Goal: Task Accomplishment & Management: Manage account settings

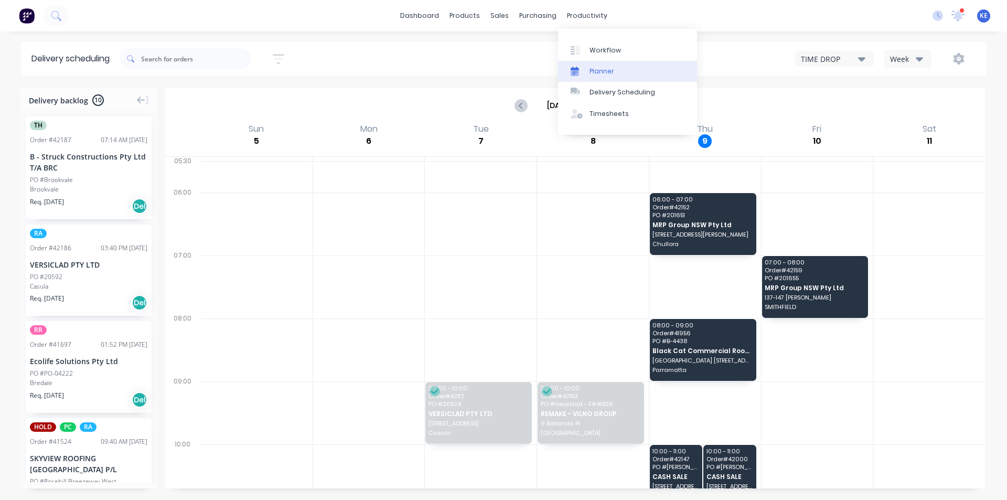
click at [587, 71] on link "Planner" at bounding box center [627, 71] width 139 height 21
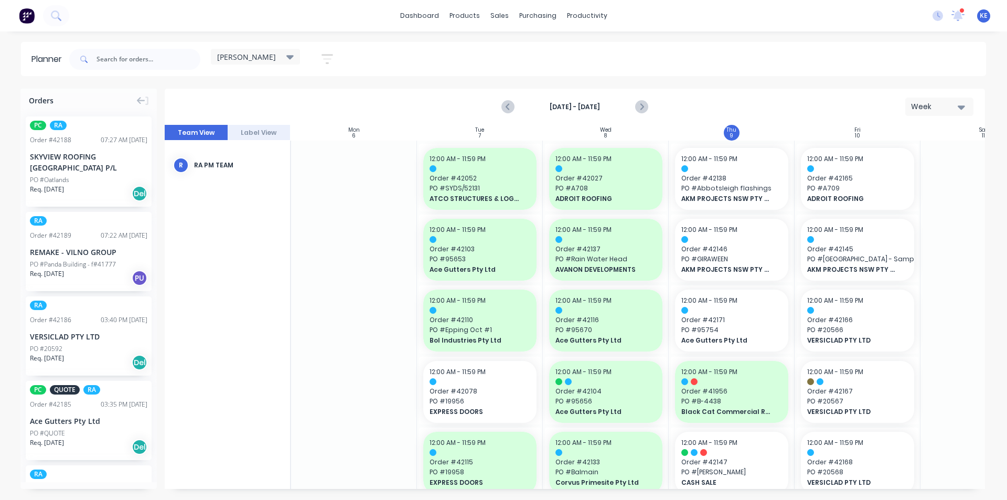
scroll to position [0, 191]
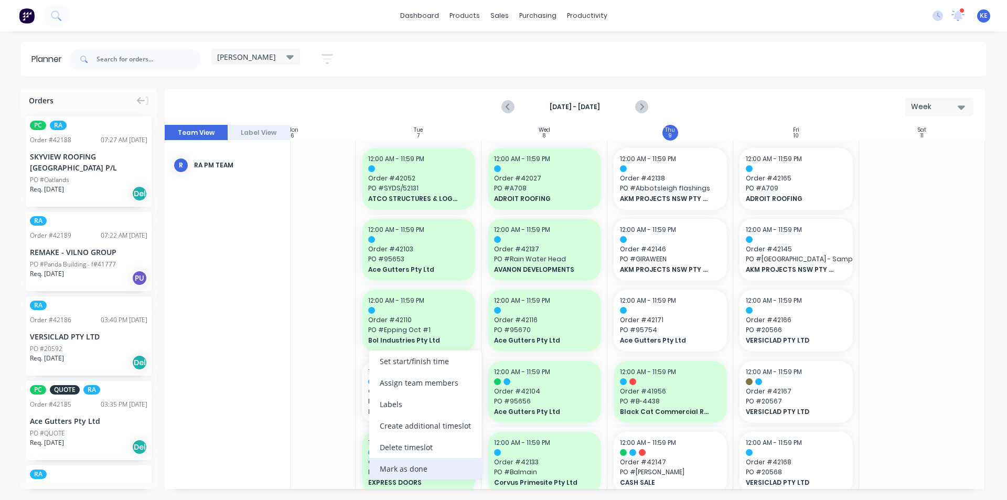
click at [404, 474] on div "Mark as done" at bounding box center [425, 469] width 112 height 22
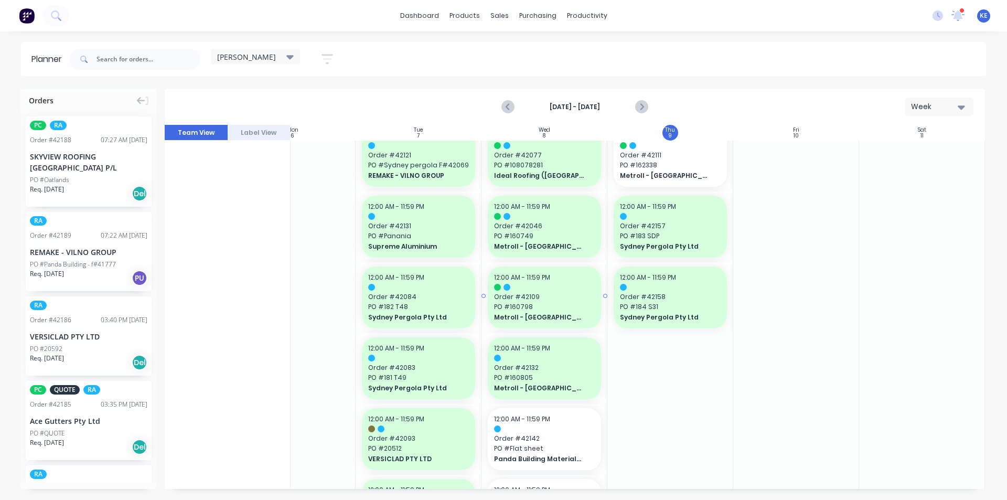
scroll to position [839, 191]
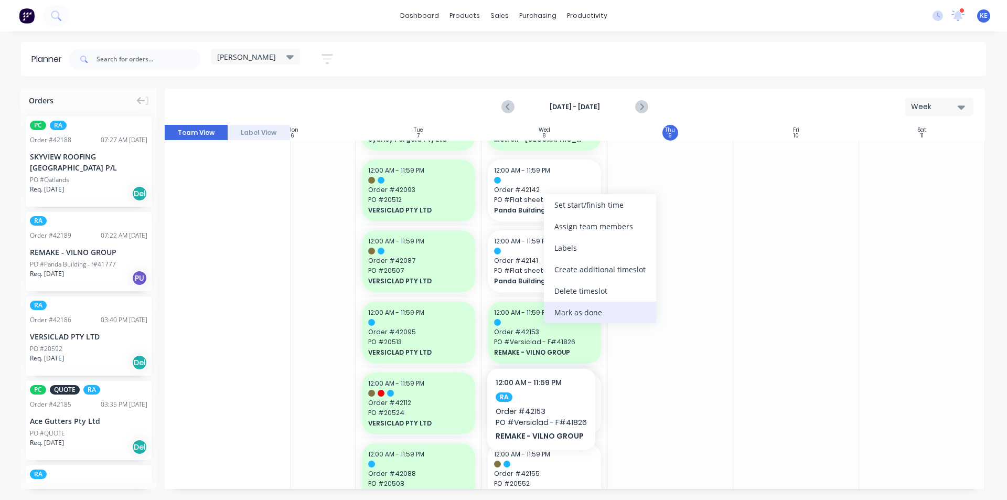
click at [572, 317] on div "Mark as done" at bounding box center [600, 313] width 112 height 22
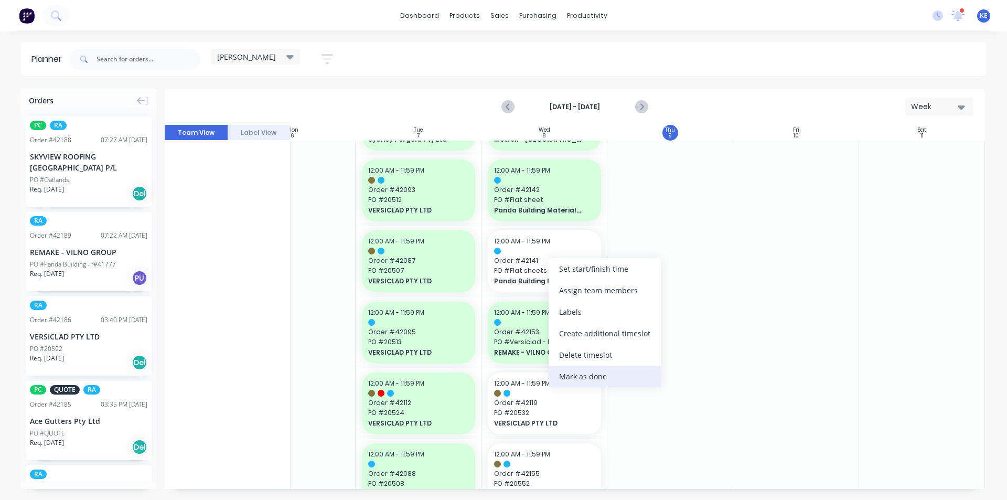
click at [594, 376] on div "Mark as done" at bounding box center [605, 377] width 112 height 22
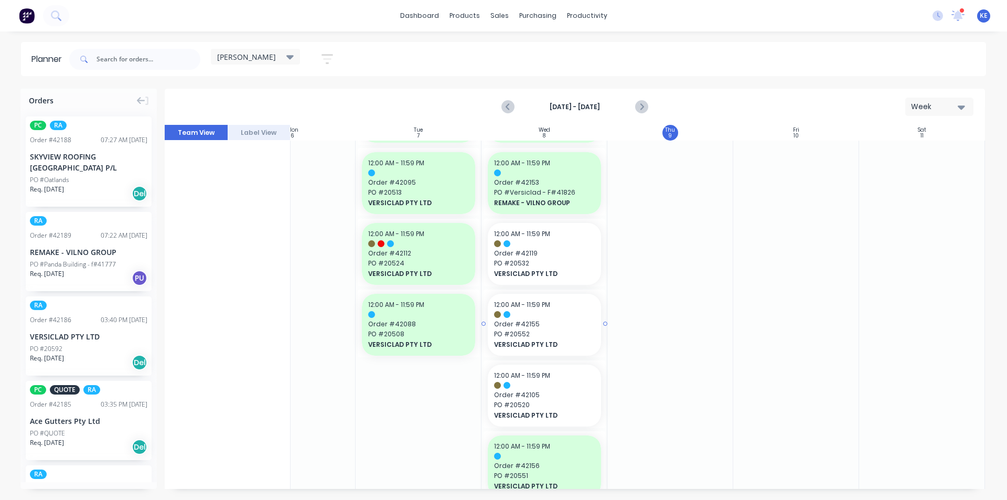
scroll to position [988, 191]
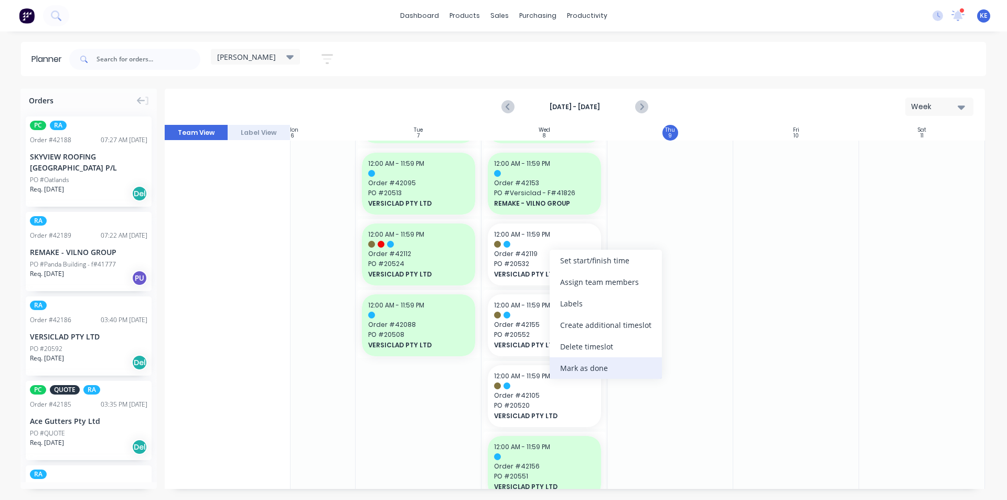
click at [575, 368] on div "Mark as done" at bounding box center [606, 368] width 112 height 22
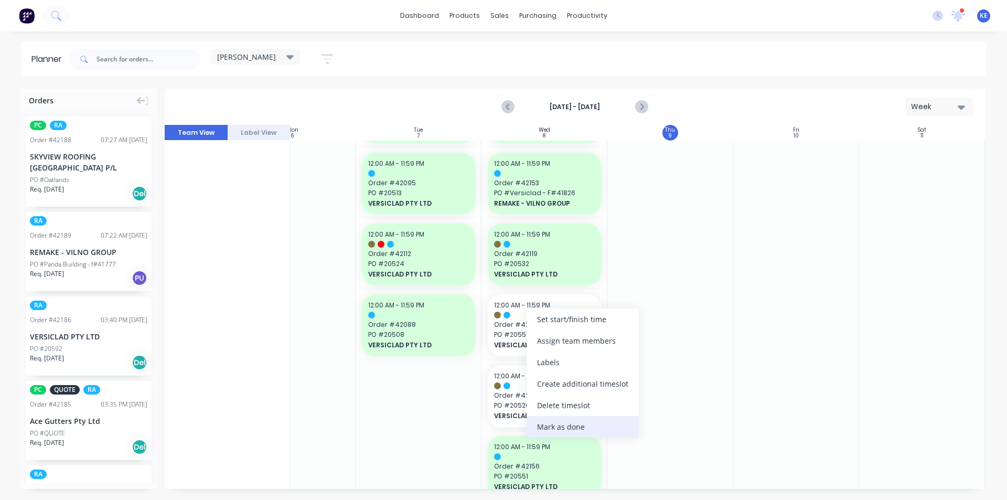
click at [551, 422] on div "Mark as done" at bounding box center [583, 427] width 112 height 22
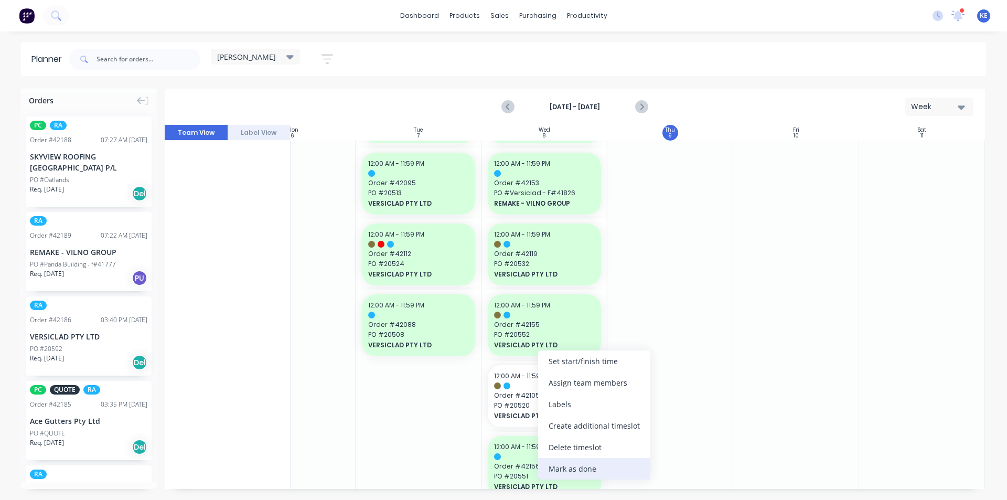
click at [569, 463] on div "Mark as done" at bounding box center [594, 469] width 112 height 22
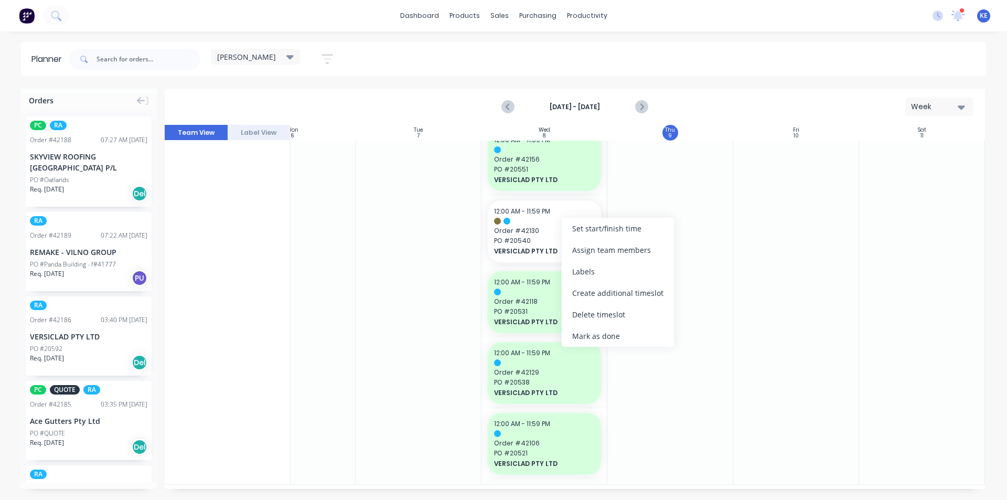
scroll to position [1303, 191]
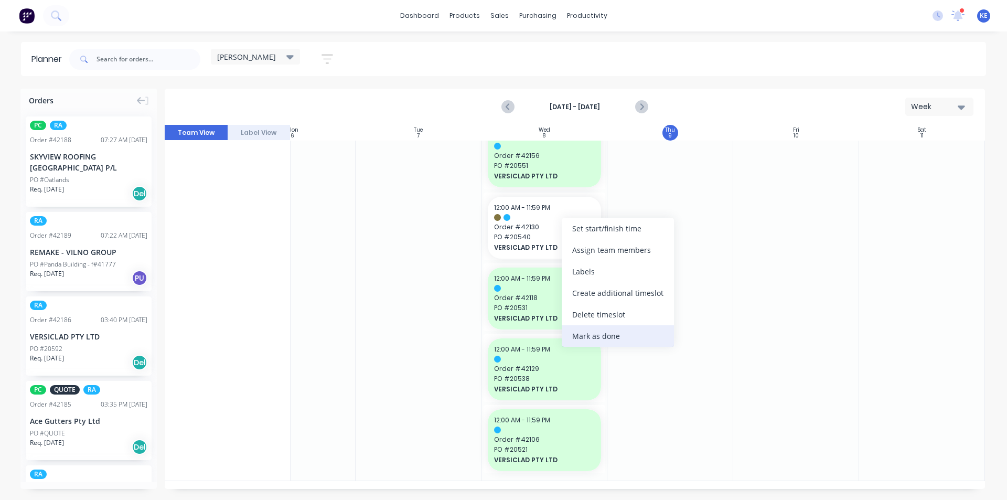
click at [608, 345] on div "Mark as done" at bounding box center [618, 336] width 112 height 22
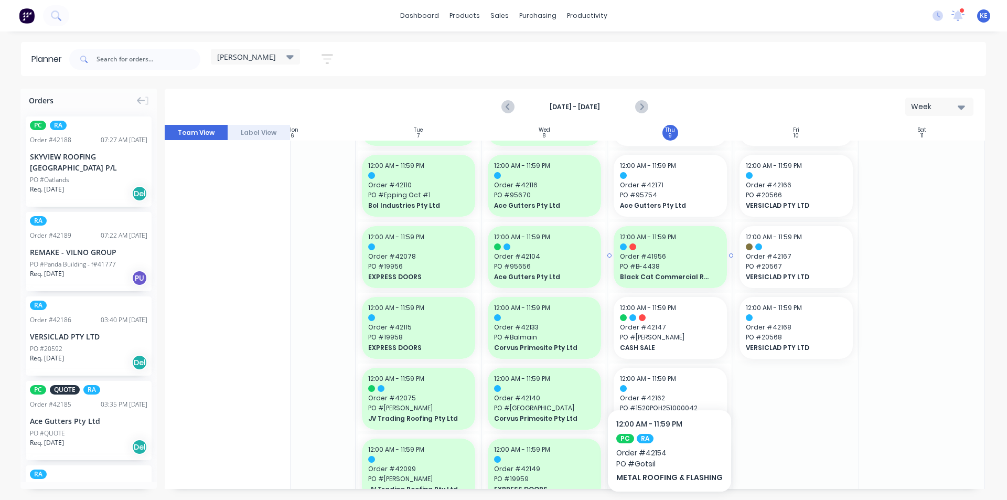
scroll to position [0, 191]
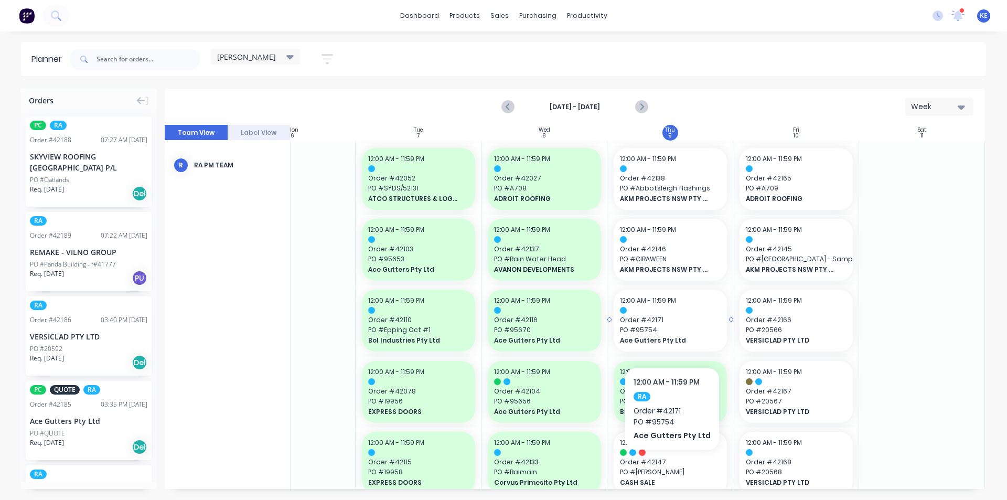
click at [669, 336] on span "Ace Gutters Pty Ltd" at bounding box center [665, 340] width 91 height 9
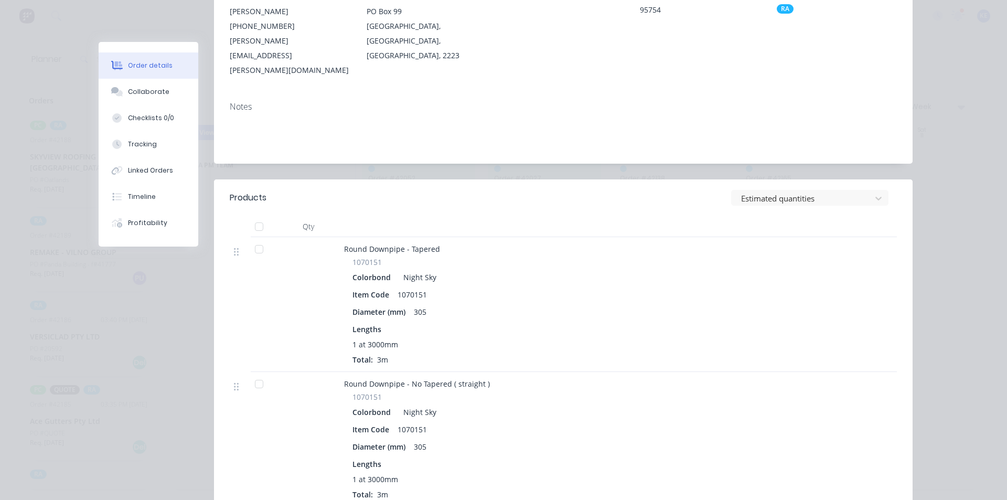
scroll to position [0, 0]
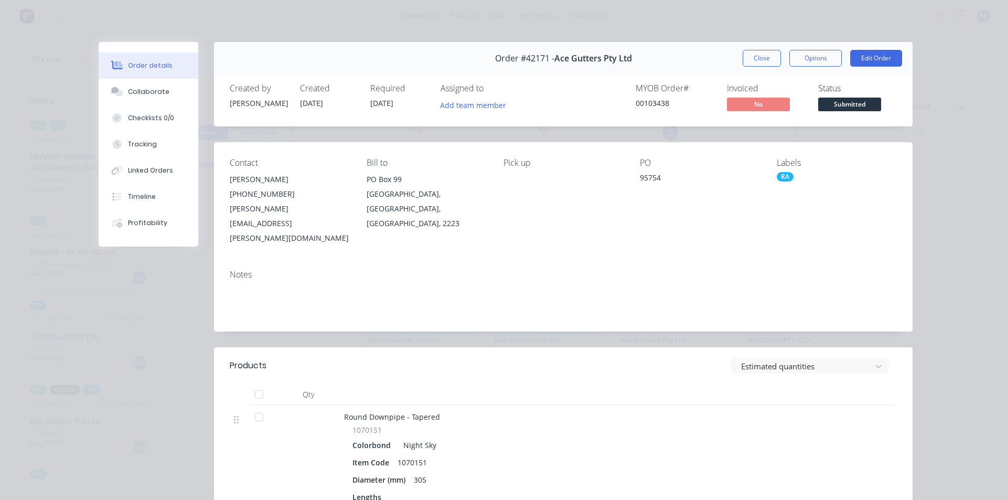
click at [759, 53] on button "Close" at bounding box center [762, 58] width 38 height 17
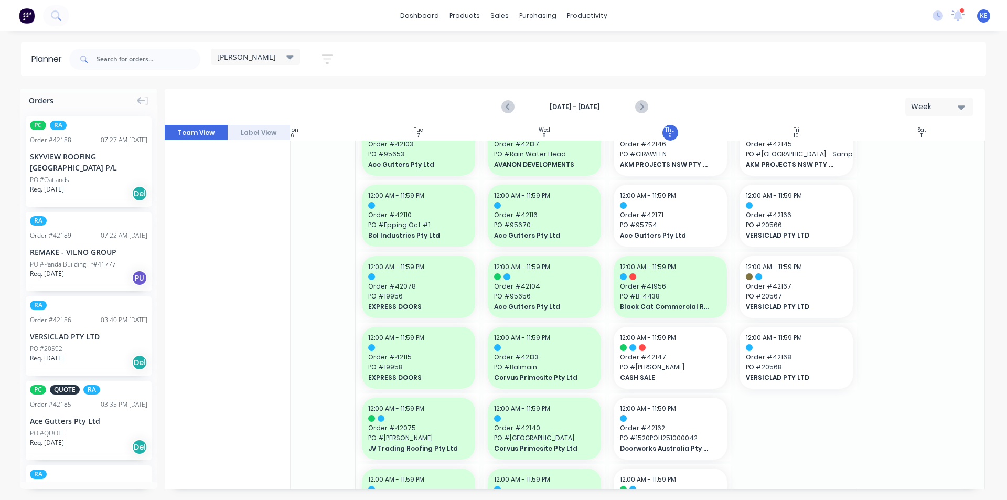
scroll to position [210, 191]
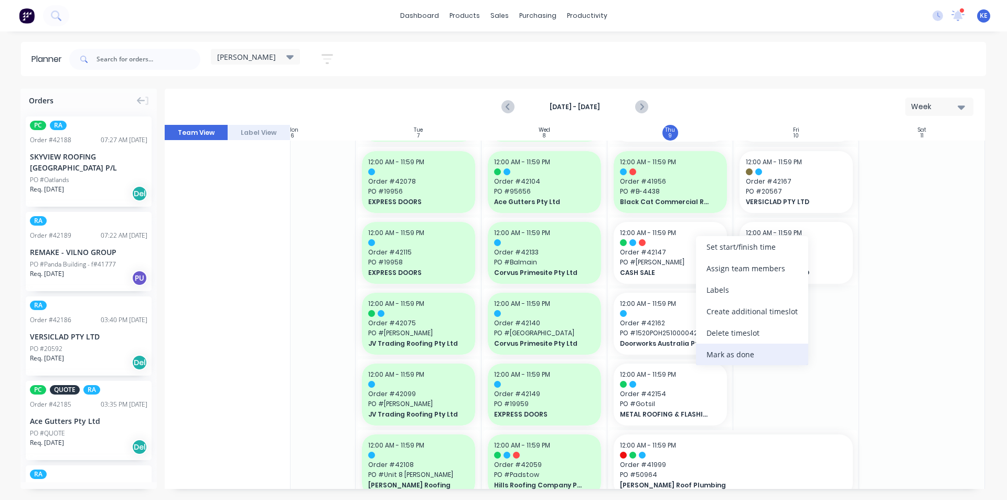
click at [757, 355] on div "Mark as done" at bounding box center [752, 355] width 112 height 22
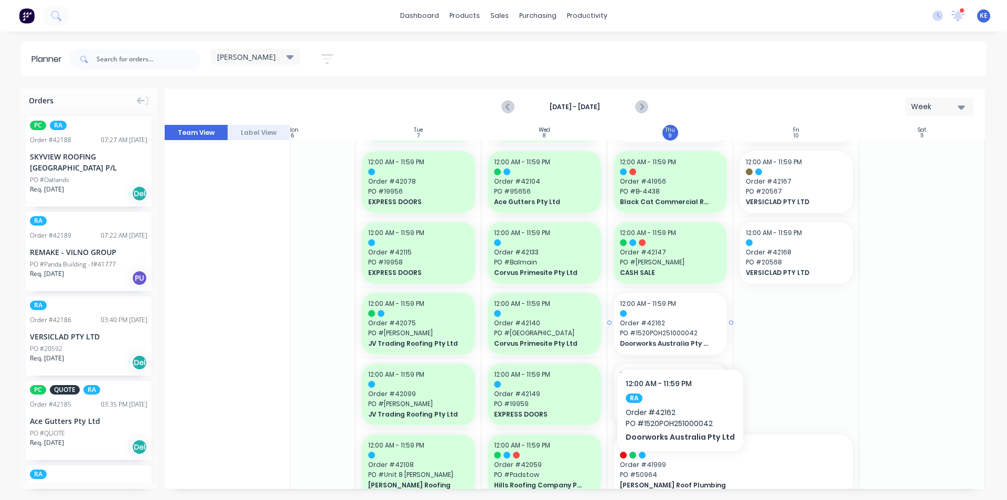
click at [677, 337] on span "PO # 1520POH251000042" at bounding box center [670, 332] width 101 height 9
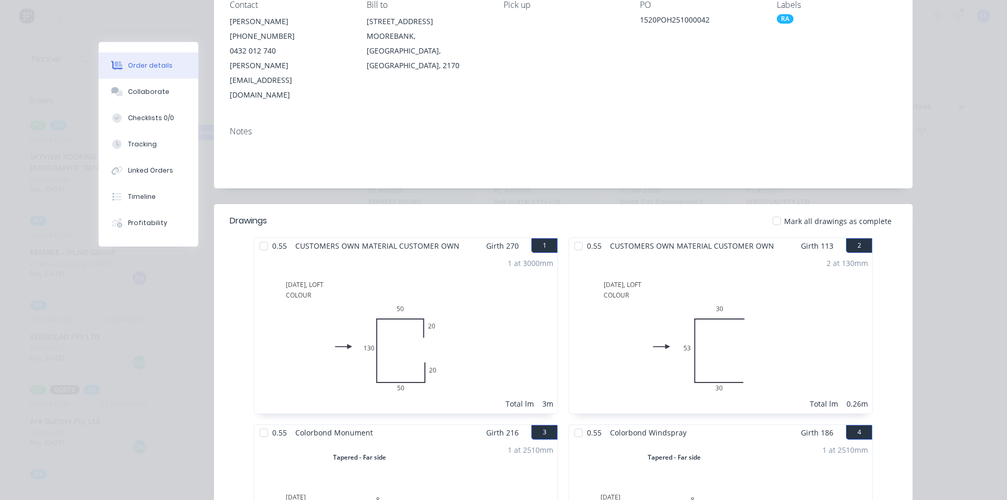
scroll to position [0, 0]
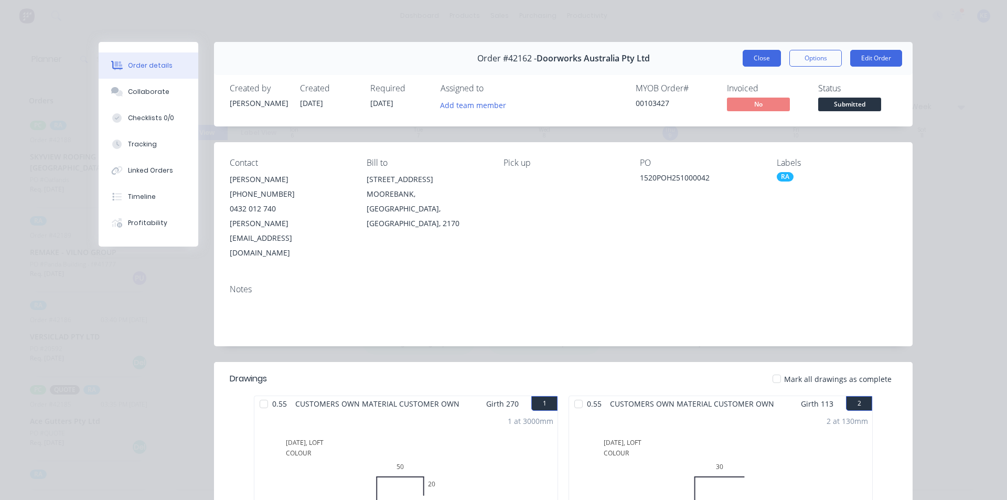
click at [764, 54] on button "Close" at bounding box center [762, 58] width 38 height 17
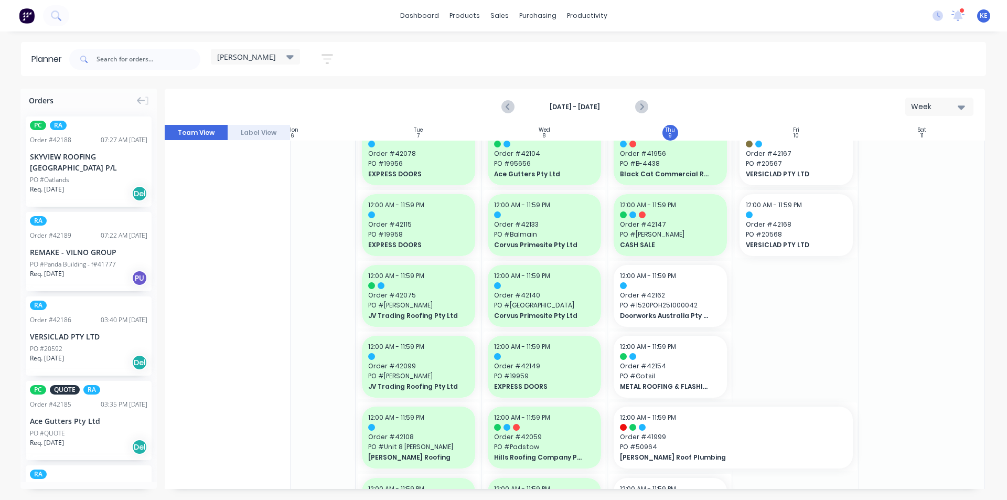
scroll to position [210, 191]
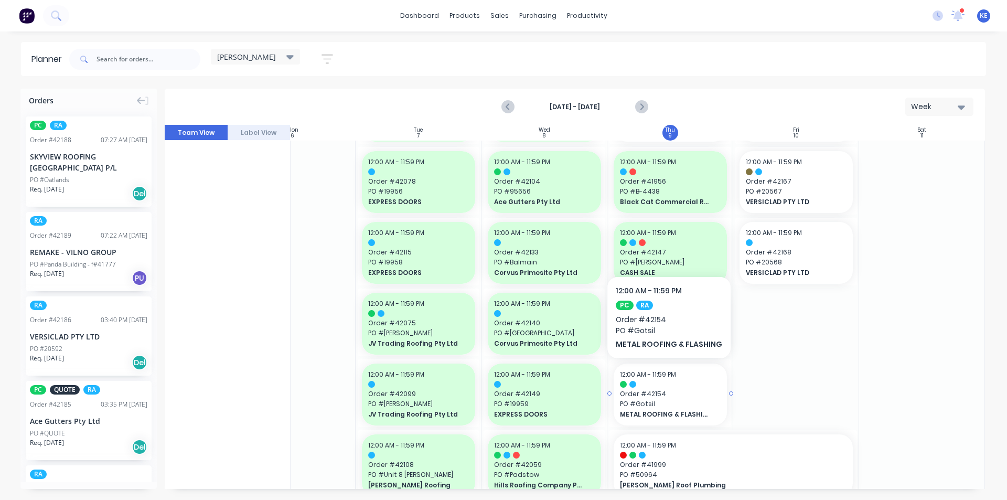
click at [667, 409] on div "METAL ROOFING & FLASHING" at bounding box center [670, 414] width 101 height 10
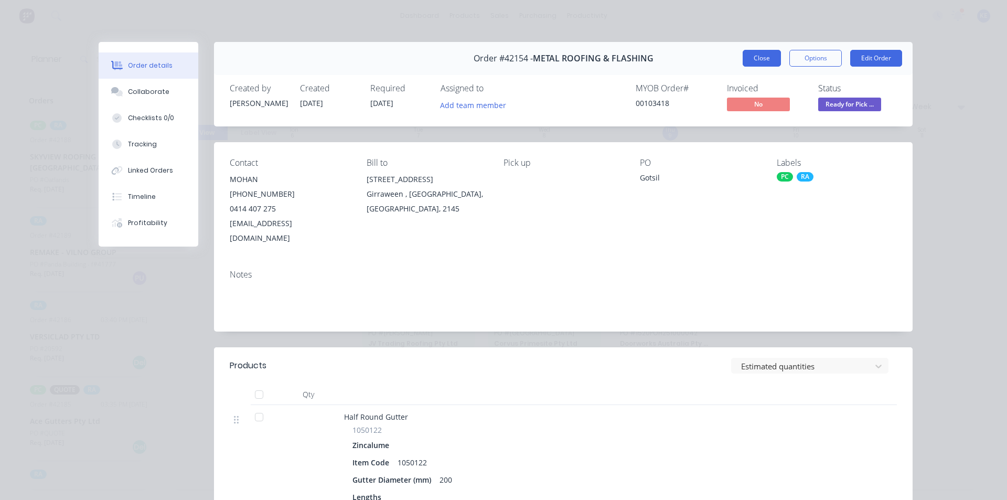
click at [763, 57] on button "Close" at bounding box center [762, 58] width 38 height 17
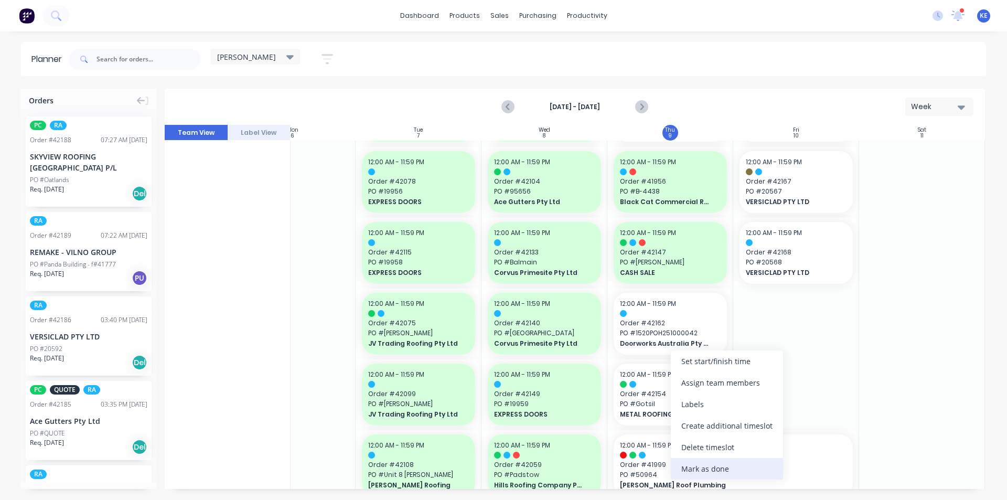
click at [715, 468] on div "Mark as done" at bounding box center [727, 469] width 112 height 22
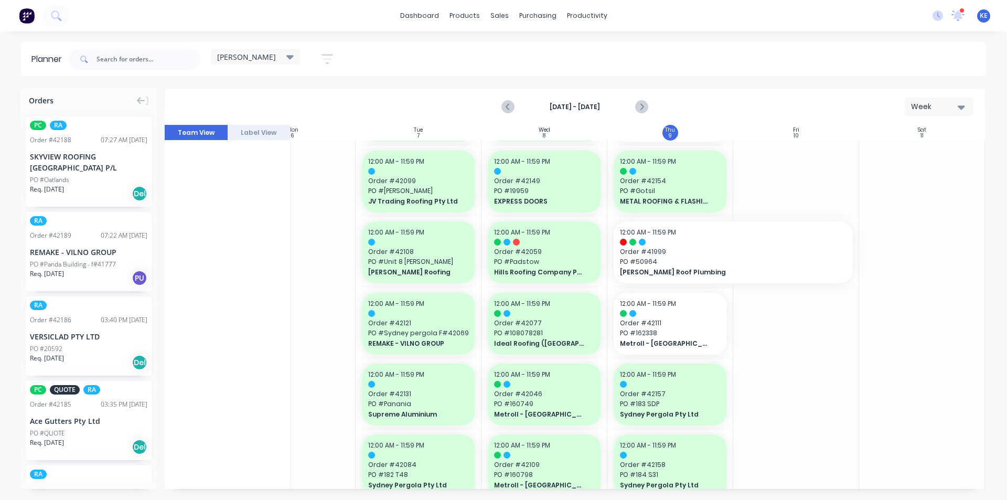
scroll to position [434, 191]
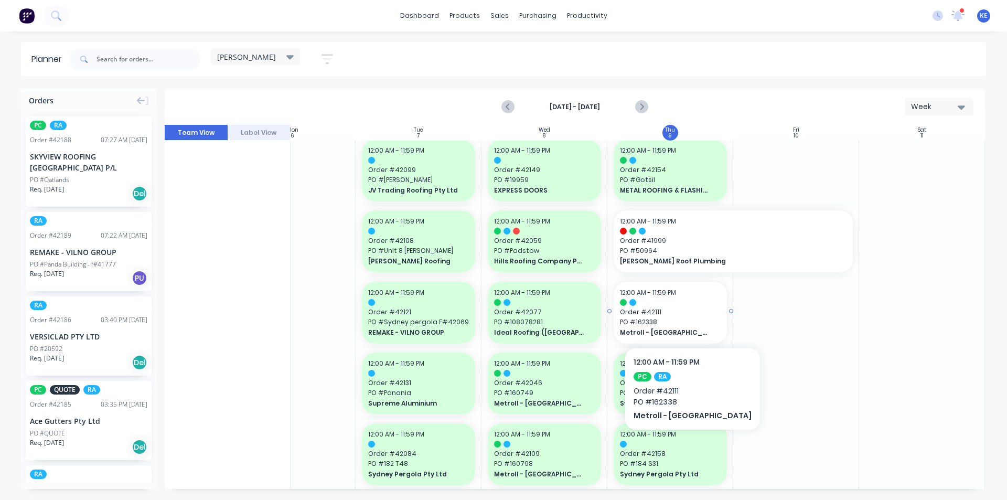
click at [657, 311] on span "Order # 42111" at bounding box center [670, 311] width 101 height 9
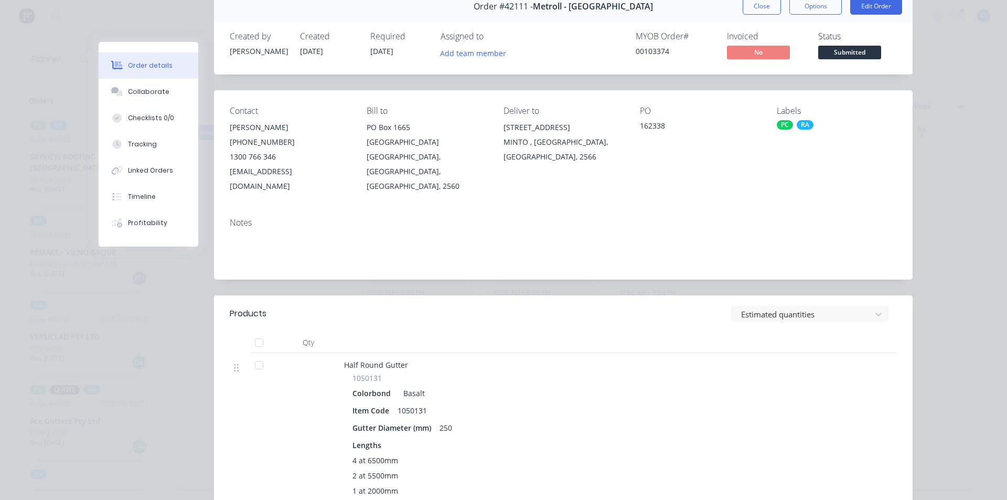
scroll to position [0, 0]
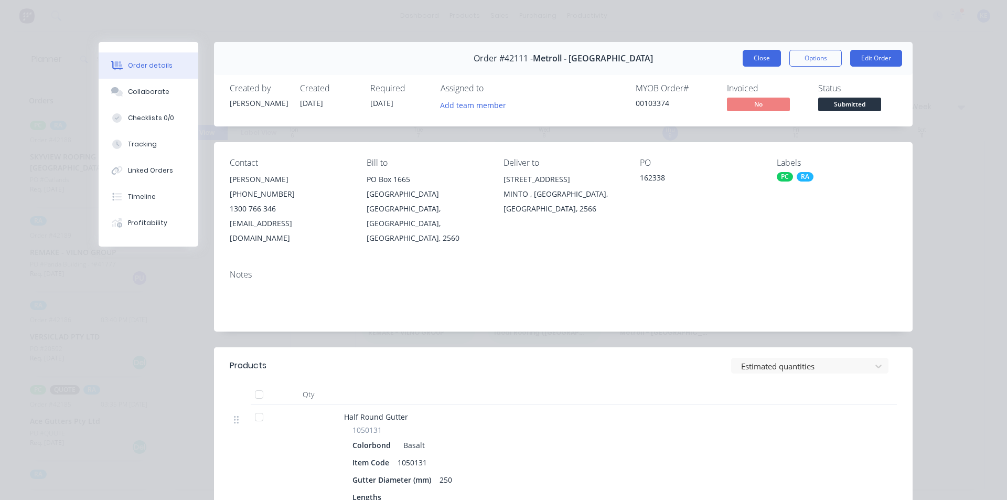
click at [753, 58] on button "Close" at bounding box center [762, 58] width 38 height 17
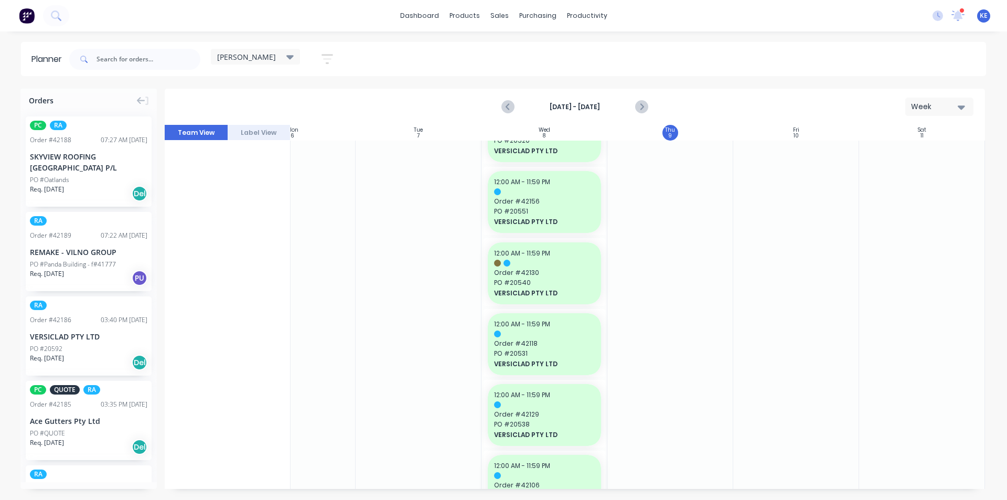
scroll to position [1303, 191]
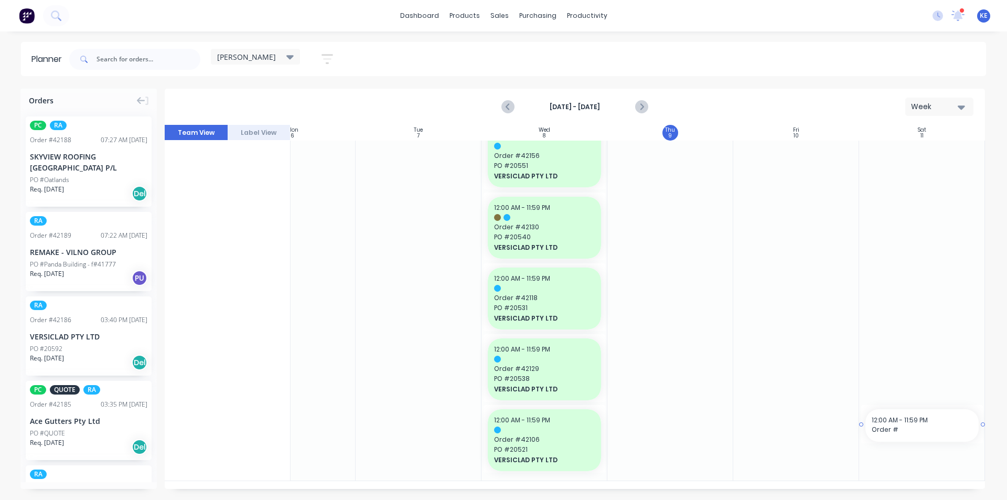
drag, startPoint x: 980, startPoint y: 446, endPoint x: 983, endPoint y: 421, distance: 25.4
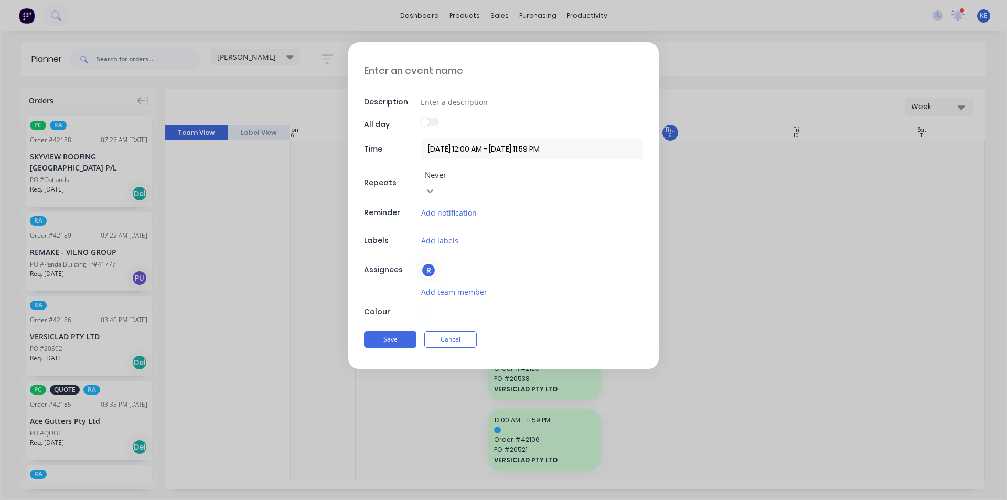
scroll to position [1295, 191]
click at [471, 331] on button "Cancel" at bounding box center [450, 339] width 52 height 17
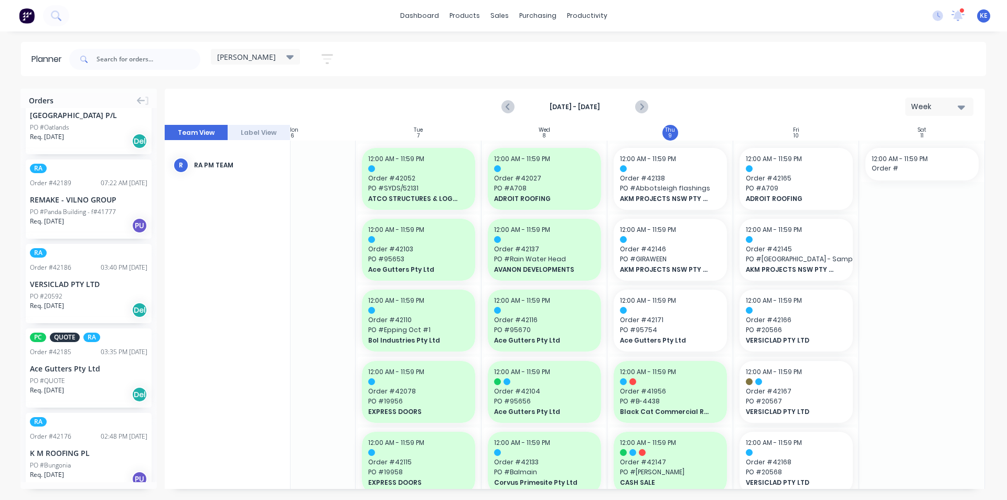
scroll to position [0, 0]
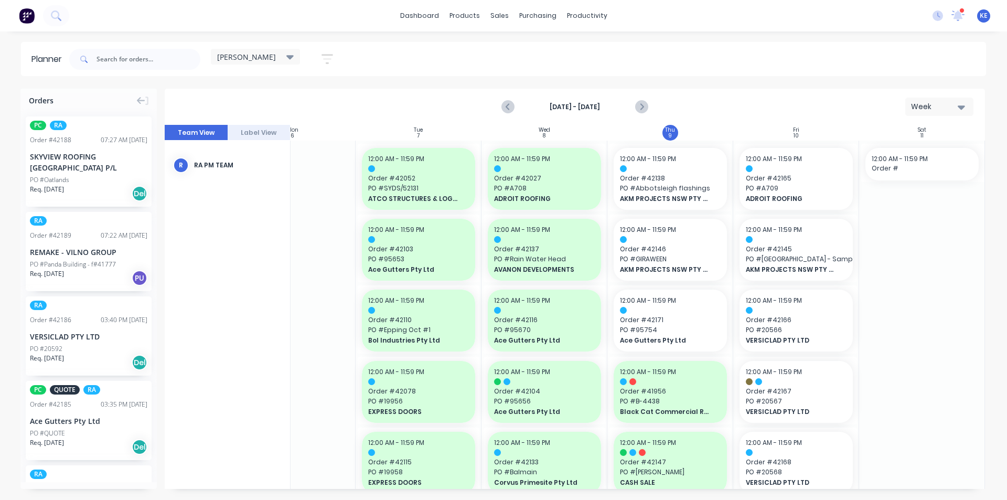
click at [162, 72] on div at bounding box center [134, 59] width 131 height 31
click at [162, 69] on div at bounding box center [134, 59] width 131 height 31
click at [165, 65] on input "text" at bounding box center [149, 59] width 104 height 21
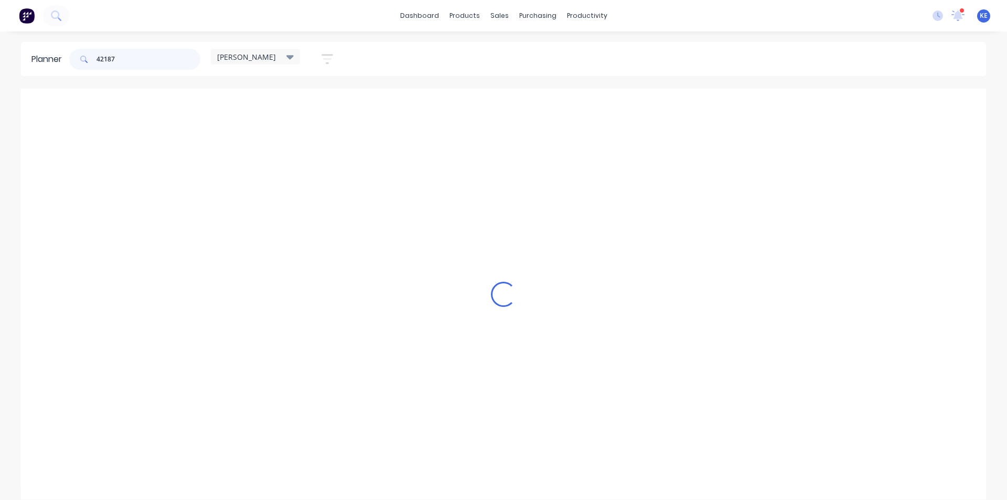
scroll to position [0, 187]
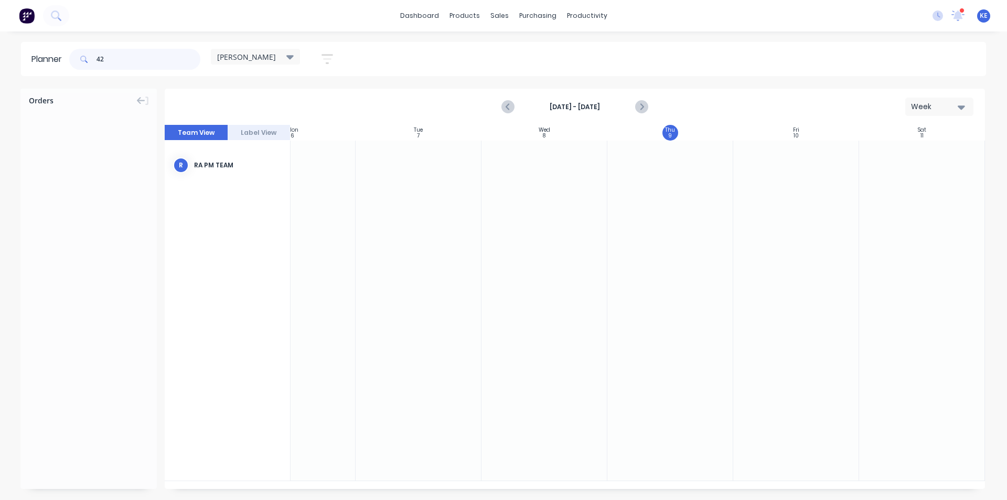
type input "4"
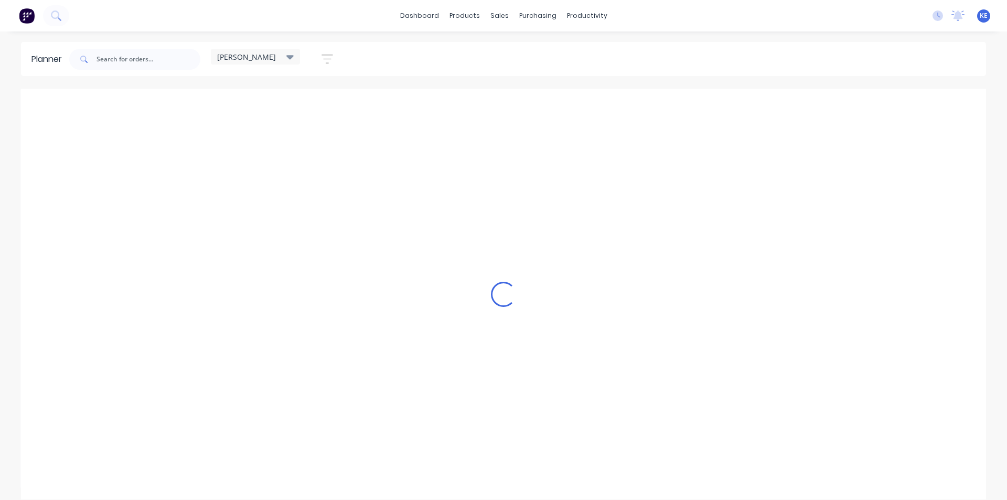
scroll to position [0, 1]
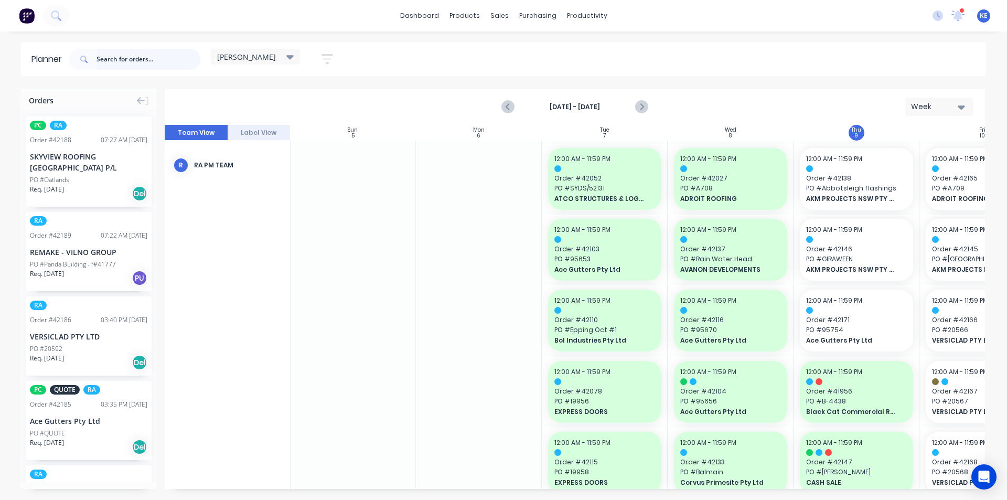
click at [141, 59] on input "text" at bounding box center [149, 59] width 104 height 21
type input "42187"
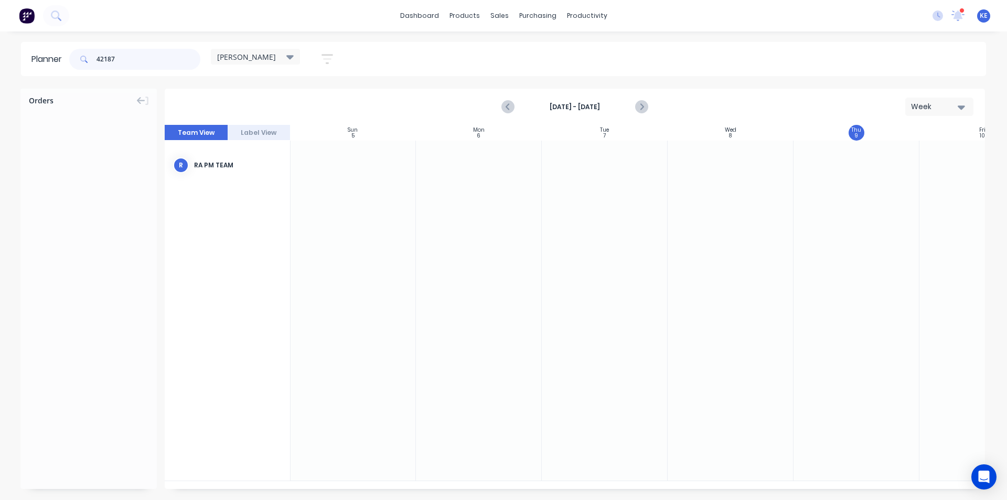
drag, startPoint x: 141, startPoint y: 61, endPoint x: 74, endPoint y: 69, distance: 66.5
click at [74, 69] on div "42187" at bounding box center [134, 59] width 131 height 21
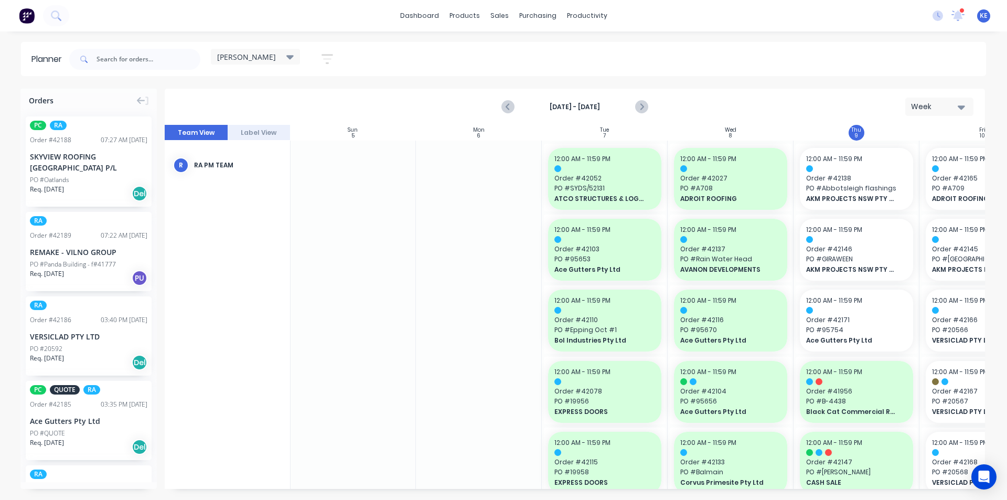
click at [325, 57] on icon "button" at bounding box center [328, 58] width 12 height 13
click at [307, 101] on div "Show/Hide users" at bounding box center [272, 98] width 73 height 11
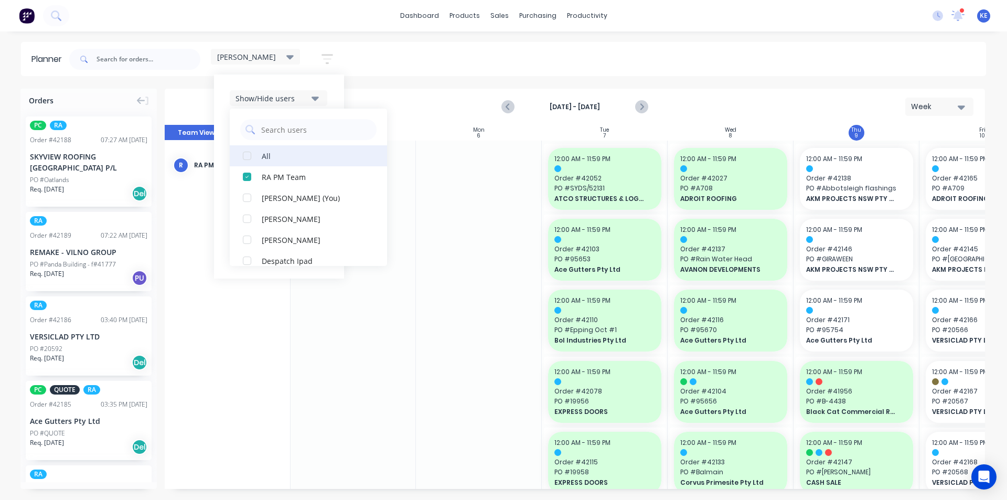
click at [292, 156] on div "All" at bounding box center [314, 155] width 105 height 11
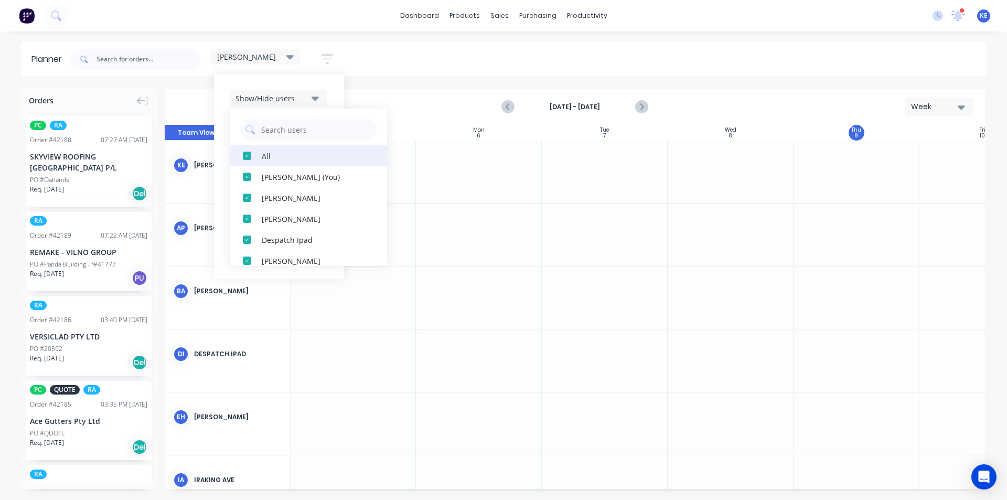
click at [292, 156] on div "All" at bounding box center [314, 155] width 105 height 11
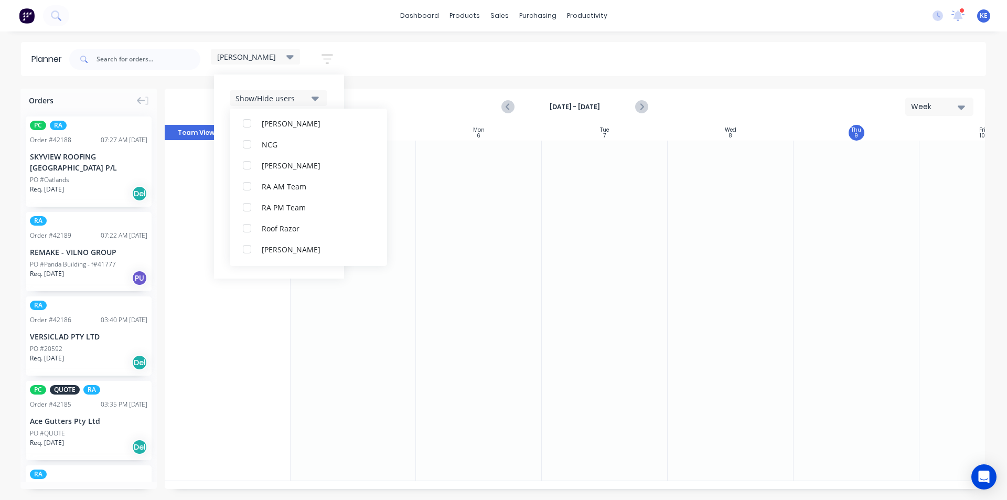
scroll to position [241, 0]
click at [266, 146] on div "NCG" at bounding box center [314, 145] width 105 height 11
click at [336, 94] on div "Show/Hide users All NCG Kyle Edmonds (You) Angela Perez Byron Aird Despatch Ipa…" at bounding box center [279, 176] width 130 height 204
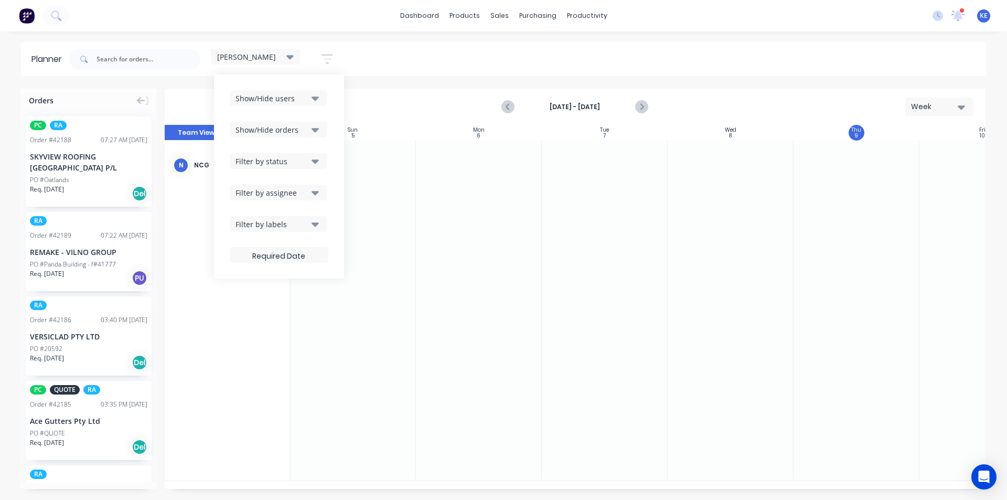
click at [288, 238] on div "Show/Hide users Show/Hide orders Filter by status Filter by assignee Filter by …" at bounding box center [279, 176] width 99 height 173
click at [289, 226] on div "Filter by labels" at bounding box center [272, 224] width 73 height 11
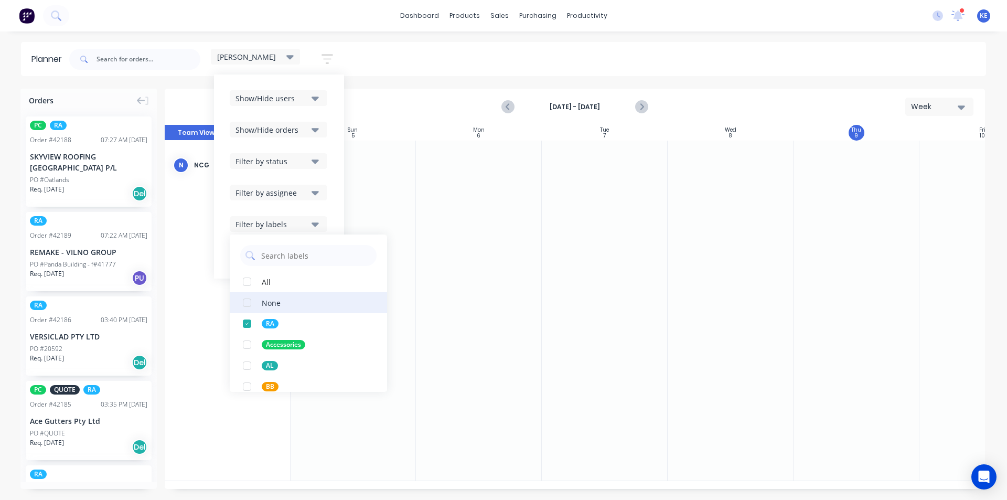
click at [284, 292] on button "None" at bounding box center [308, 302] width 157 height 21
click at [282, 288] on button "All" at bounding box center [308, 281] width 157 height 21
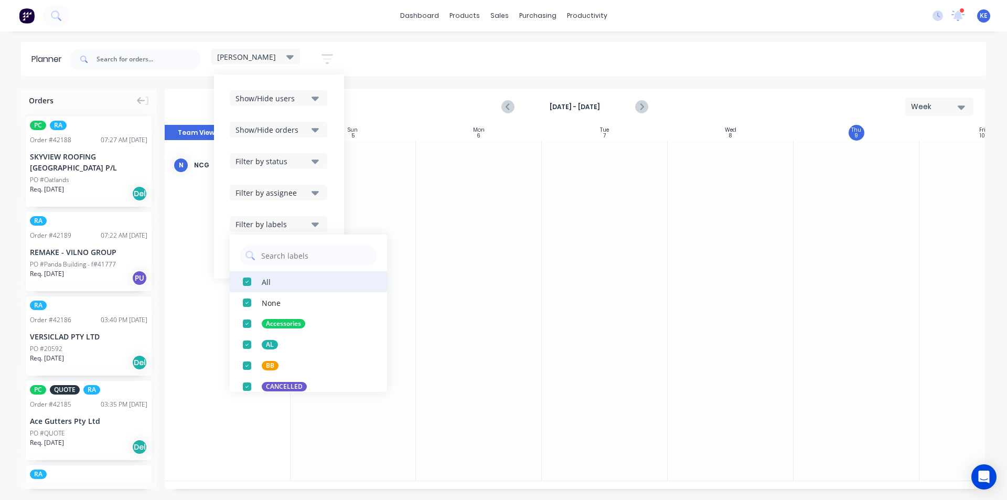
click at [282, 288] on button "All" at bounding box center [308, 281] width 157 height 21
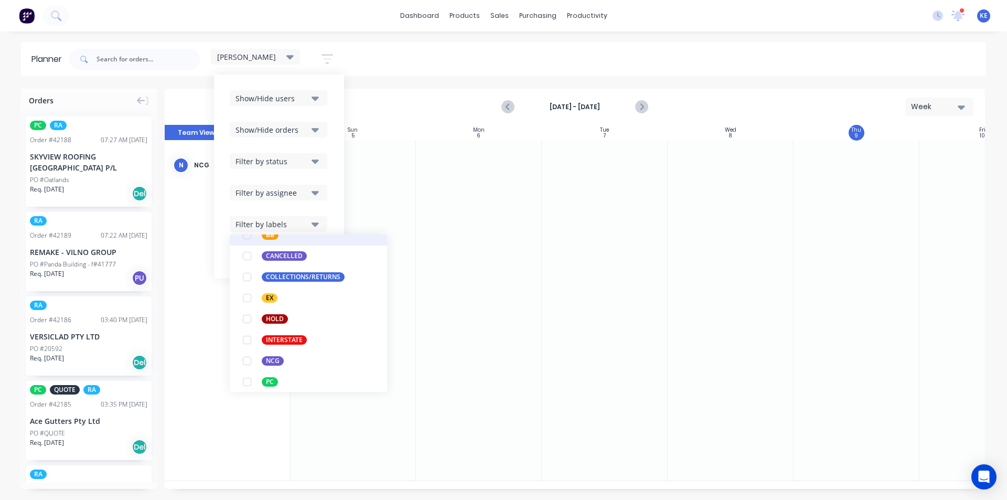
scroll to position [157, 0]
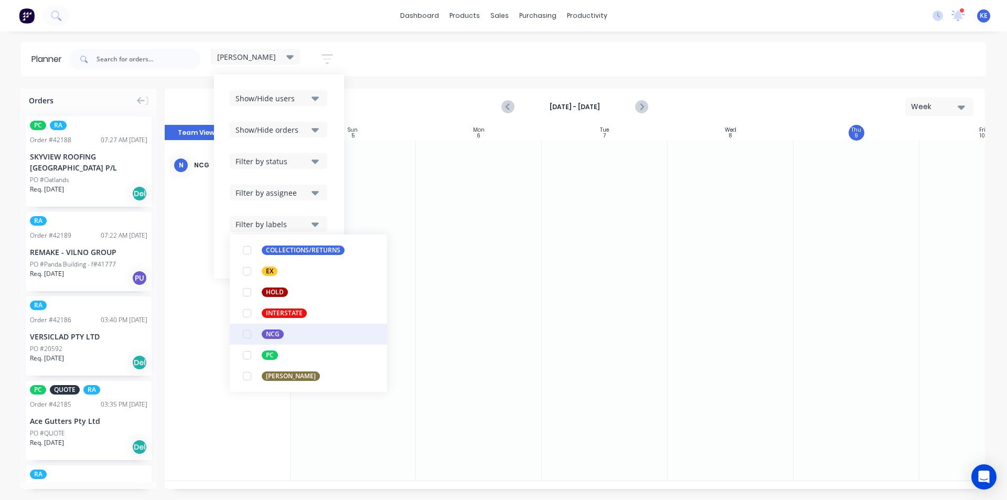
click at [261, 332] on button "NCG" at bounding box center [308, 334] width 157 height 21
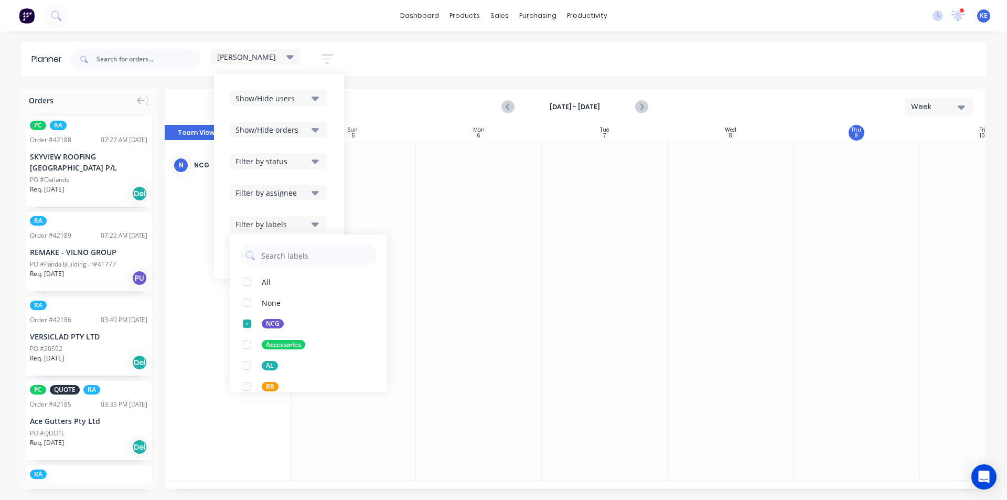
click at [1000, 337] on div "Orders PC RA Order # 42188 07:27 AM 09/10/25 SKYVIEW ROOFING AUSTRALIA P/L PO #…" at bounding box center [503, 294] width 1007 height 411
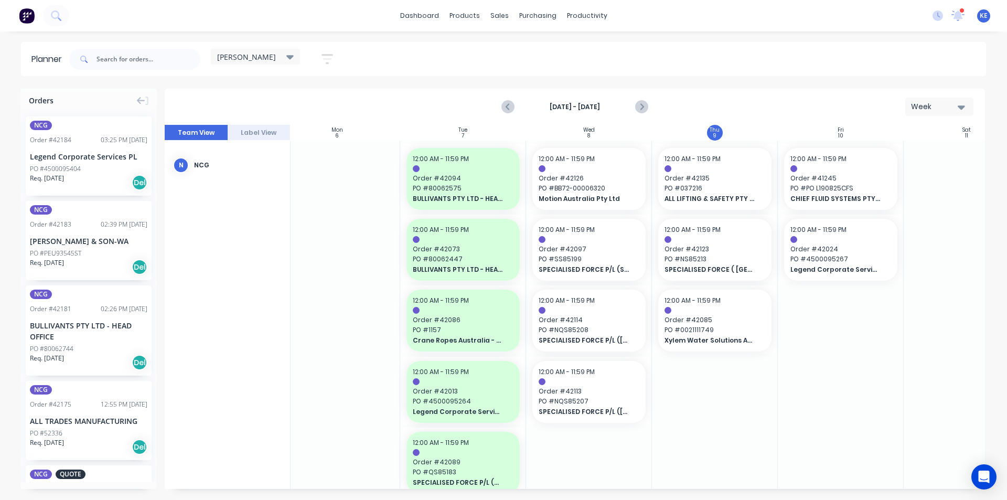
scroll to position [0, 155]
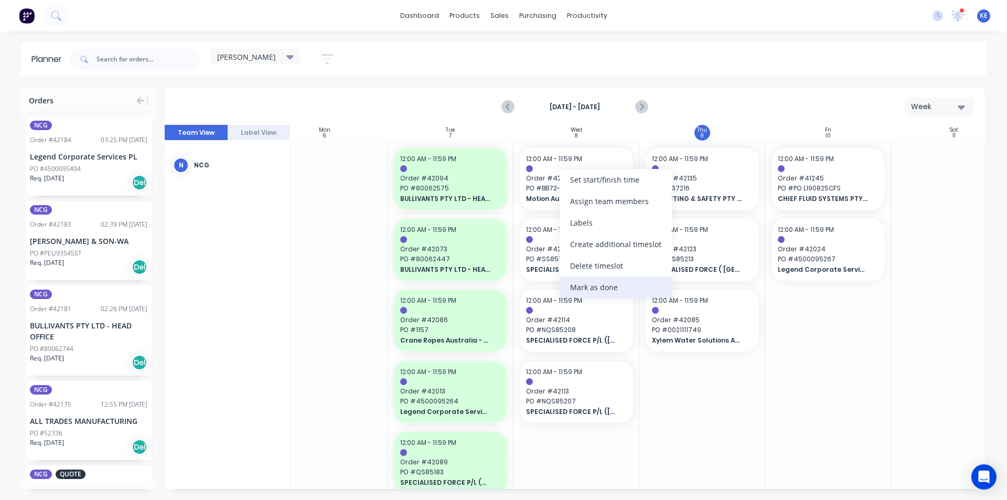
click at [582, 287] on div "Mark as done" at bounding box center [616, 287] width 112 height 22
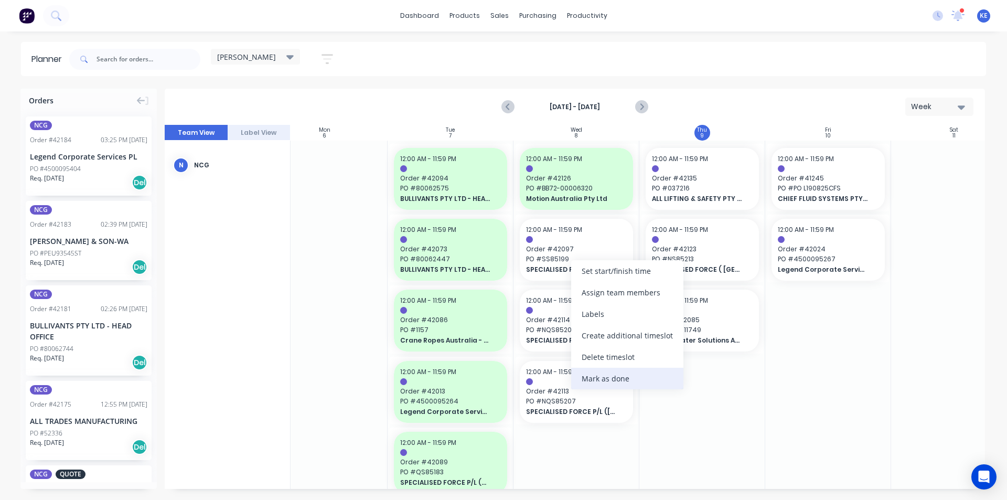
click at [604, 380] on div "Mark as done" at bounding box center [627, 379] width 112 height 22
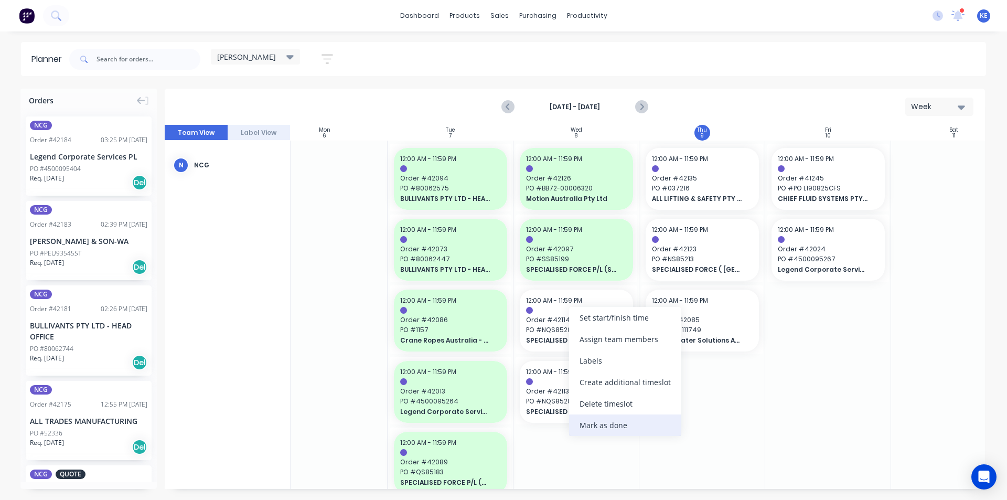
click at [605, 433] on div "Mark as done" at bounding box center [625, 425] width 112 height 22
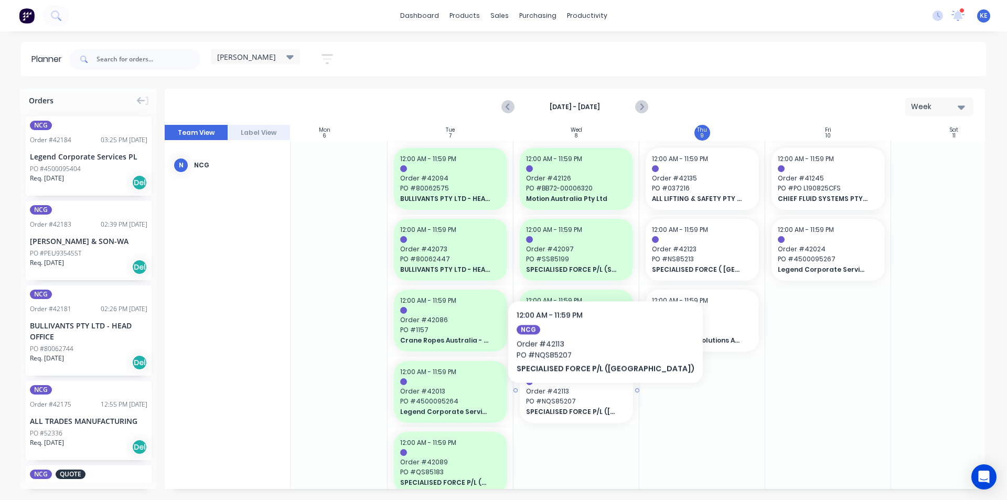
drag, startPoint x: 584, startPoint y: 399, endPoint x: 578, endPoint y: 406, distance: 9.3
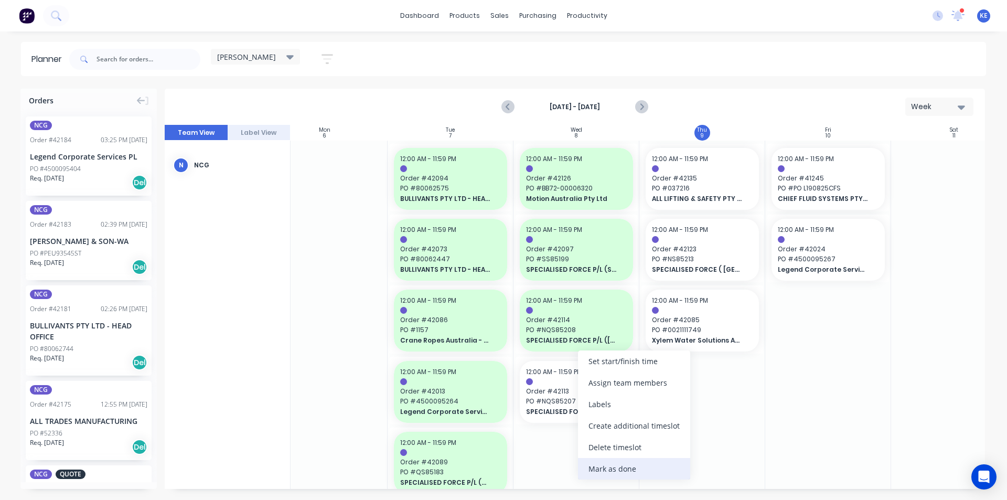
click at [598, 472] on div "Mark as done" at bounding box center [634, 469] width 112 height 22
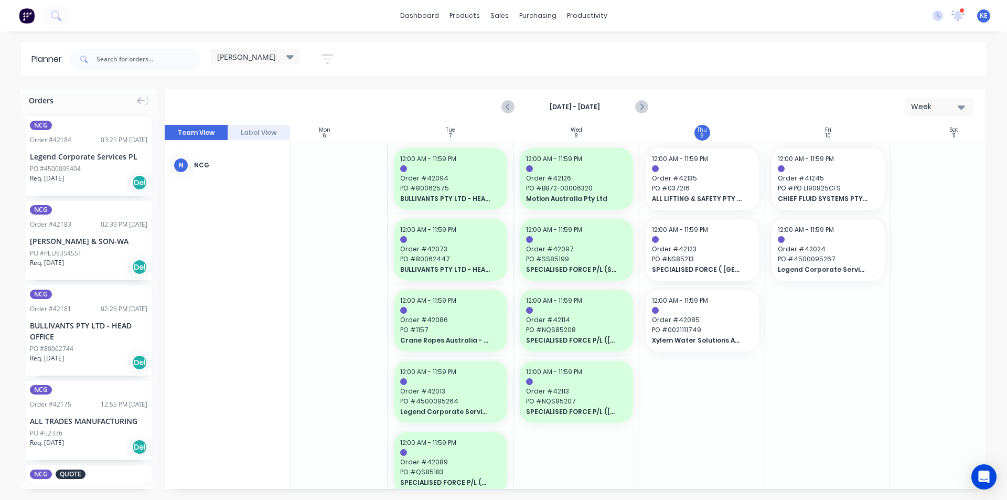
drag, startPoint x: 592, startPoint y: 466, endPoint x: 580, endPoint y: 453, distance: 18.6
click at [592, 466] on div at bounding box center [577, 357] width 126 height 433
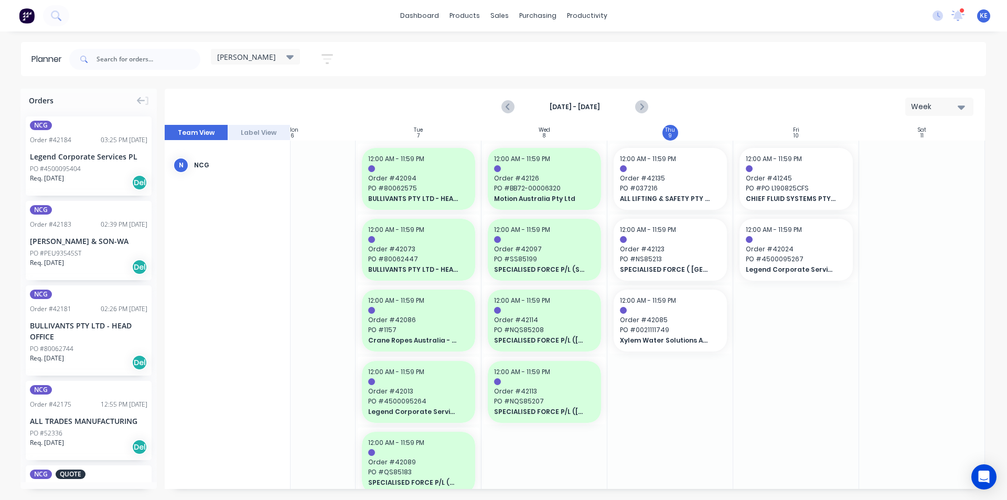
scroll to position [0, 191]
click at [331, 65] on icon "button" at bounding box center [328, 58] width 12 height 13
click at [317, 100] on icon "button" at bounding box center [315, 98] width 7 height 12
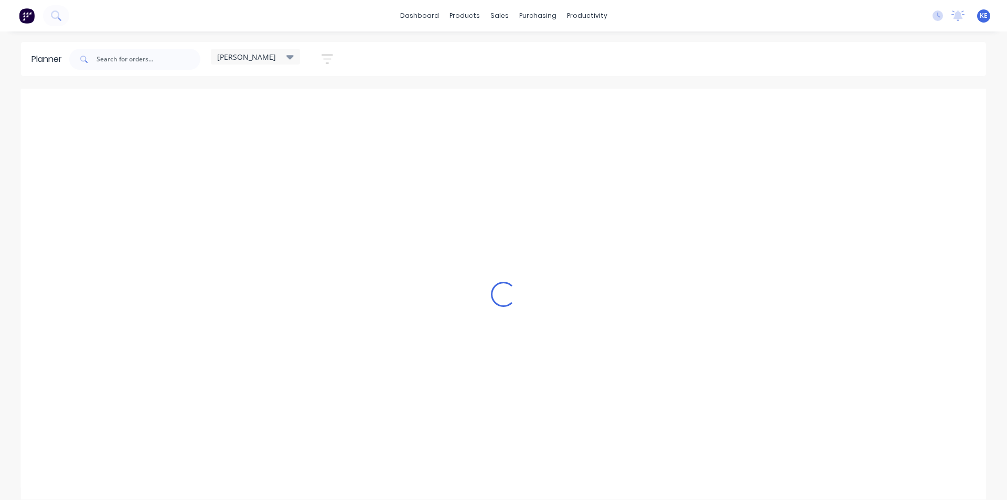
scroll to position [0, 1]
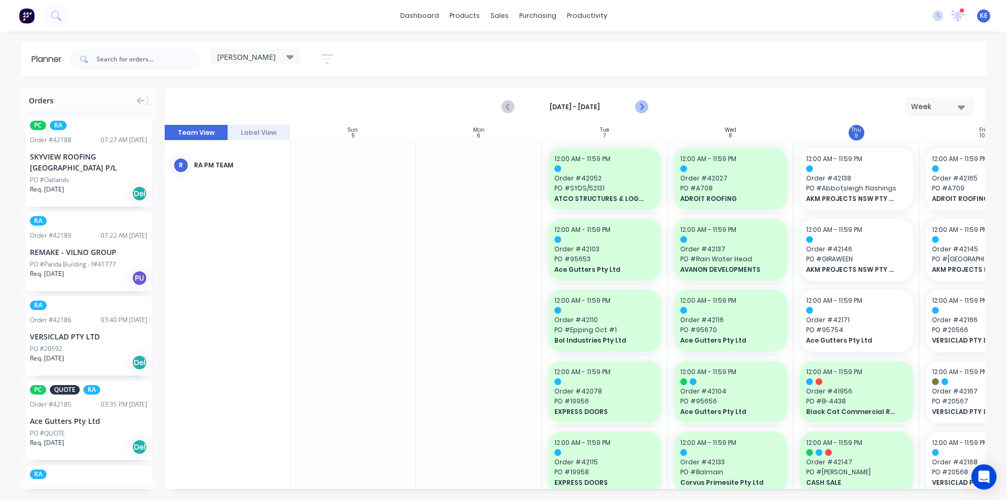
click at [635, 107] on icon "Next page" at bounding box center [641, 107] width 13 height 13
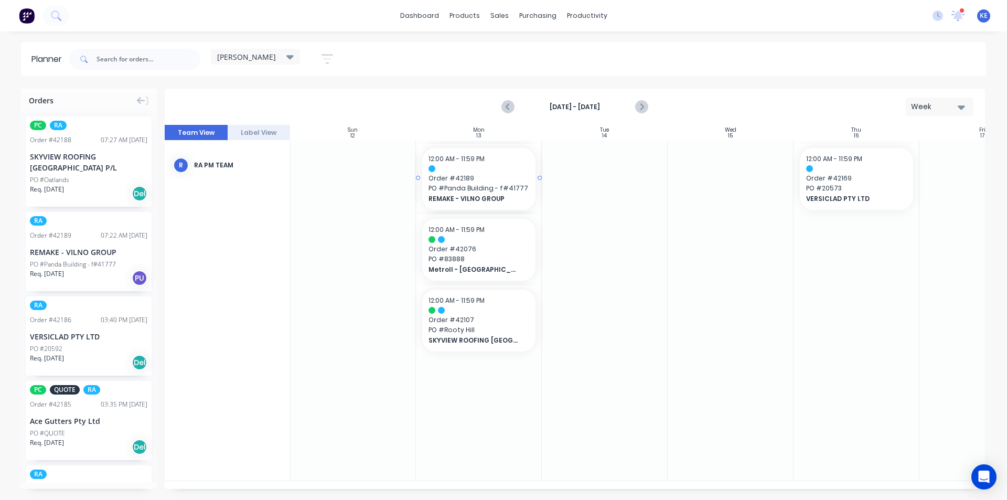
drag, startPoint x: 72, startPoint y: 250, endPoint x: 478, endPoint y: 319, distance: 411.2
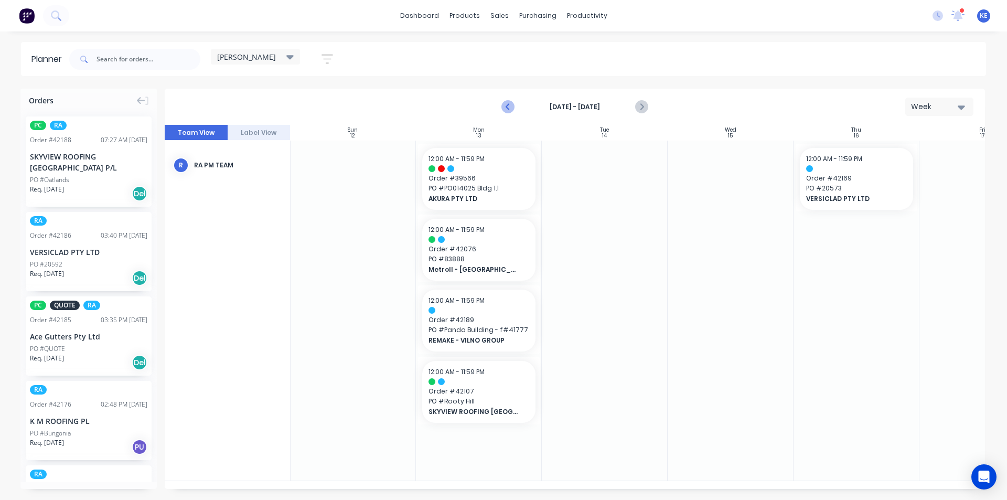
click at [504, 108] on icon "Previous page" at bounding box center [508, 107] width 13 height 13
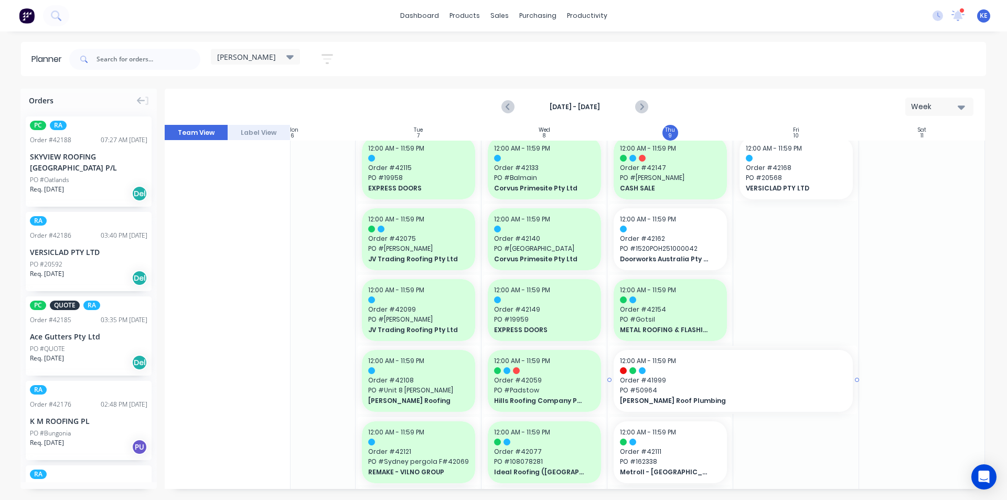
scroll to position [315, 189]
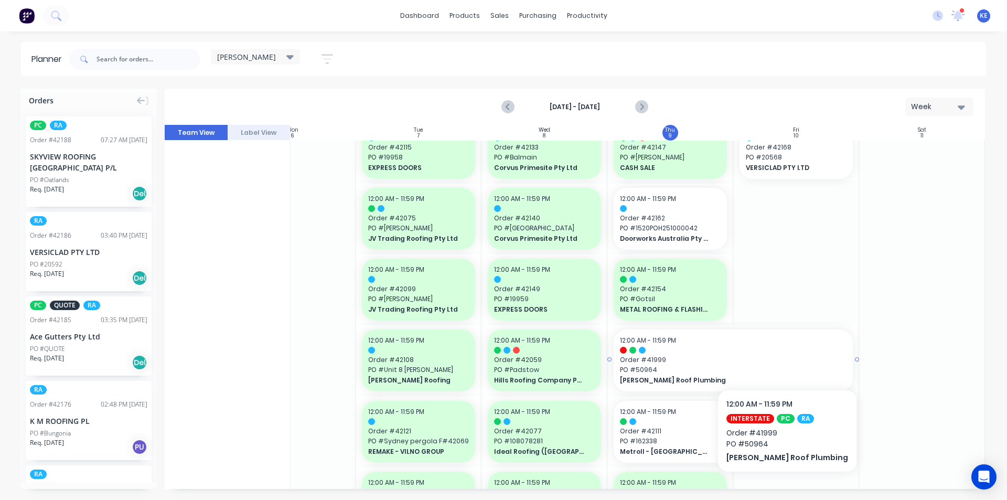
click at [773, 357] on span "Order # 41999" at bounding box center [733, 359] width 227 height 9
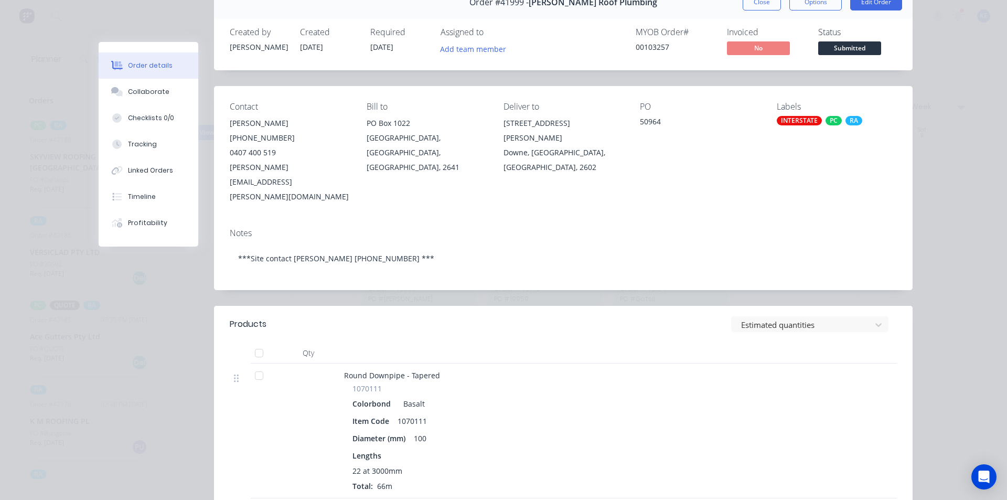
scroll to position [0, 0]
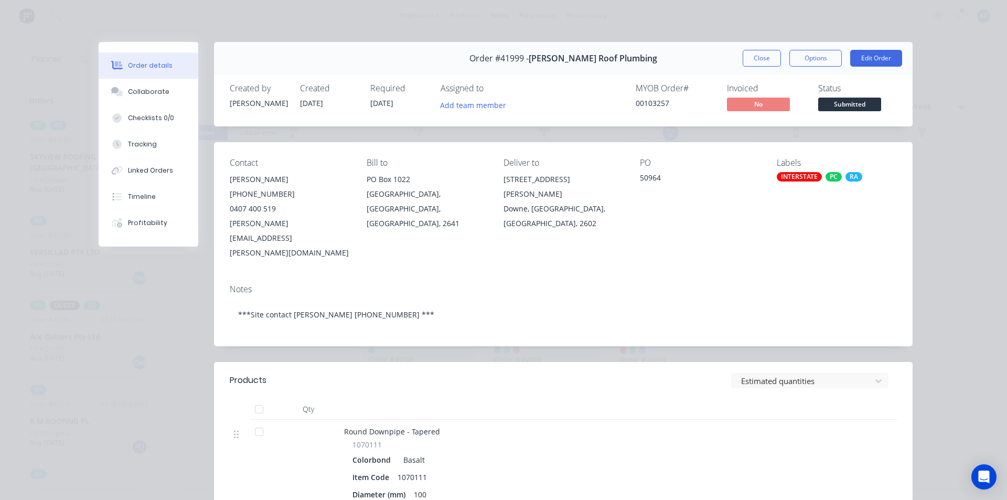
click at [755, 56] on button "Close" at bounding box center [762, 58] width 38 height 17
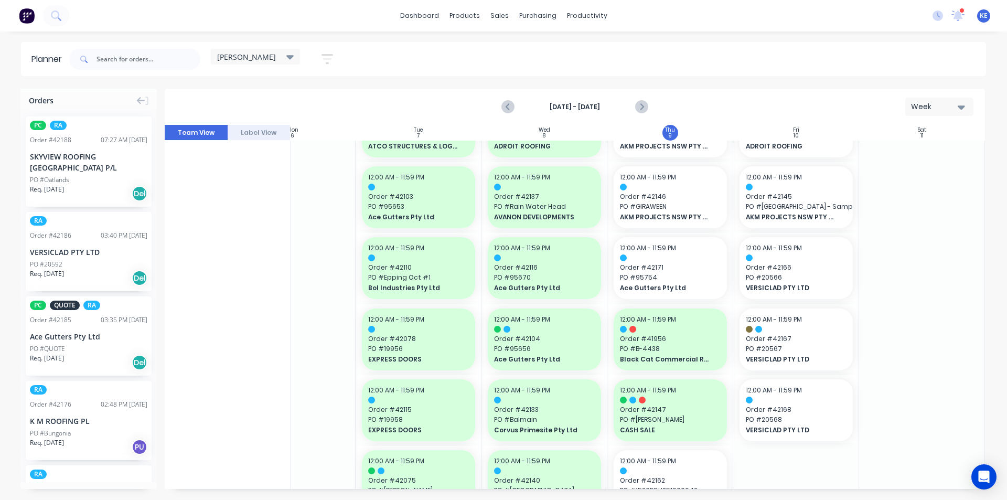
scroll to position [0, 189]
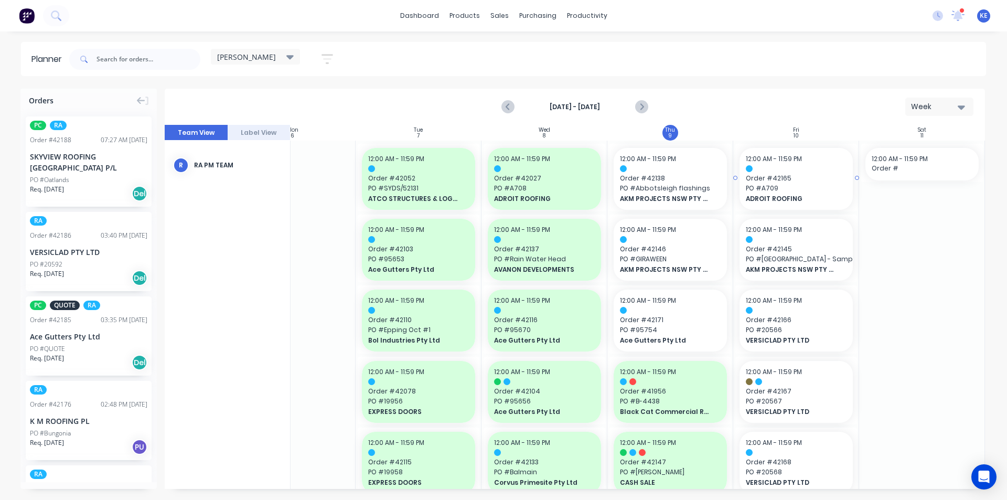
click at [822, 205] on div "12:00 AM - 11:59 PM Order # 42165 PO # A709 ADROIT ROOFING" at bounding box center [796, 179] width 113 height 62
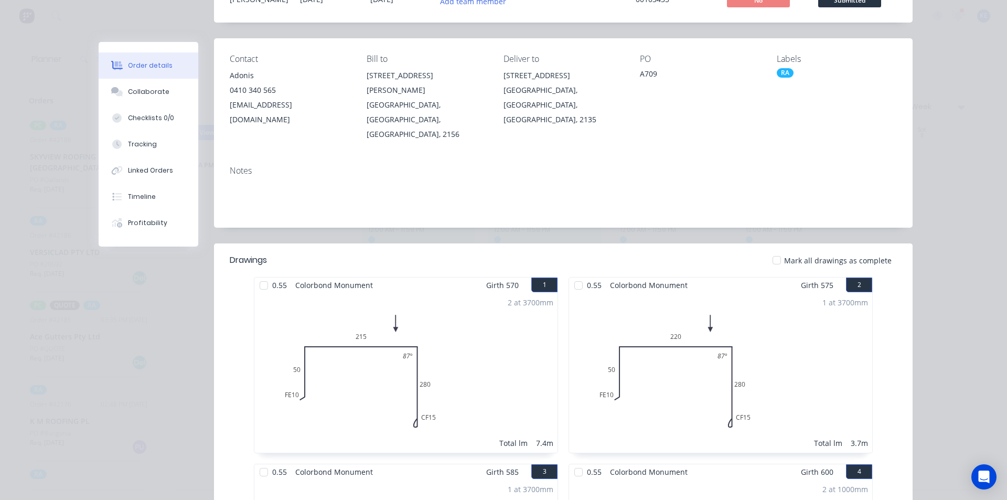
scroll to position [0, 0]
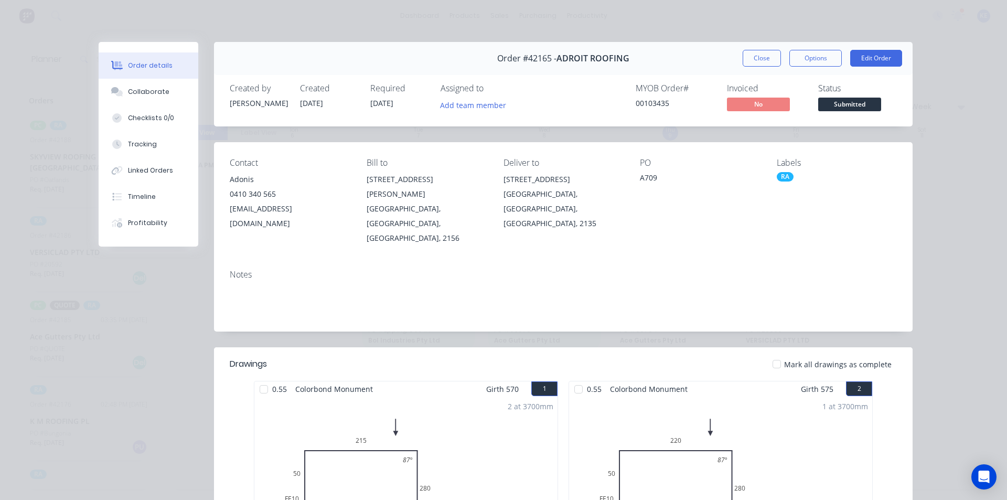
click at [759, 47] on div "Order #42165 - ADROIT ROOFING Close Options Edit Order" at bounding box center [563, 58] width 699 height 33
click at [760, 52] on button "Close" at bounding box center [762, 58] width 38 height 17
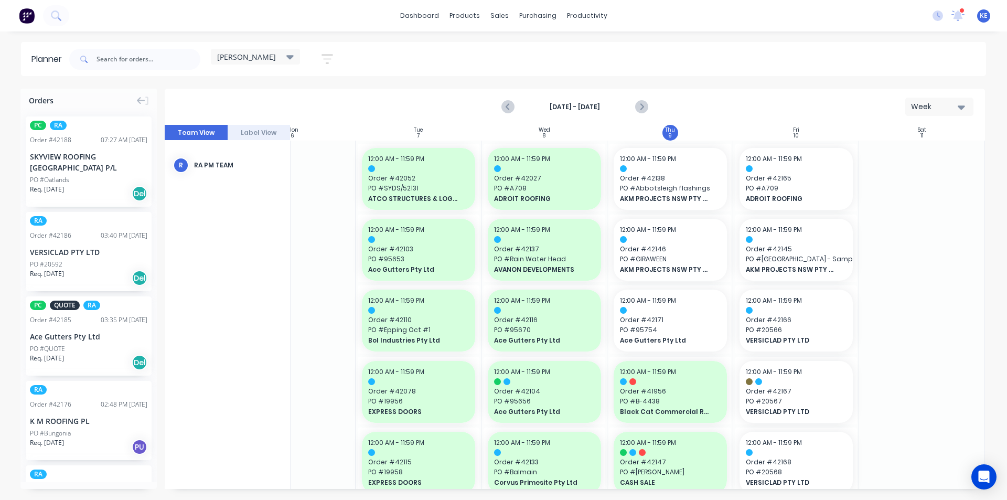
click at [72, 156] on div "SKYVIEW ROOFING [GEOGRAPHIC_DATA] P/L" at bounding box center [88, 162] width 117 height 22
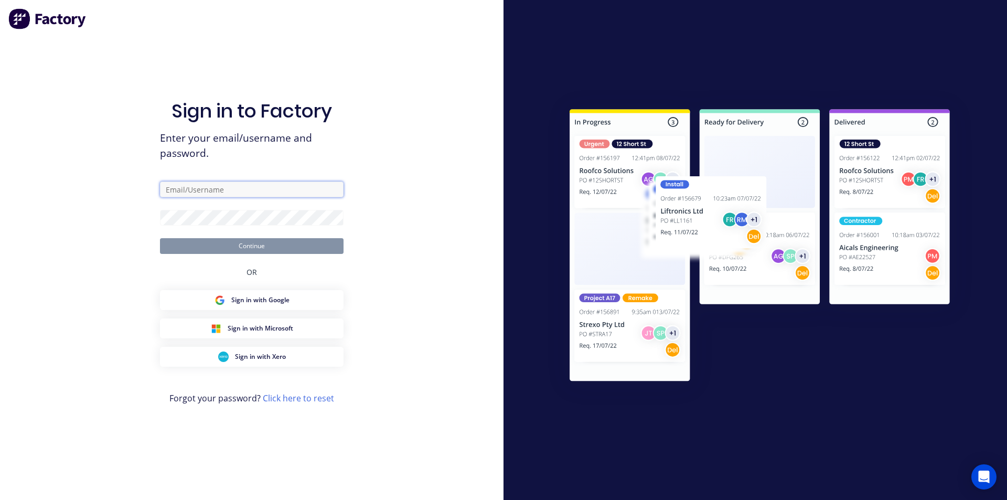
type input "kyle@vilno.com.au"
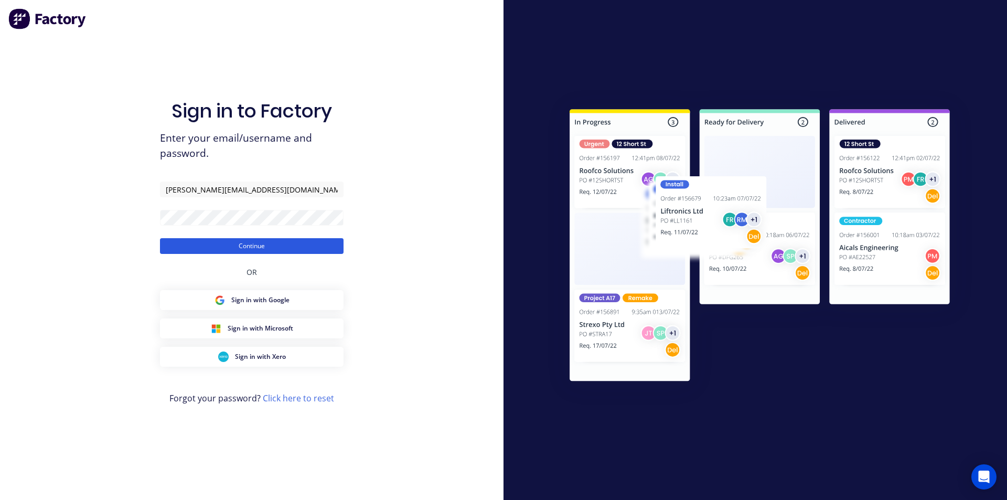
click at [221, 243] on button "Continue" at bounding box center [252, 246] width 184 height 16
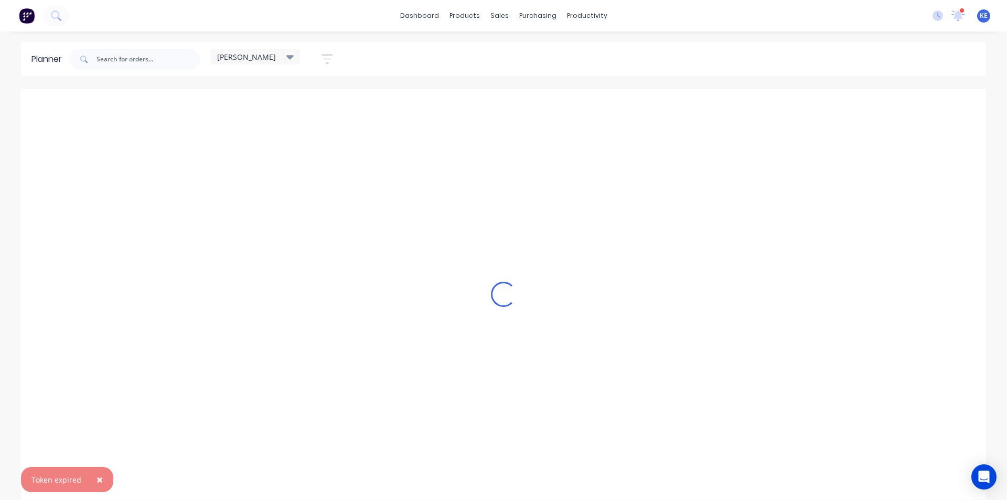
scroll to position [0, 1]
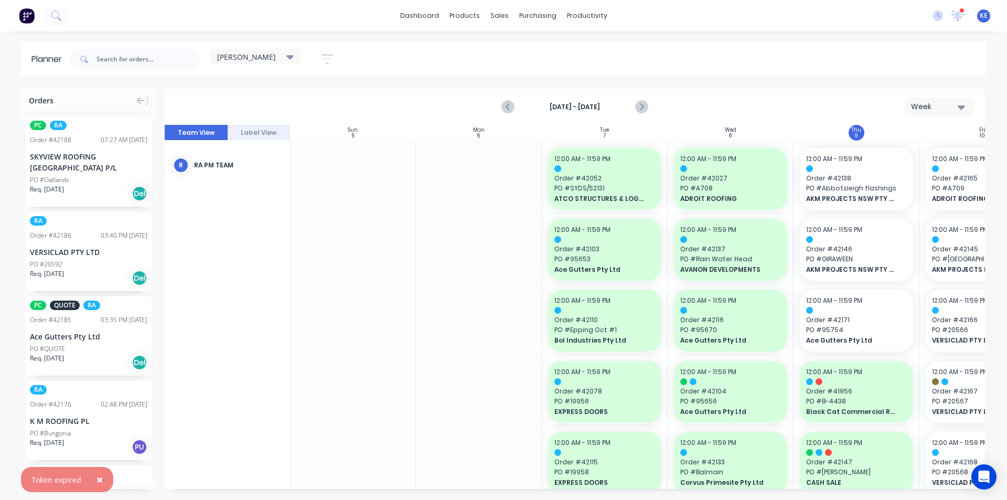
click at [65, 175] on div "PC RA Order # 42188 07:27 AM 09/10/25 SKYVIEW ROOFING AUSTRALIA P/L PO #Oatland…" at bounding box center [89, 161] width 126 height 90
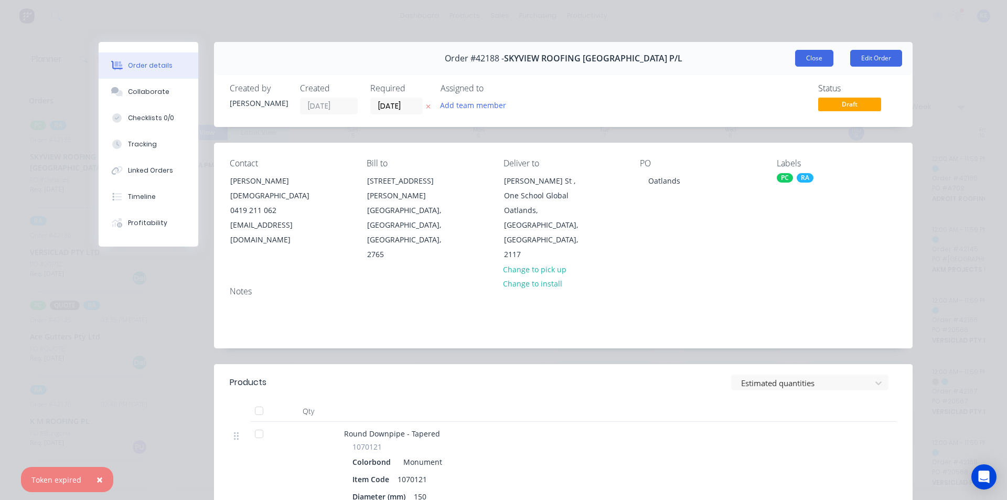
click at [801, 58] on button "Close" at bounding box center [814, 58] width 38 height 17
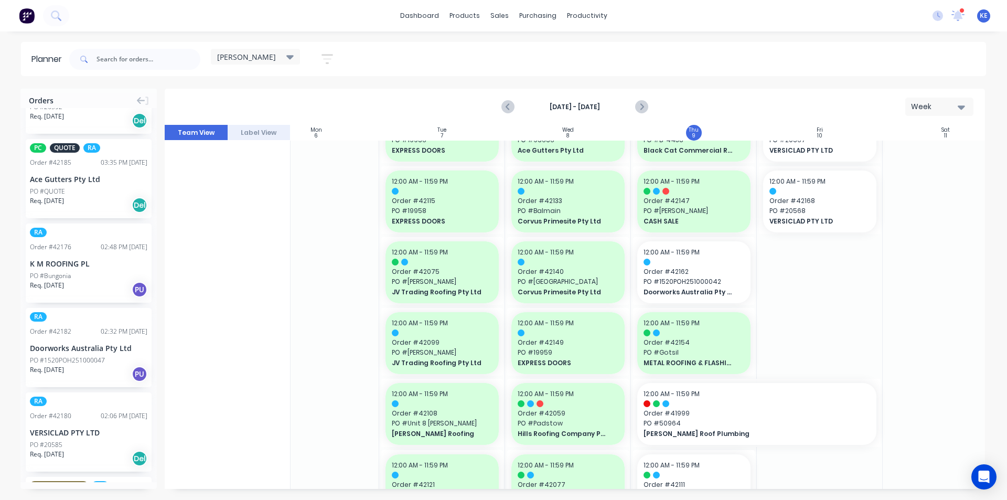
scroll to position [262, 163]
click at [639, 102] on icon "Next page" at bounding box center [641, 107] width 13 height 13
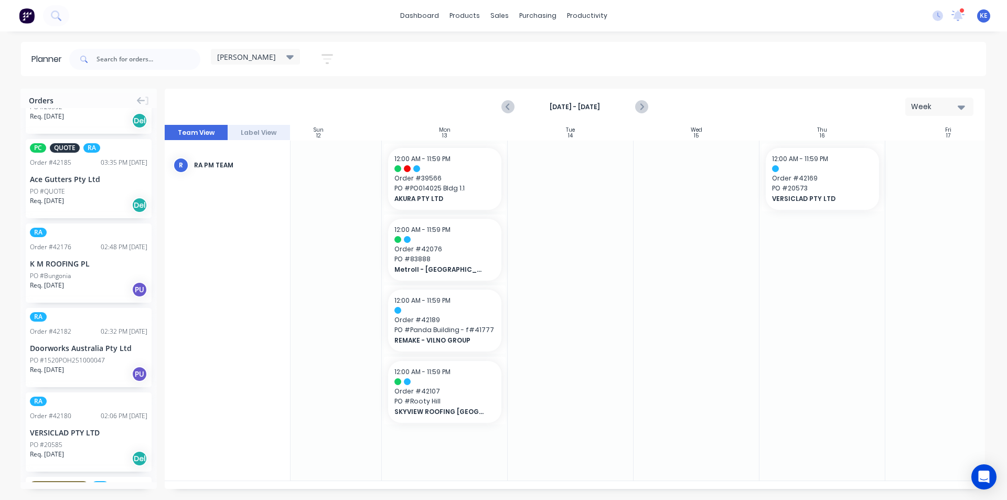
scroll to position [0, 33]
click at [456, 397] on span "PO # Rooty Hill" at bounding box center [447, 401] width 101 height 9
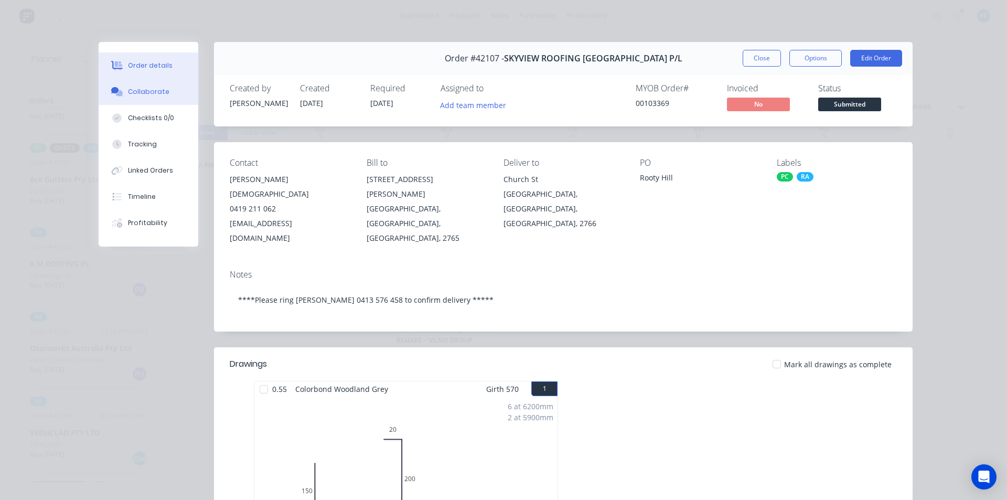
click at [147, 97] on button "Collaborate" at bounding box center [149, 92] width 100 height 26
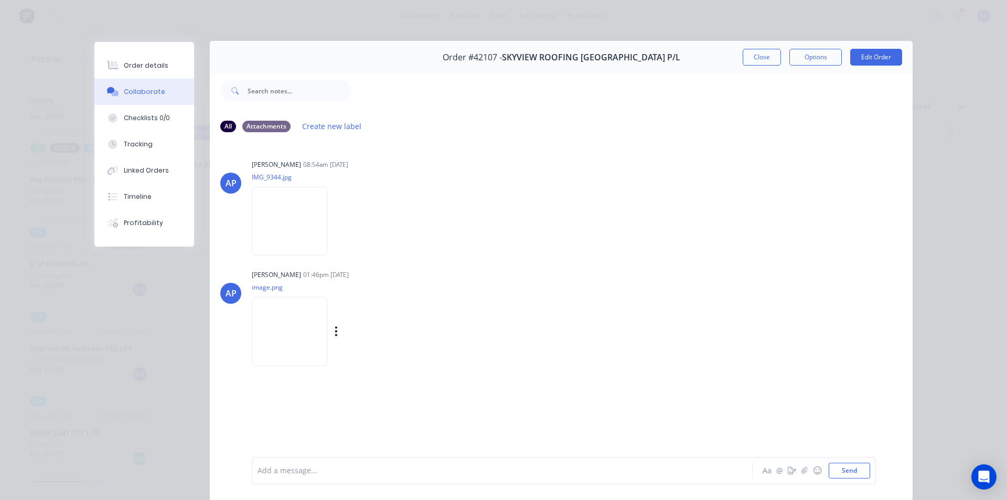
scroll to position [0, 0]
click at [745, 63] on button "Close" at bounding box center [762, 58] width 38 height 17
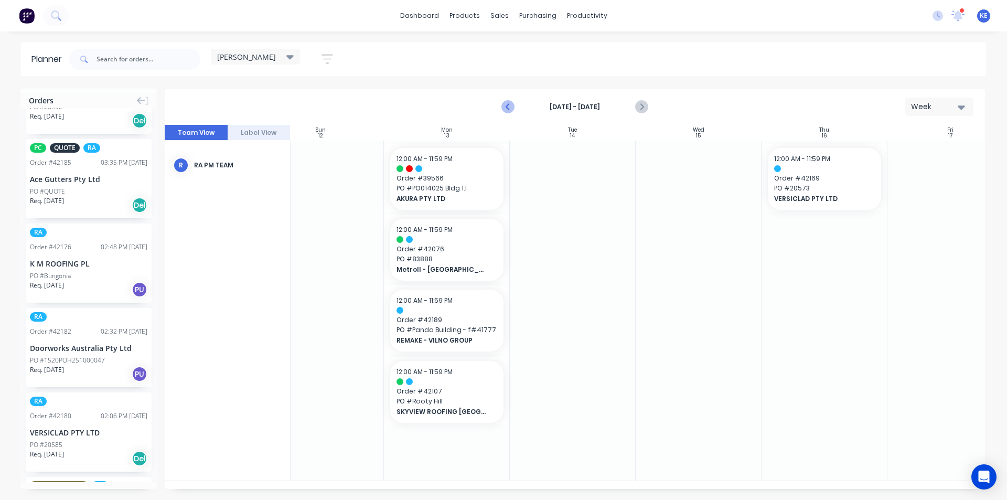
click at [509, 108] on icon "Previous page" at bounding box center [508, 107] width 13 height 13
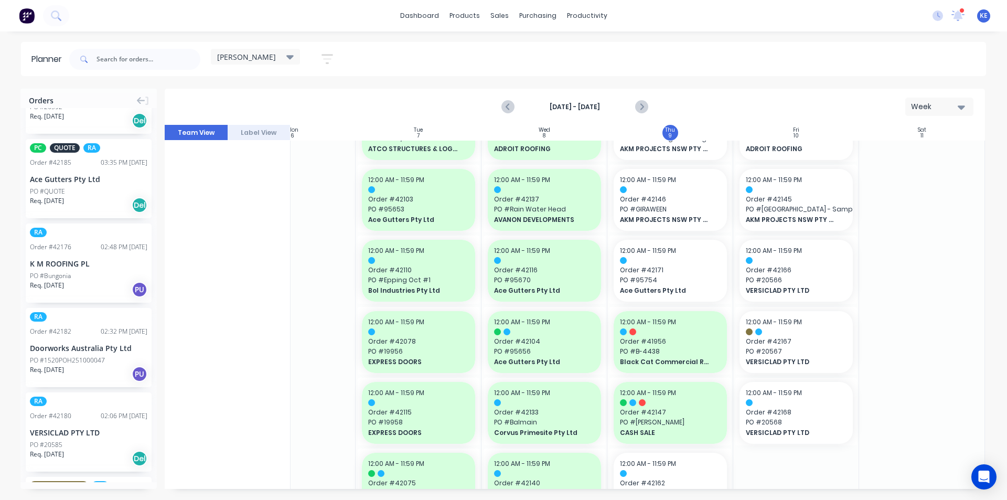
scroll to position [0, 191]
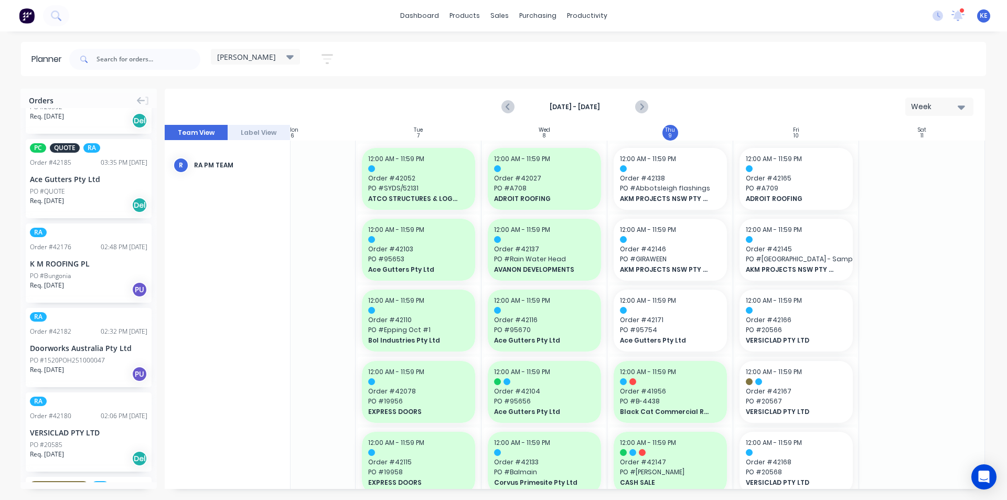
click at [76, 357] on div "PO #1520POH251000047" at bounding box center [67, 360] width 75 height 9
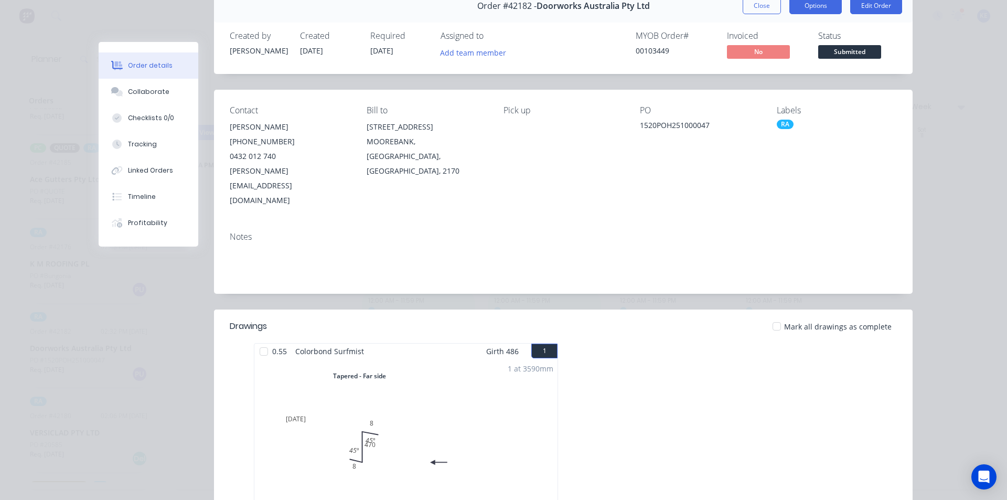
scroll to position [0, 0]
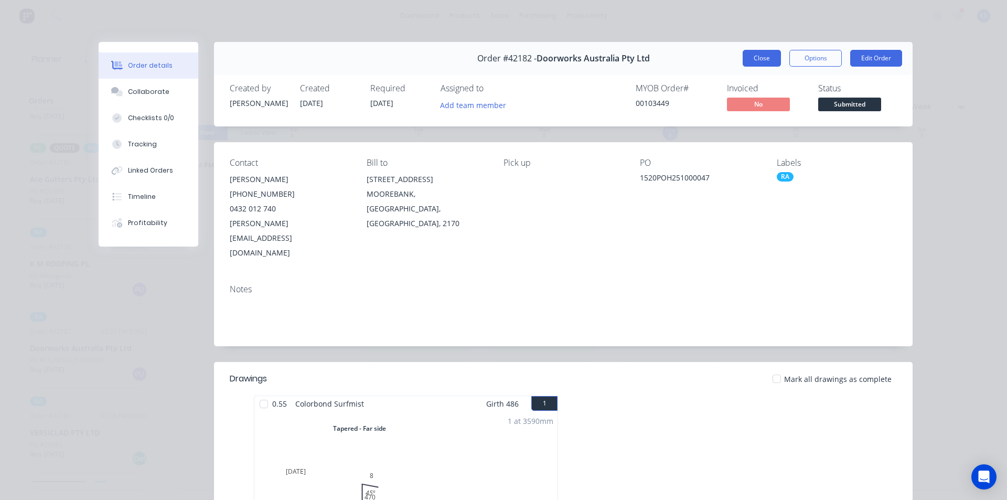
click at [746, 59] on button "Close" at bounding box center [762, 58] width 38 height 17
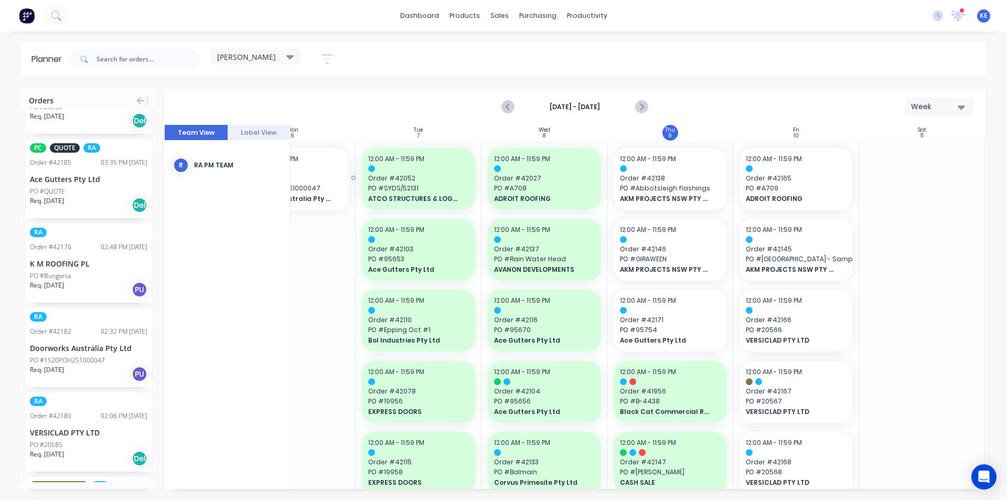
scroll to position [0, 186]
drag, startPoint x: 81, startPoint y: 353, endPoint x: 656, endPoint y: 319, distance: 575.4
drag, startPoint x: 63, startPoint y: 281, endPoint x: 789, endPoint y: 259, distance: 726.3
drag, startPoint x: 44, startPoint y: 270, endPoint x: 763, endPoint y: 253, distance: 719.3
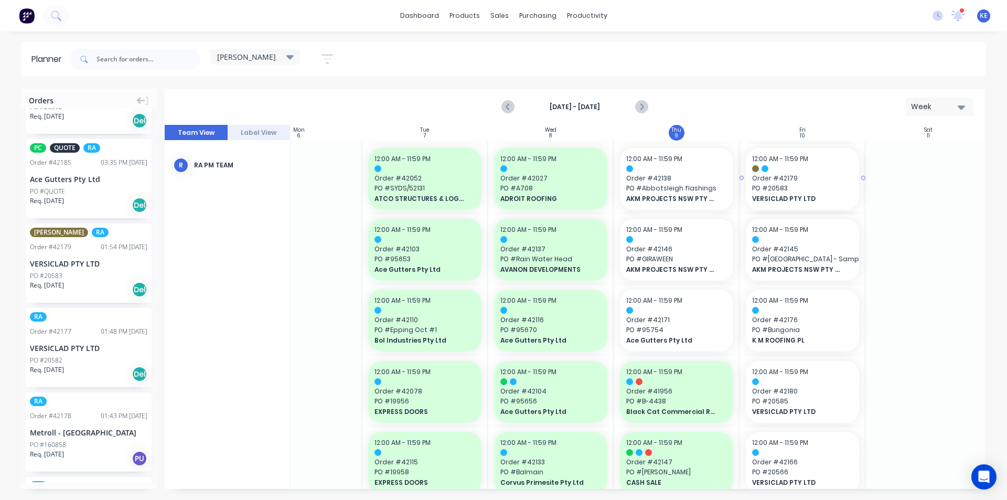
drag, startPoint x: 67, startPoint y: 274, endPoint x: 782, endPoint y: 259, distance: 715.6
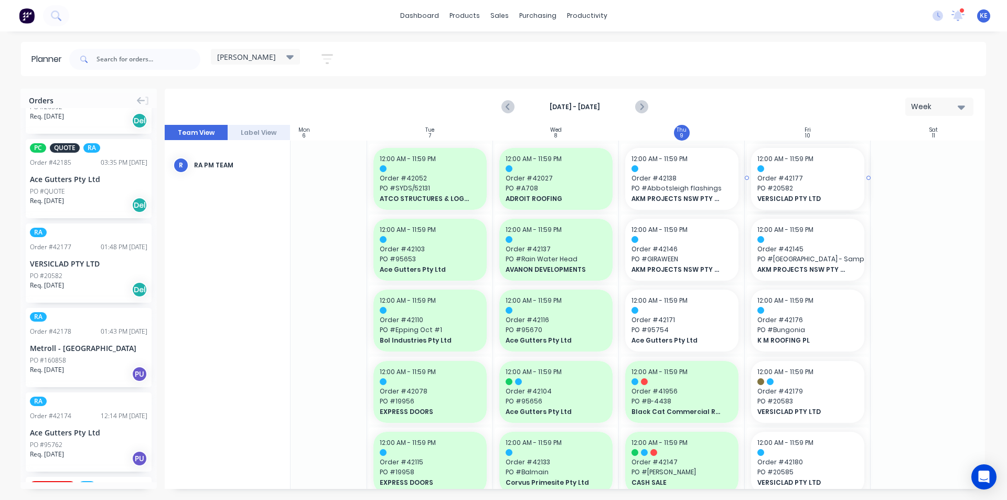
drag, startPoint x: 62, startPoint y: 271, endPoint x: 795, endPoint y: 271, distance: 732.2
click at [70, 270] on div "RA Order # 42178 01:43 PM 08/10/25 Metroll - Newcastle PO #160858 Req. 15/10/25…" at bounding box center [89, 262] width 126 height 79
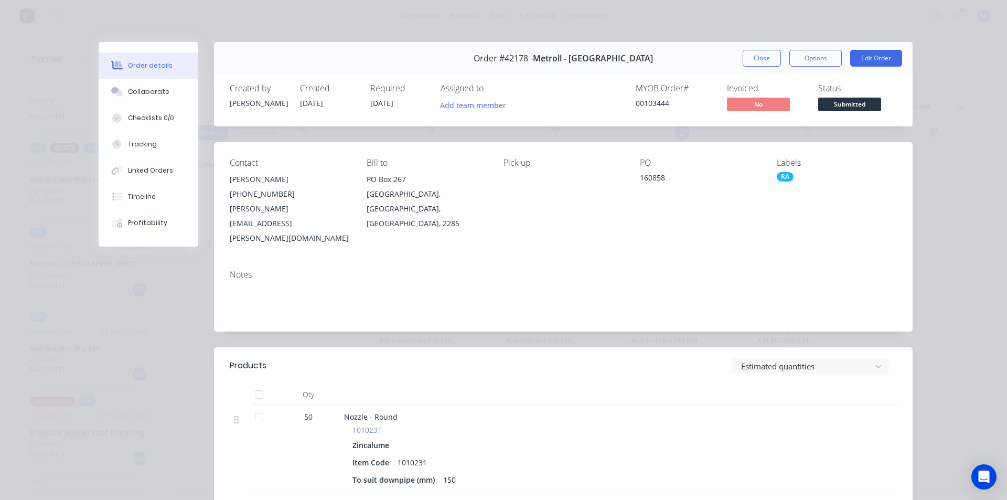
click at [766, 54] on button "Close" at bounding box center [762, 58] width 38 height 17
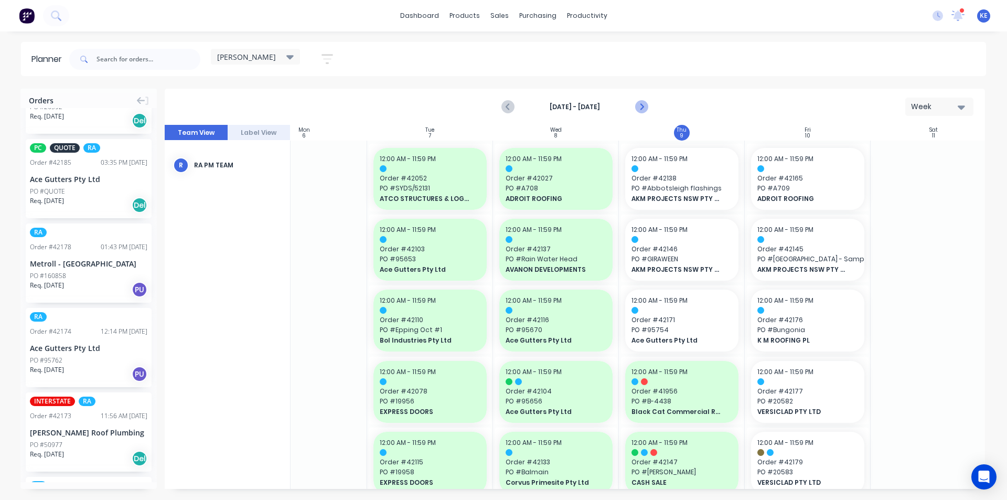
click at [638, 103] on icon "Next page" at bounding box center [641, 107] width 13 height 13
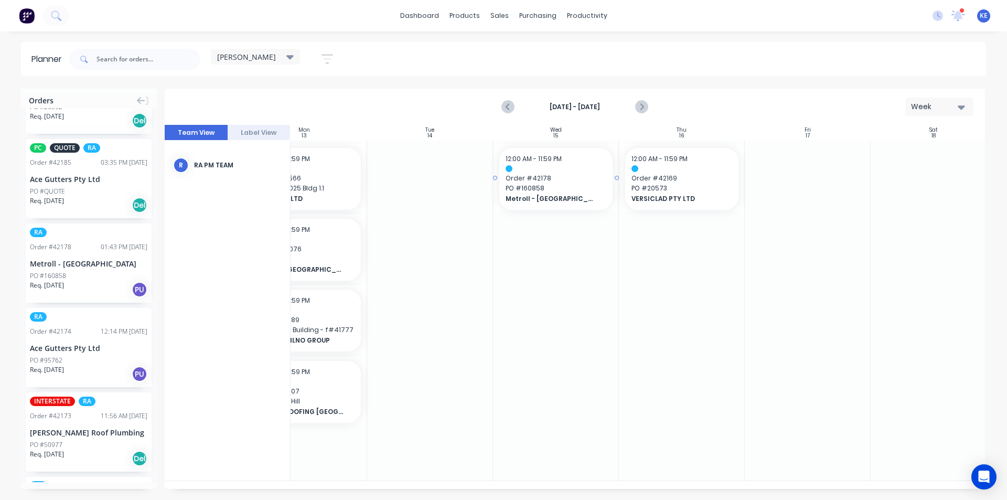
drag, startPoint x: 79, startPoint y: 273, endPoint x: 585, endPoint y: 219, distance: 509.1
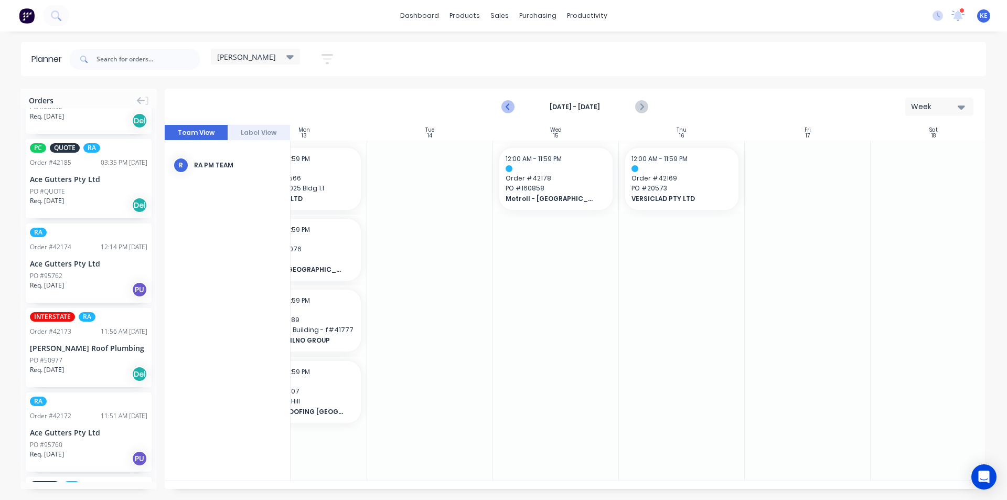
click at [508, 101] on icon "Previous page" at bounding box center [508, 107] width 13 height 13
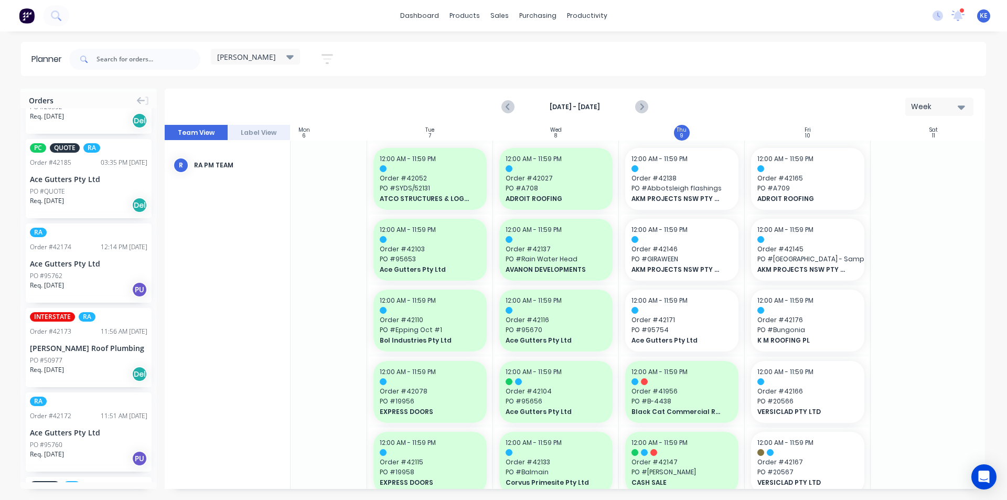
click at [99, 289] on div "Req. 09/10/25 PU" at bounding box center [88, 290] width 117 height 18
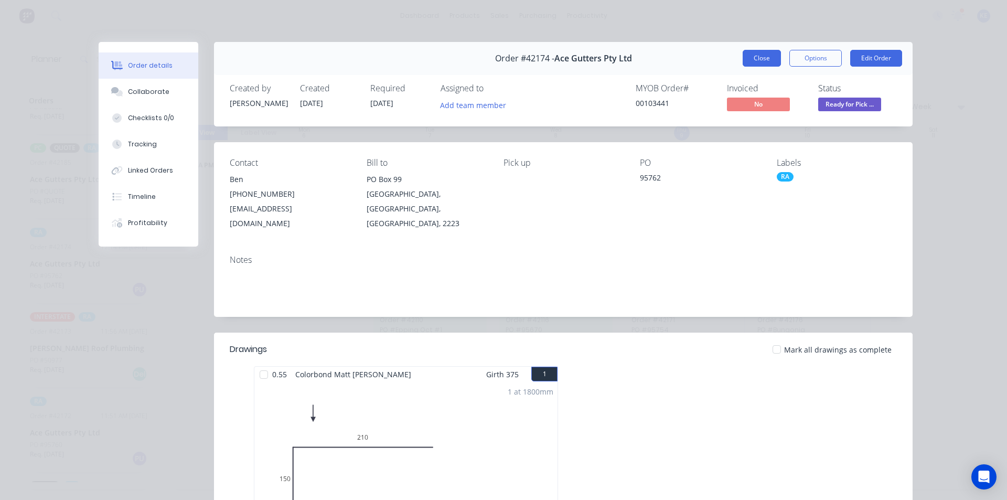
click at [764, 61] on button "Close" at bounding box center [762, 58] width 38 height 17
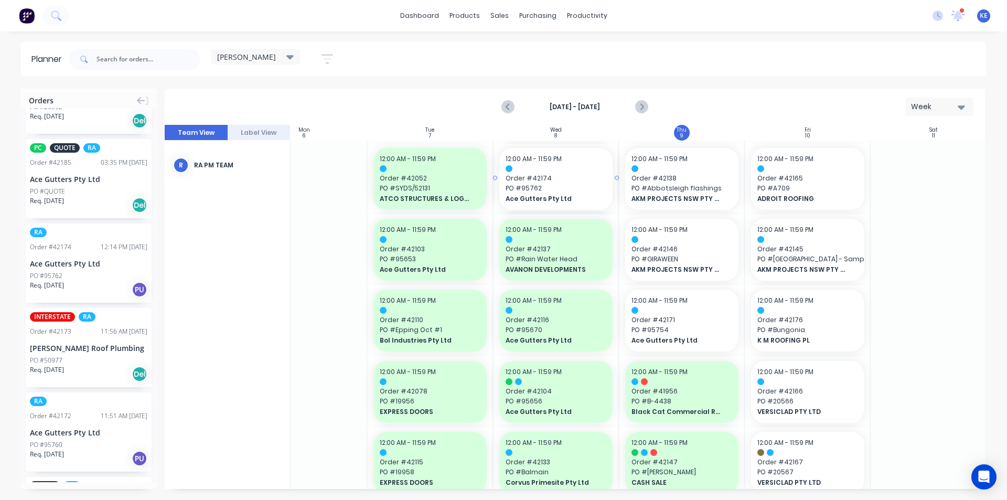
scroll to position [0, 170]
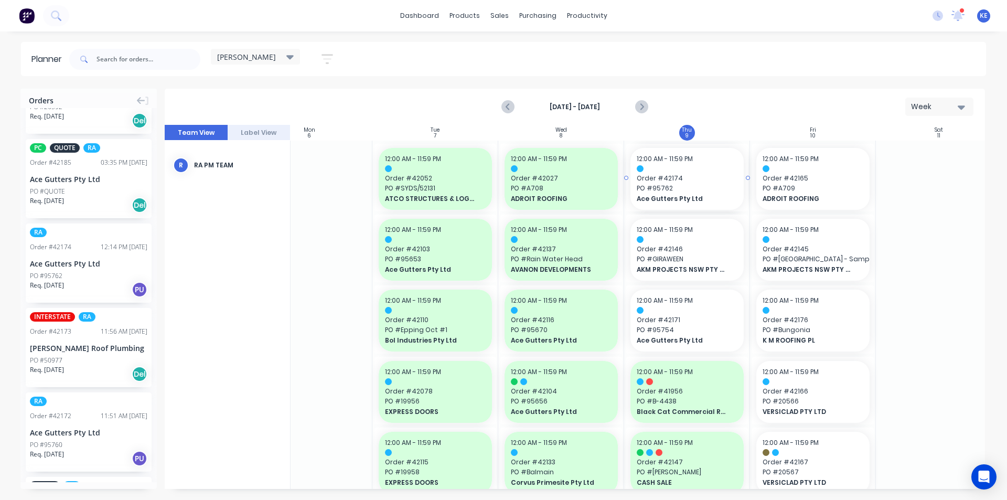
drag, startPoint x: 90, startPoint y: 247, endPoint x: 705, endPoint y: 197, distance: 617.8
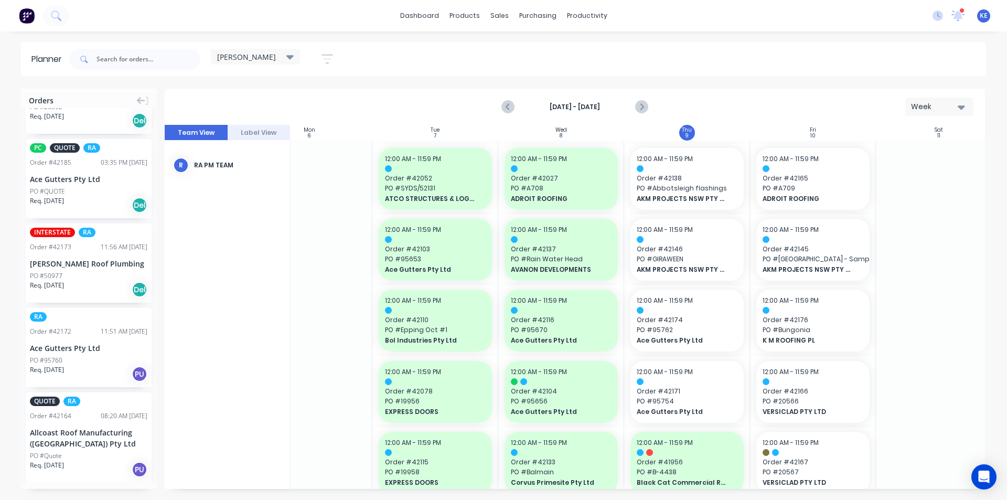
click at [73, 351] on div "Ace Gutters Pty Ltd" at bounding box center [88, 348] width 117 height 11
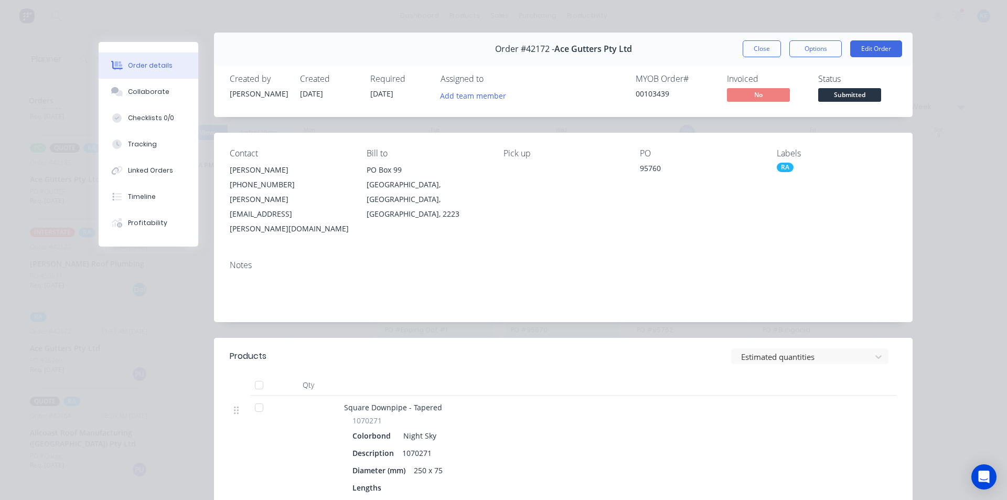
scroll to position [0, 0]
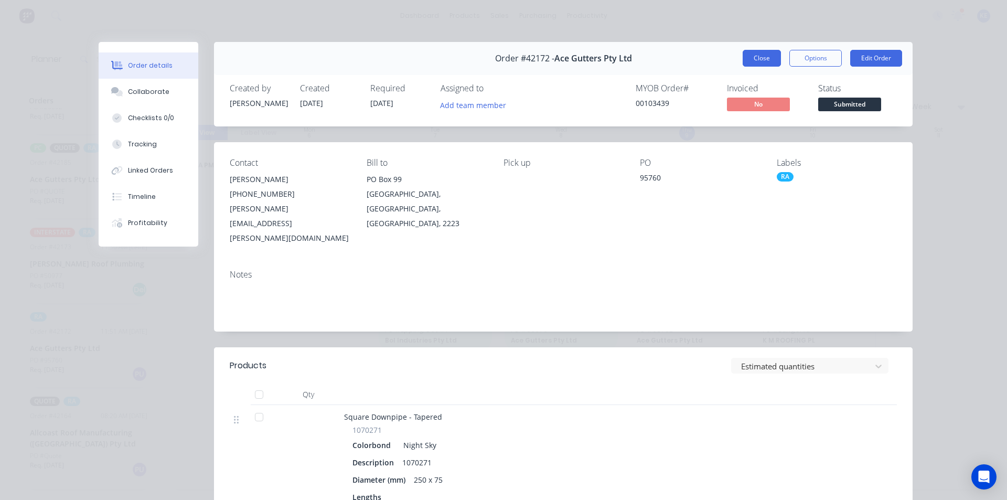
click at [759, 57] on button "Close" at bounding box center [762, 58] width 38 height 17
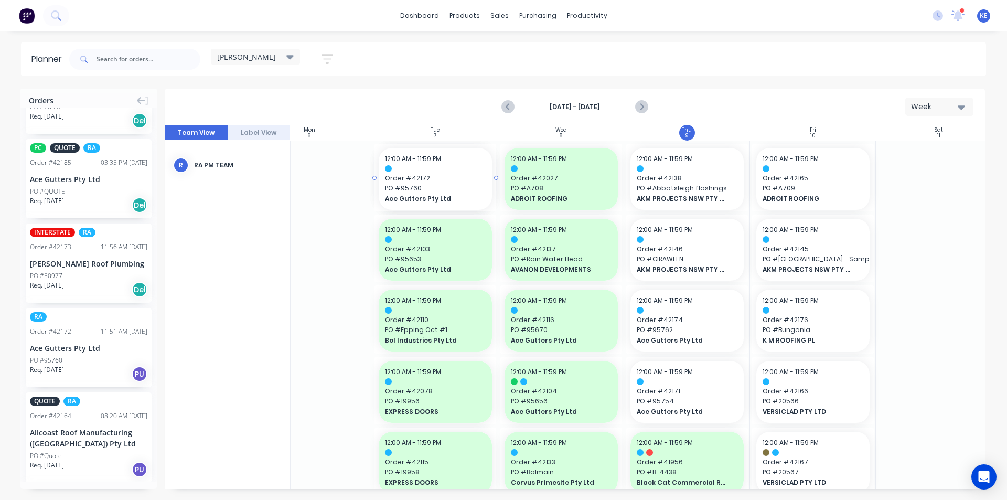
scroll to position [0, 165]
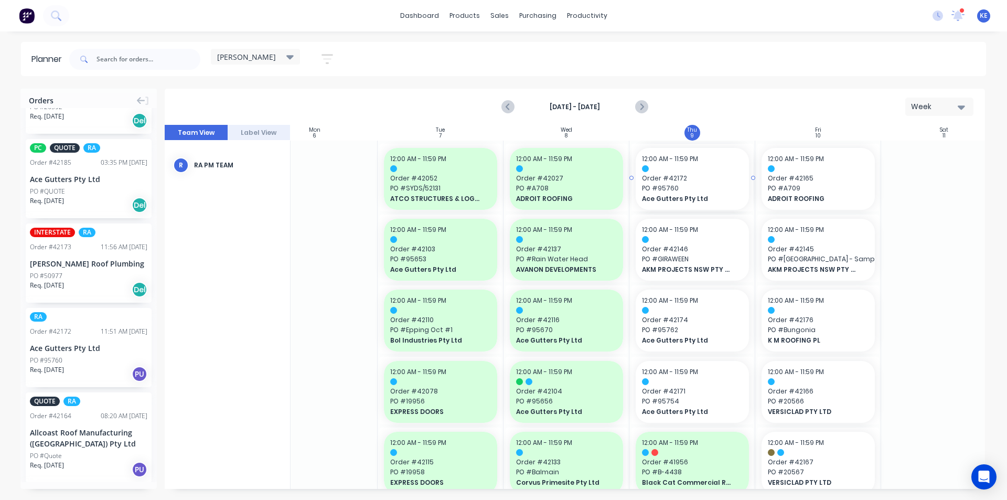
drag, startPoint x: 93, startPoint y: 345, endPoint x: 653, endPoint y: 255, distance: 566.2
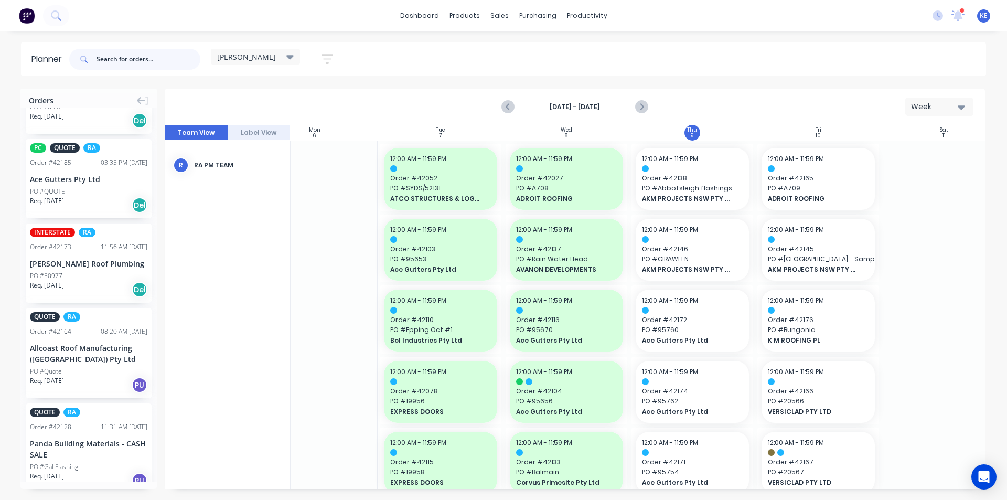
click at [126, 66] on input "text" at bounding box center [149, 59] width 104 height 21
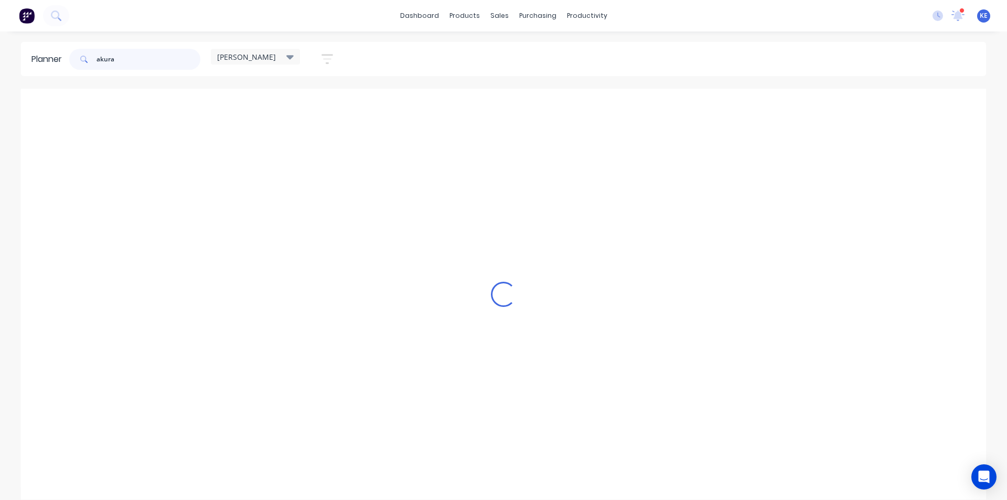
scroll to position [0, 0]
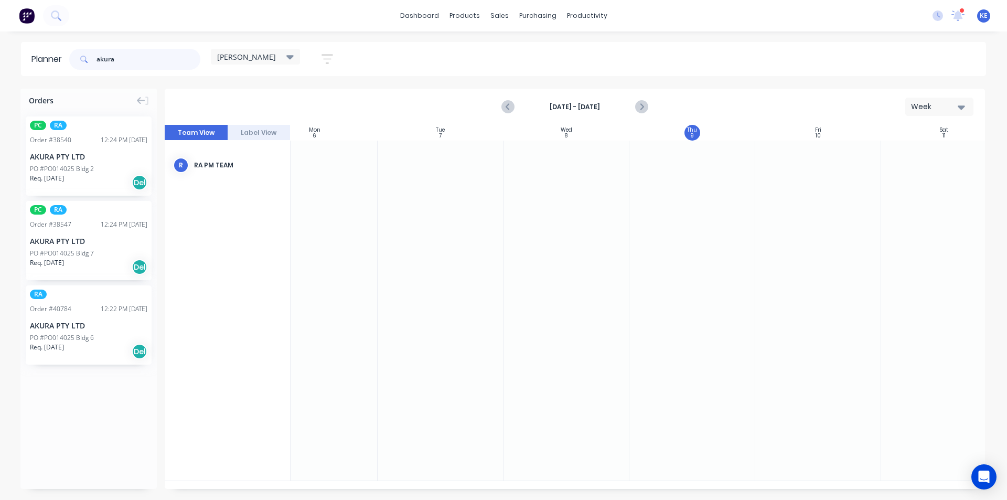
type input "akura"
click at [337, 55] on button "button" at bounding box center [328, 59] width 34 height 20
click at [300, 161] on div "Filter by status" at bounding box center [272, 161] width 73 height 11
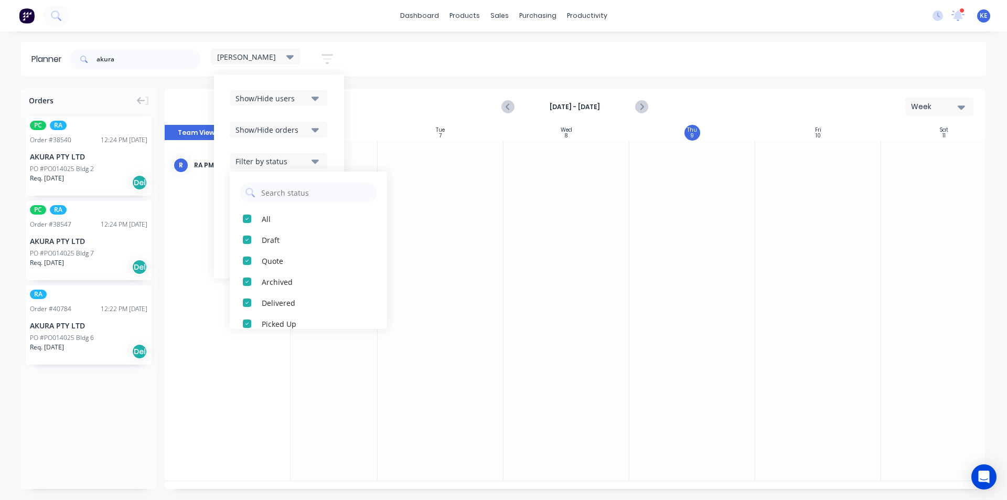
click at [302, 131] on div "Show/Hide orders" at bounding box center [272, 129] width 73 height 11
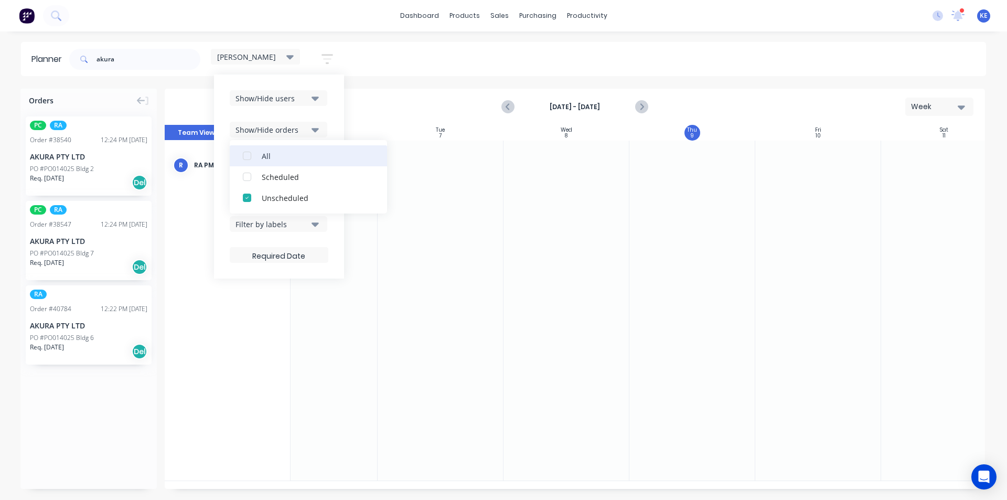
click at [285, 157] on div "All" at bounding box center [314, 155] width 105 height 11
click at [478, 82] on div "Planner akura kyle Save new view None edit kyle (Default) edit Iraking edit Mic…" at bounding box center [503, 270] width 1007 height 457
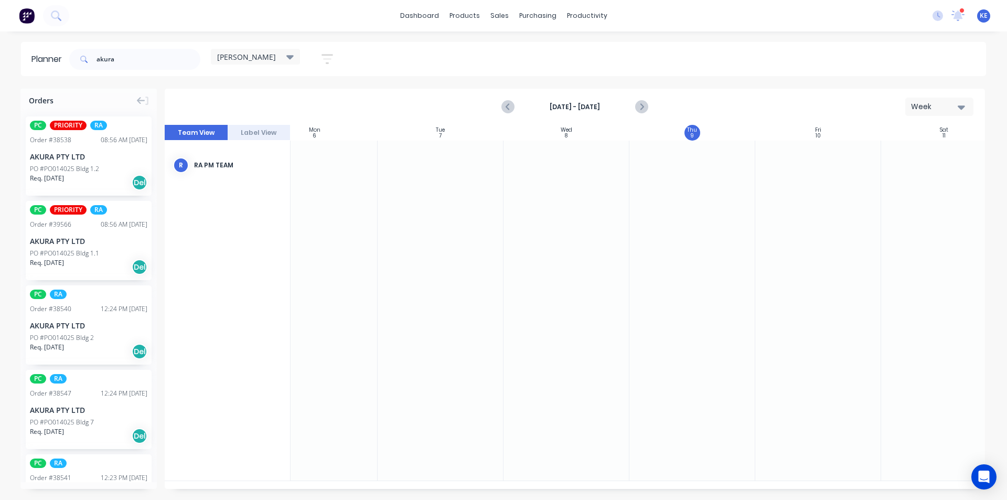
click at [84, 164] on div "PC PRIORITY RA Order # 38538 08:56 AM 08/10/25 AKURA PTY LTD PO #PO014025 Bldg …" at bounding box center [89, 155] width 126 height 79
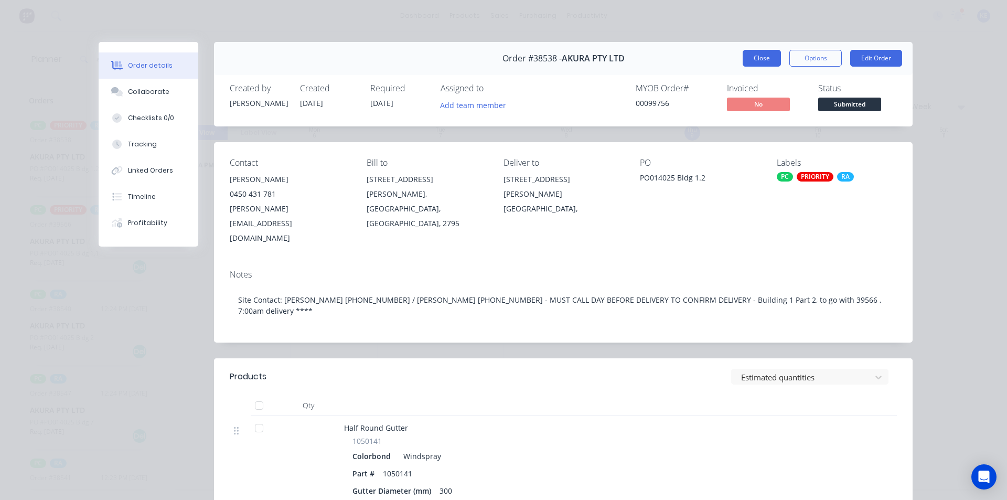
click at [764, 65] on button "Close" at bounding box center [762, 58] width 38 height 17
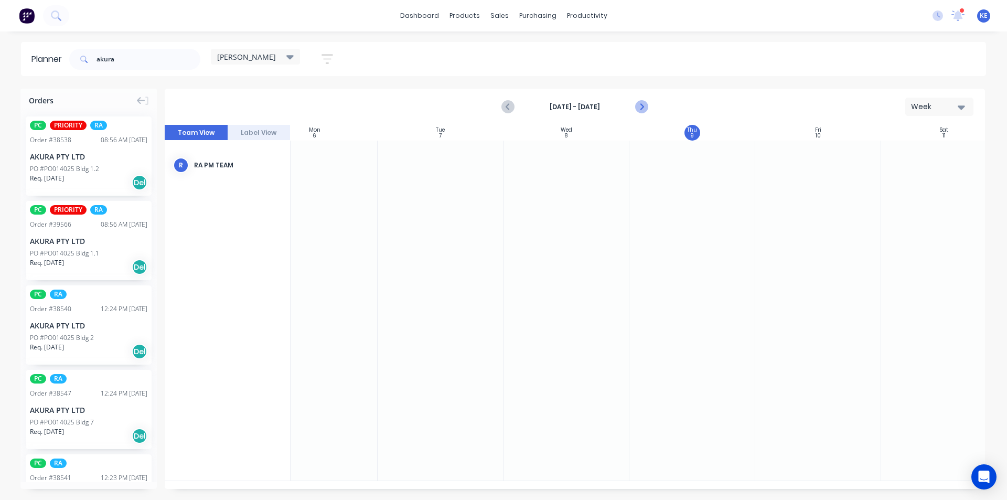
click at [639, 103] on icon "Next page" at bounding box center [641, 107] width 5 height 8
drag, startPoint x: 69, startPoint y: 147, endPoint x: 394, endPoint y: 218, distance: 332.3
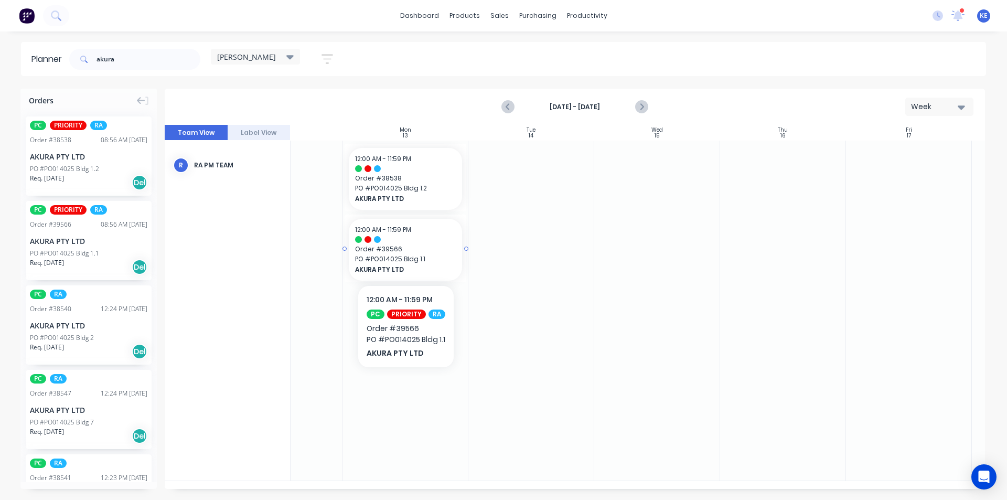
click at [424, 252] on span "Order # 39566" at bounding box center [405, 248] width 101 height 9
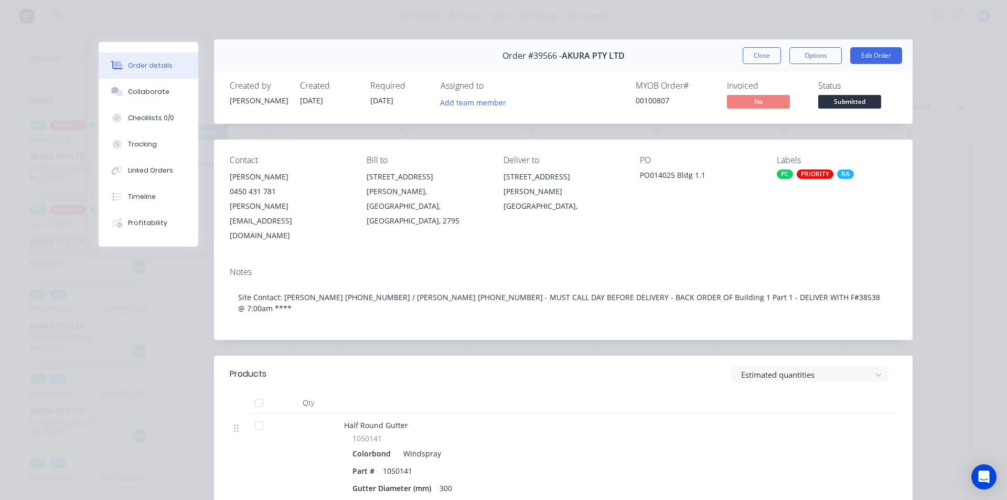
scroll to position [0, 0]
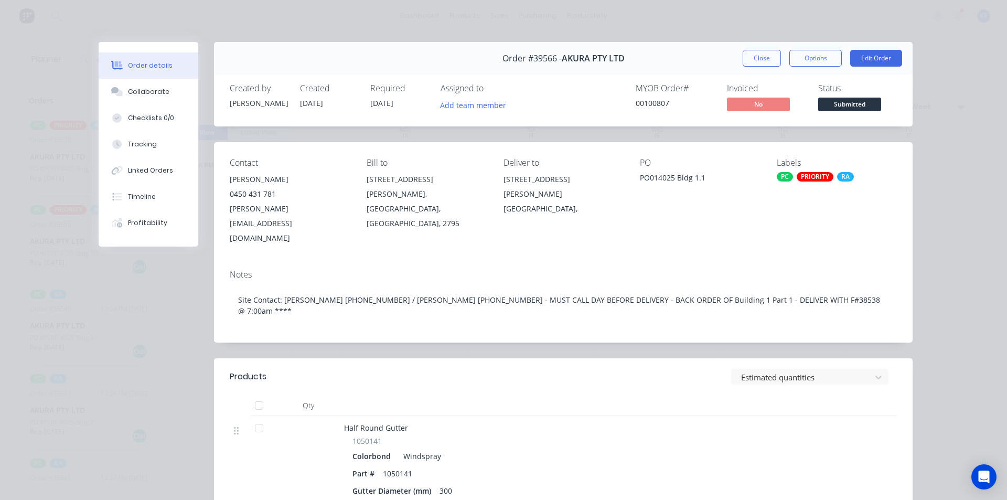
click at [751, 61] on button "Close" at bounding box center [762, 58] width 38 height 17
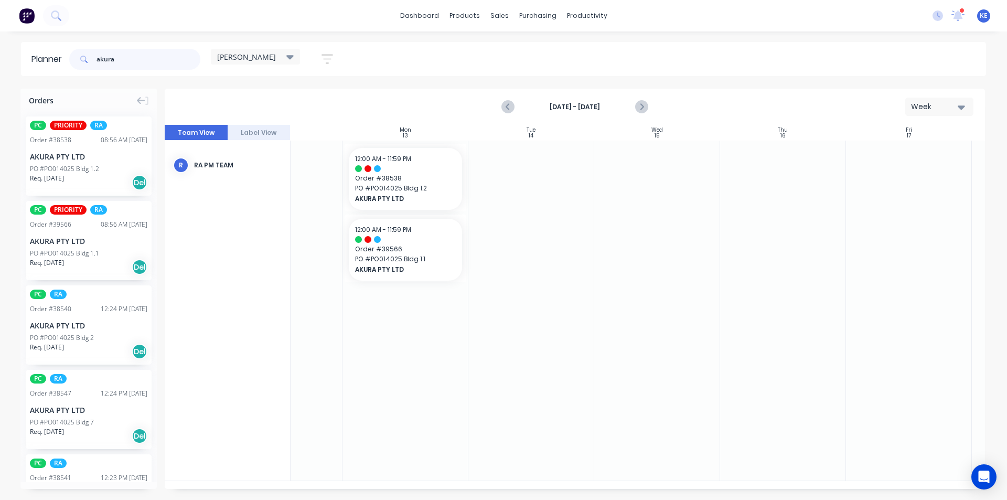
drag, startPoint x: 168, startPoint y: 60, endPoint x: 1, endPoint y: 46, distance: 167.9
click at [1, 46] on div "Planner akura kyle Save new view None edit kyle (Default) edit Iraking edit Mic…" at bounding box center [503, 59] width 1007 height 34
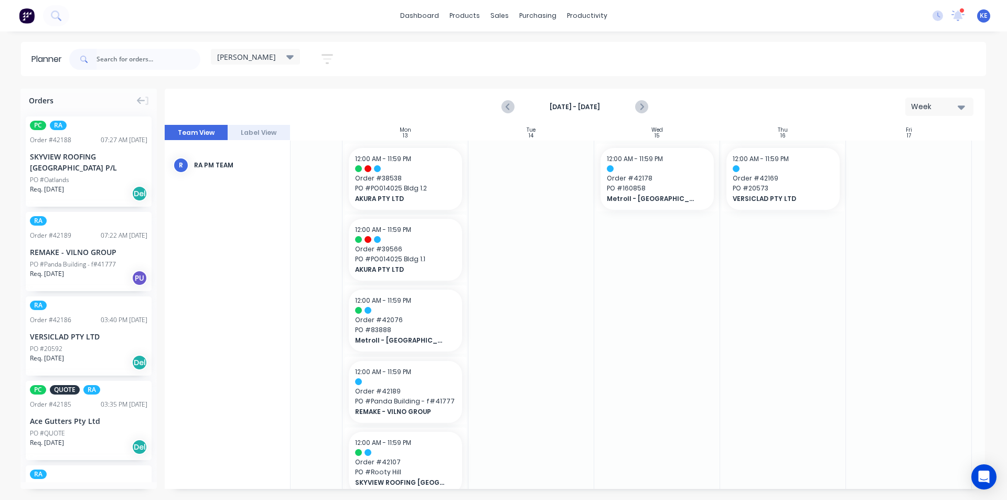
click at [332, 55] on icon "button" at bounding box center [328, 59] width 12 height 10
click at [312, 132] on button "Show/Hide orders" at bounding box center [279, 130] width 98 height 16
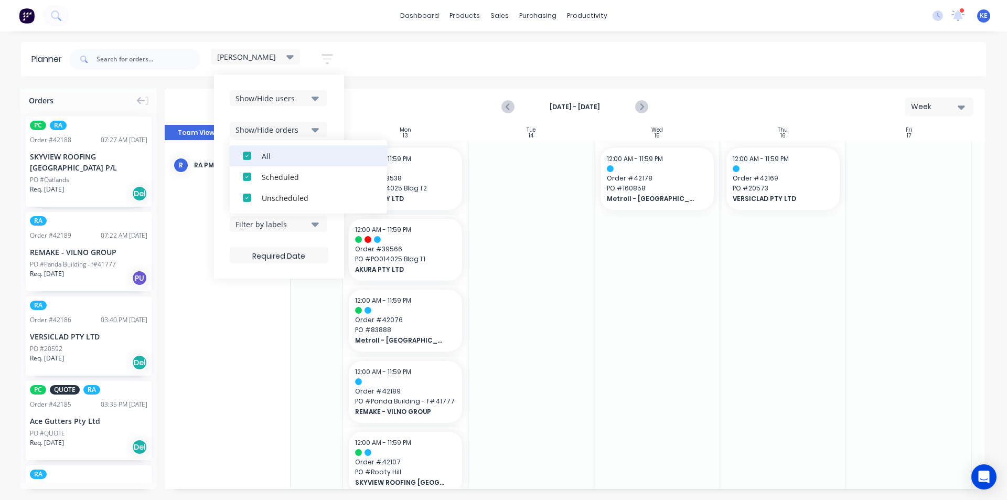
click at [284, 160] on div "All" at bounding box center [314, 155] width 105 height 11
click at [282, 200] on div "Unscheduled" at bounding box center [314, 197] width 105 height 11
click at [637, 74] on div "kyle Save new view None edit kyle (Default) edit Iraking edit Michael's View ed…" at bounding box center [526, 59] width 919 height 31
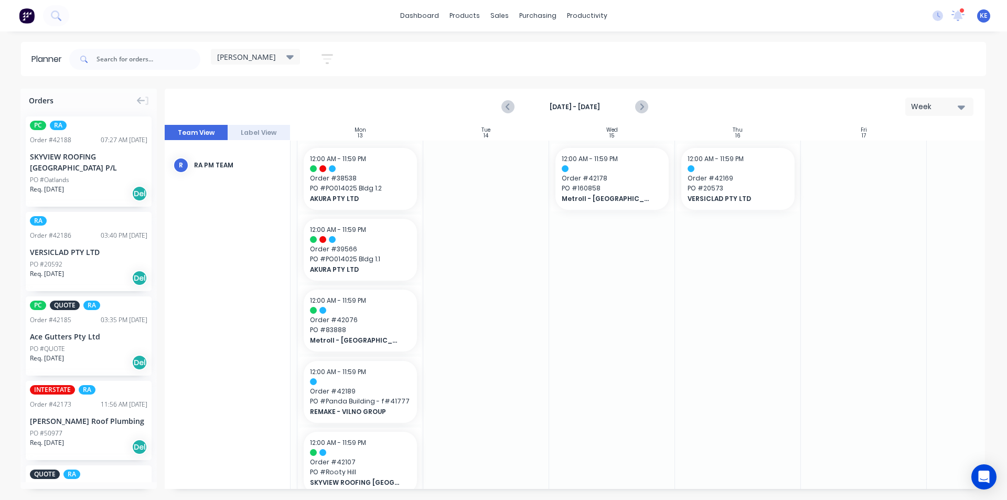
scroll to position [0, 53]
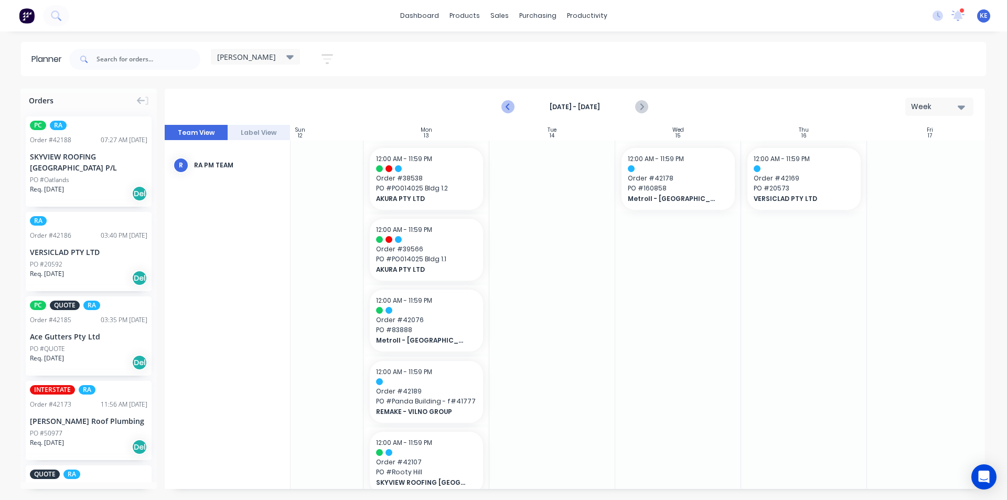
click at [510, 103] on icon "Previous page" at bounding box center [508, 107] width 5 height 8
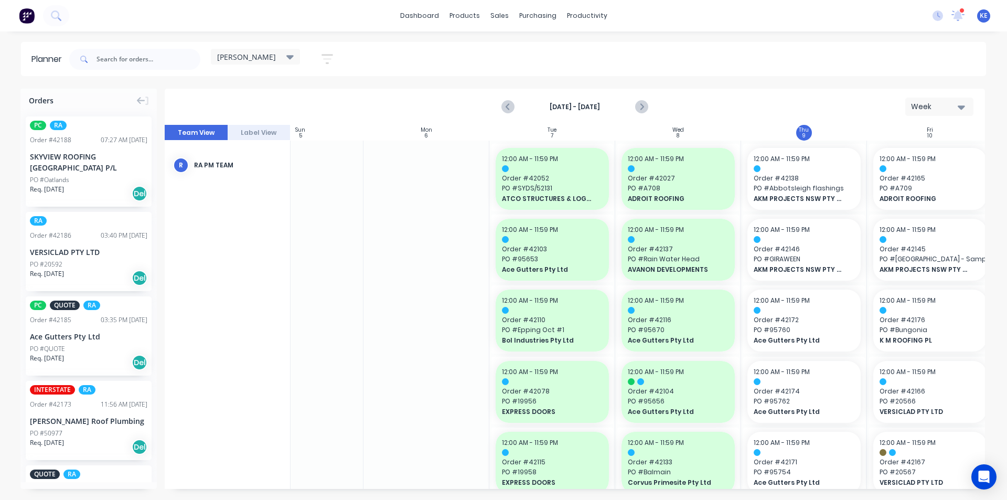
click at [389, 79] on div "Planner kyle Save new view None edit kyle (Default) edit Iraking edit Michael's…" at bounding box center [503, 270] width 1007 height 457
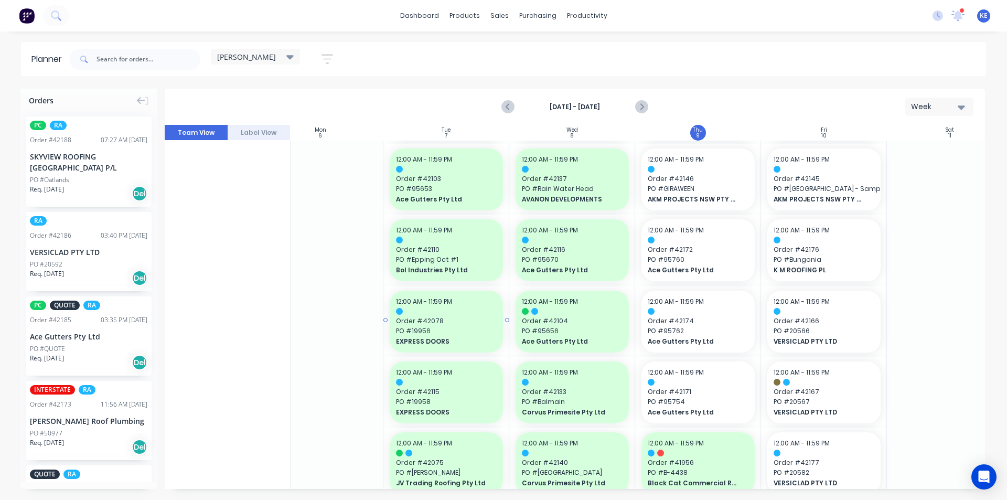
scroll to position [105, 159]
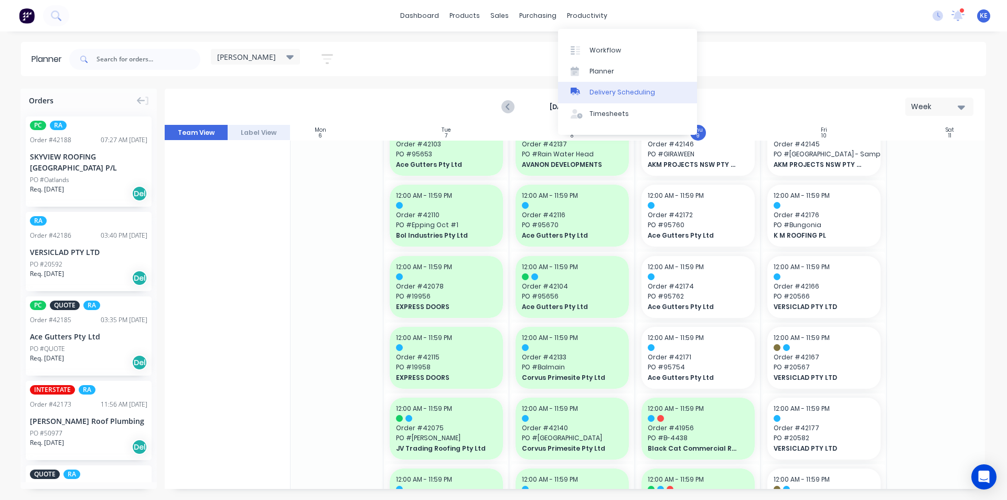
click at [607, 95] on div "Delivery Scheduling" at bounding box center [623, 92] width 66 height 9
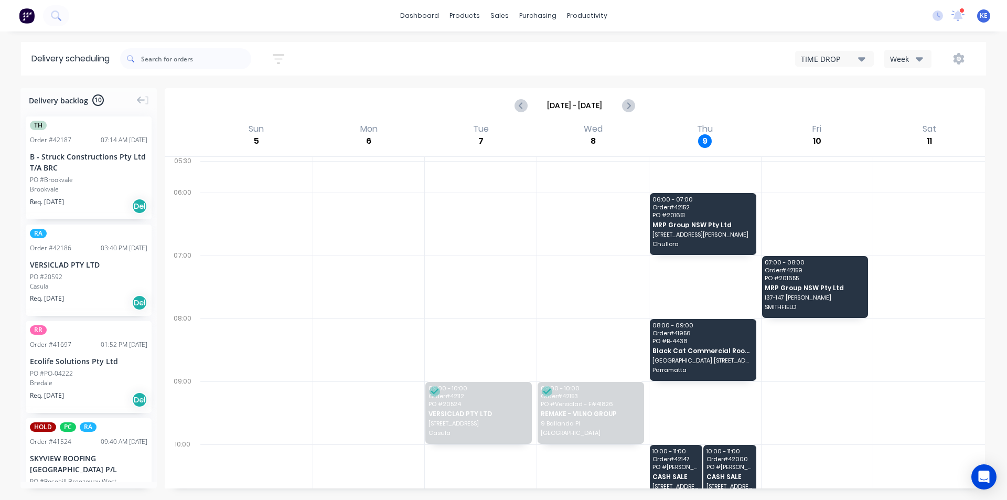
click at [912, 57] on div "Week" at bounding box center [905, 59] width 30 height 11
click at [906, 107] on div "Vehicle" at bounding box center [937, 107] width 104 height 21
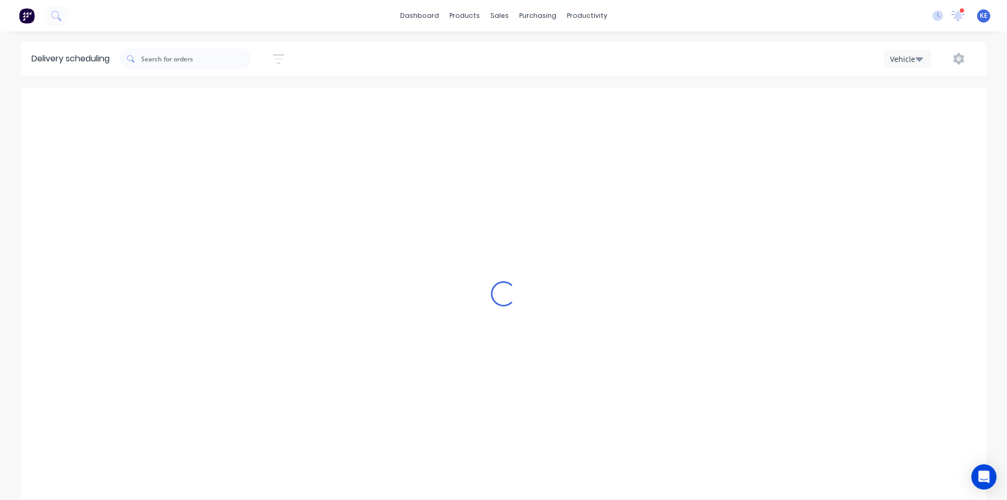
scroll to position [0, 1]
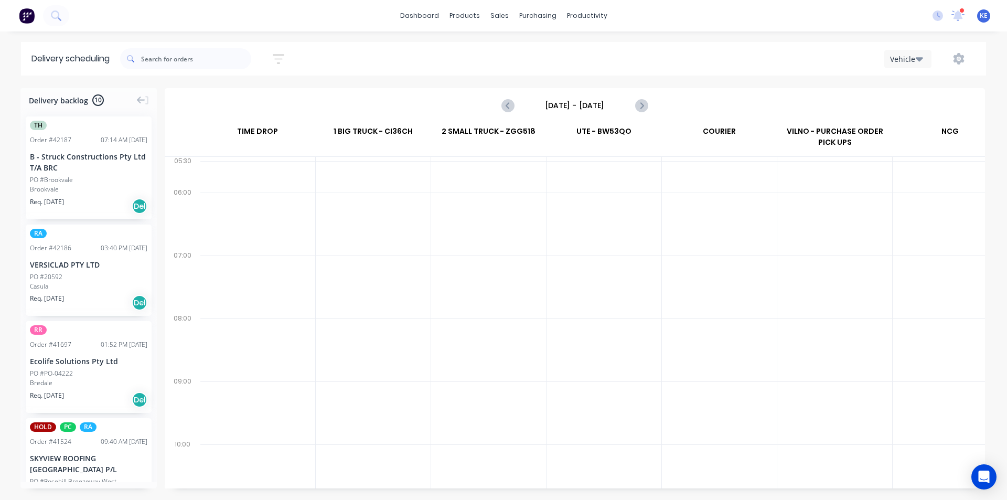
click at [602, 108] on input "Sunday - 05/10/25" at bounding box center [575, 106] width 104 height 16
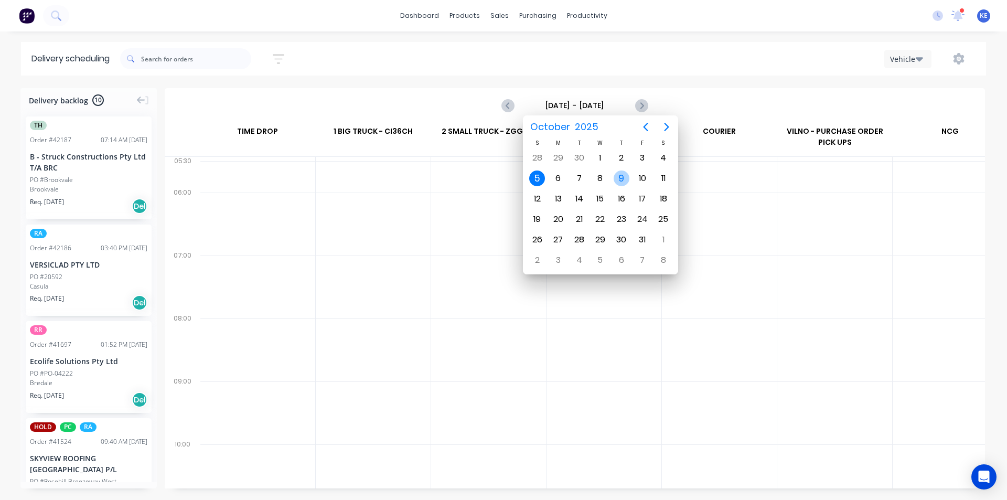
click at [619, 179] on div "9" at bounding box center [622, 178] width 16 height 16
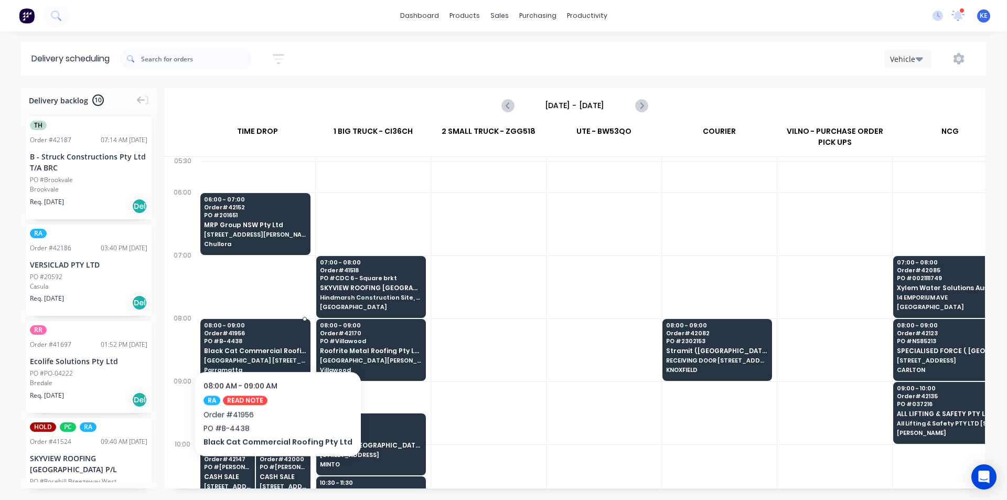
click at [274, 339] on span "PO # B-4438" at bounding box center [255, 341] width 102 height 6
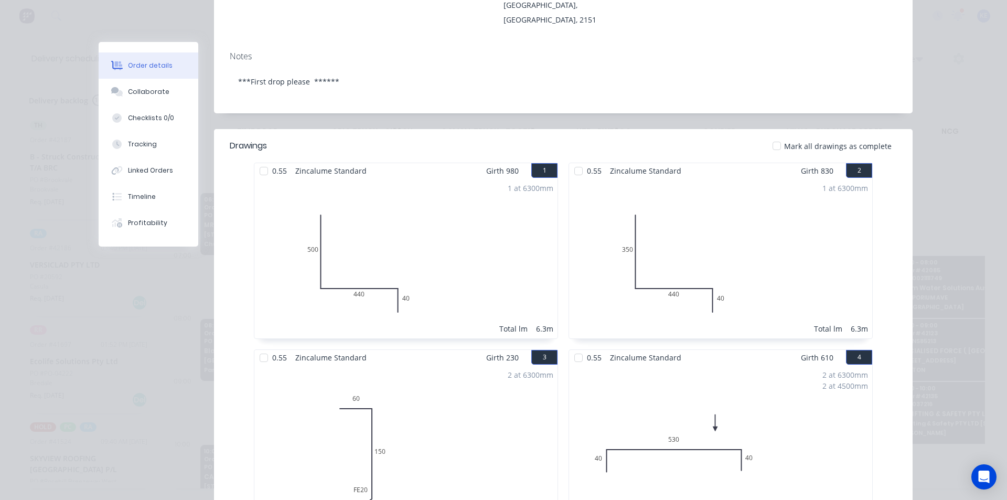
scroll to position [0, 0]
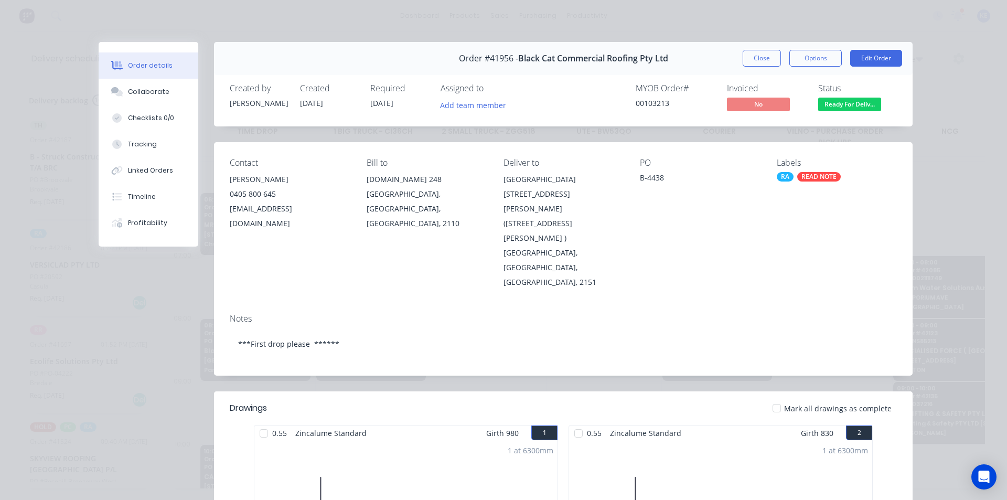
drag, startPoint x: 753, startPoint y: 59, endPoint x: 391, endPoint y: 234, distance: 401.4
click at [753, 57] on button "Close" at bounding box center [762, 58] width 38 height 17
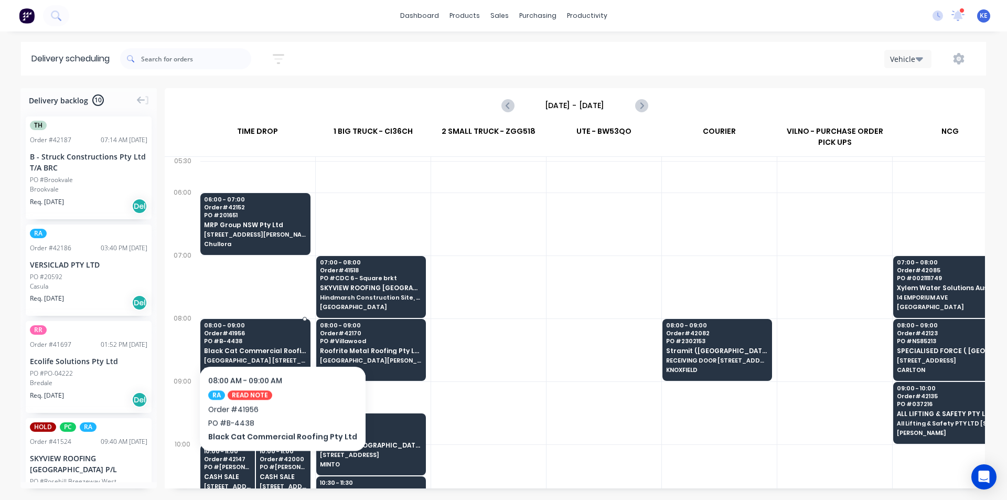
click at [279, 334] on span "Order # 41956" at bounding box center [255, 333] width 102 height 6
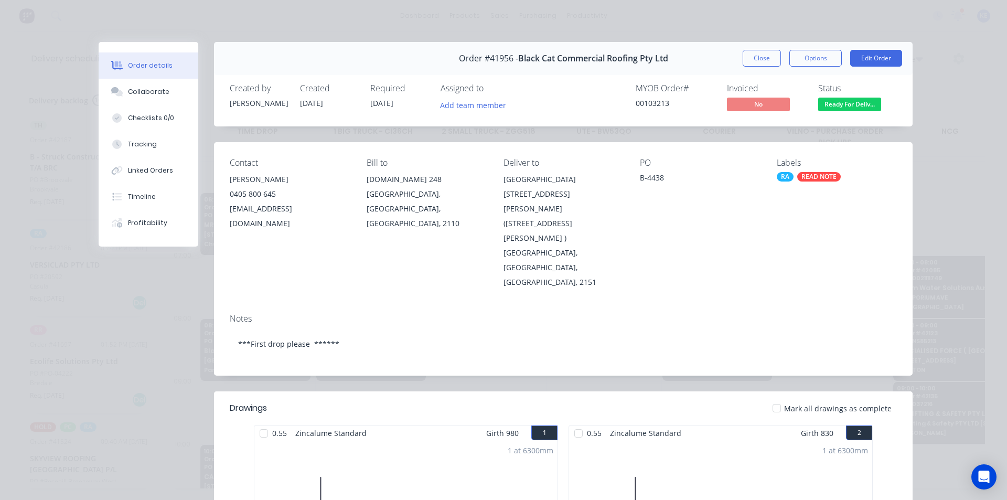
click at [756, 52] on button "Close" at bounding box center [762, 58] width 38 height 17
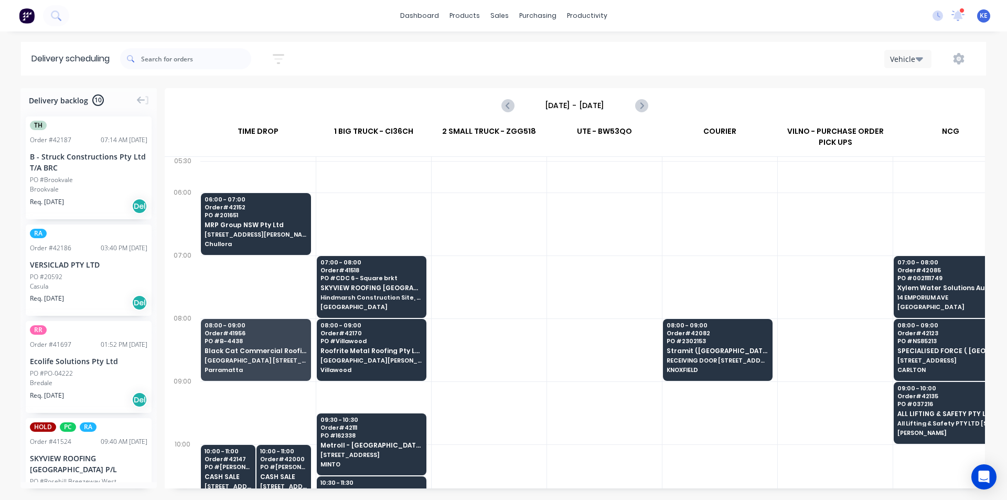
click at [595, 361] on div at bounding box center [604, 349] width 115 height 63
click at [638, 105] on icon "Next page" at bounding box center [641, 105] width 13 height 13
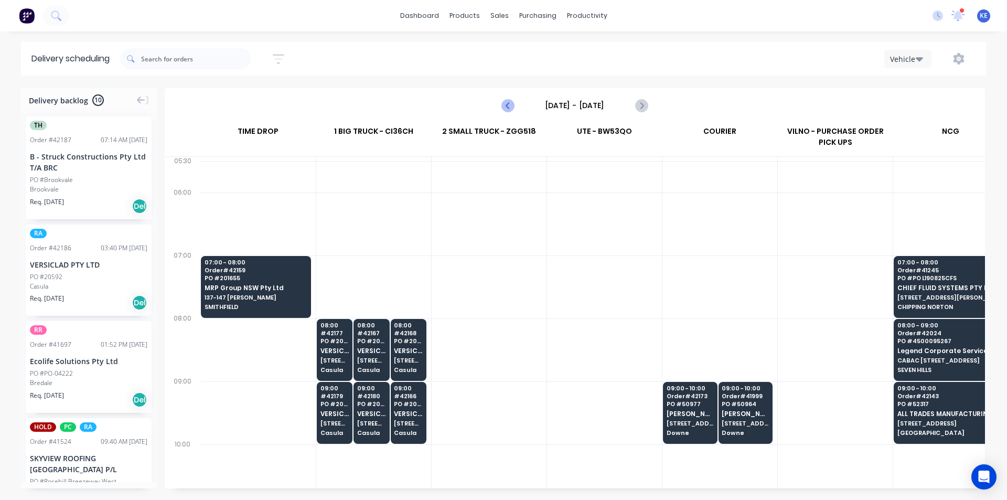
click at [505, 102] on icon "Previous page" at bounding box center [508, 105] width 13 height 13
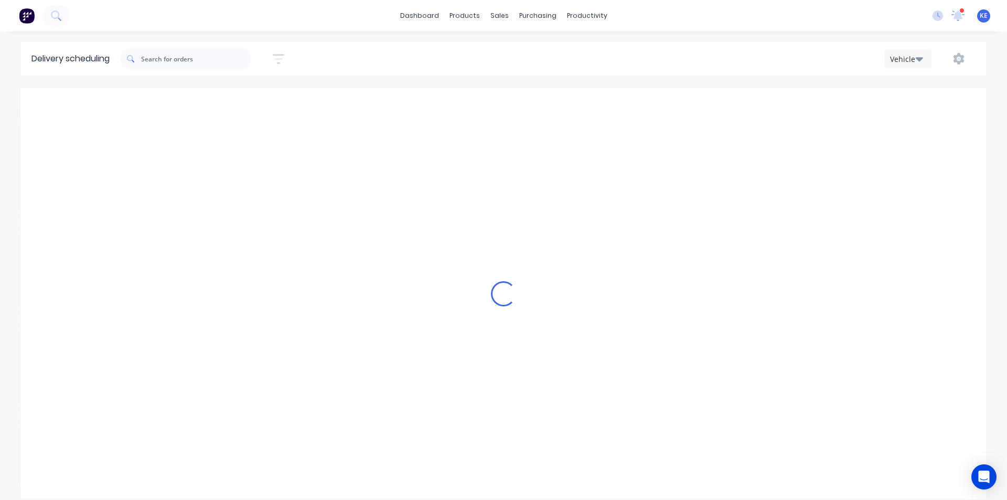
type input "Thursday - 09/10/25"
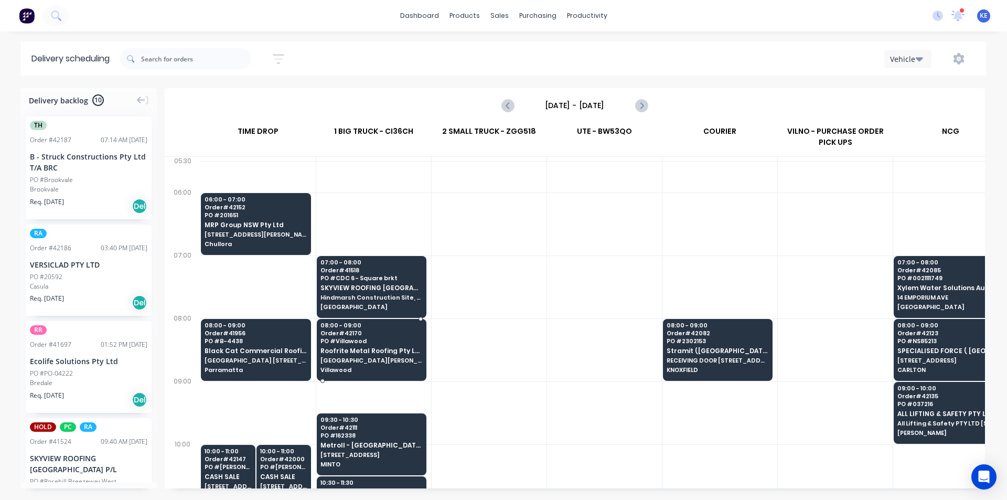
click at [400, 366] on div "08:00 - 09:00 Order # 42170 PO # Villawood Roofrite Metal Roofing Pty Ltd Thuri…" at bounding box center [371, 348] width 109 height 59
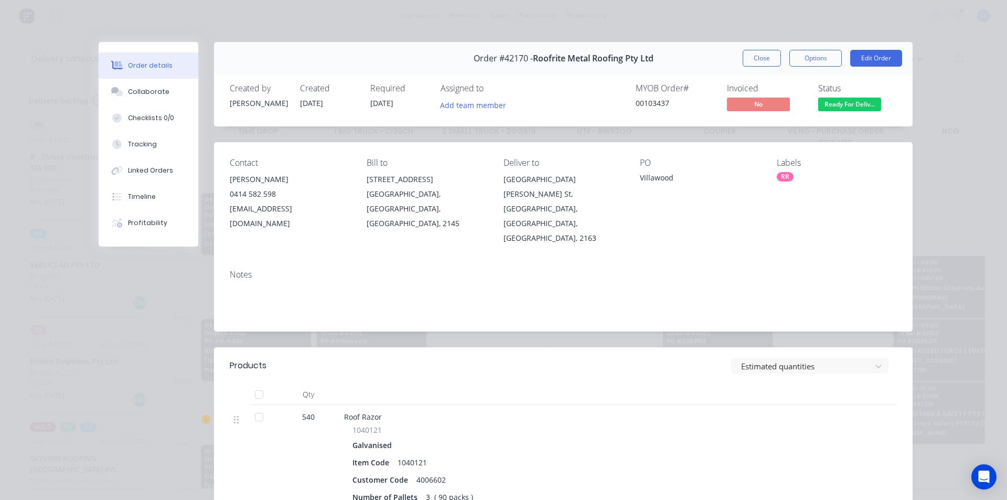
click at [757, 69] on div "Order #42170 - Roofrite Metal Roofing Pty Ltd Close Options Edit Order" at bounding box center [563, 58] width 699 height 33
click at [757, 65] on button "Close" at bounding box center [762, 58] width 38 height 17
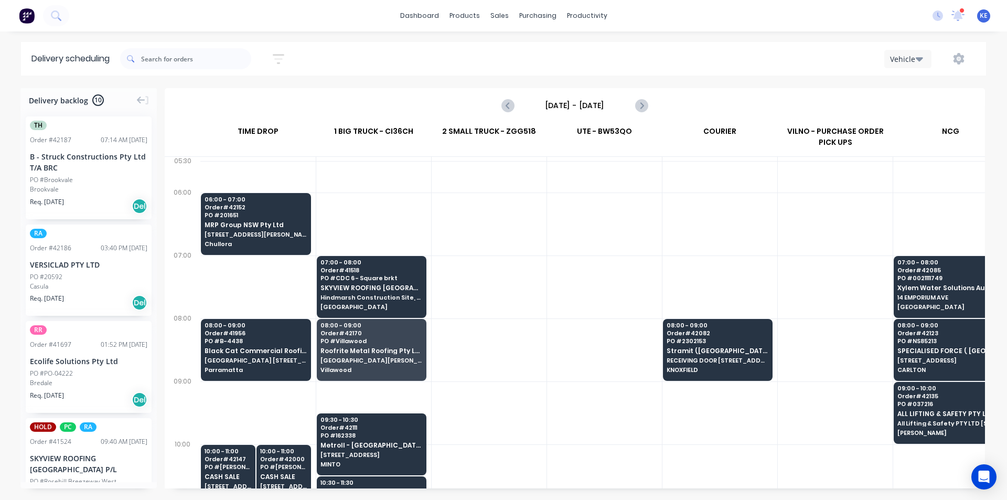
click at [641, 222] on div at bounding box center [604, 224] width 115 height 63
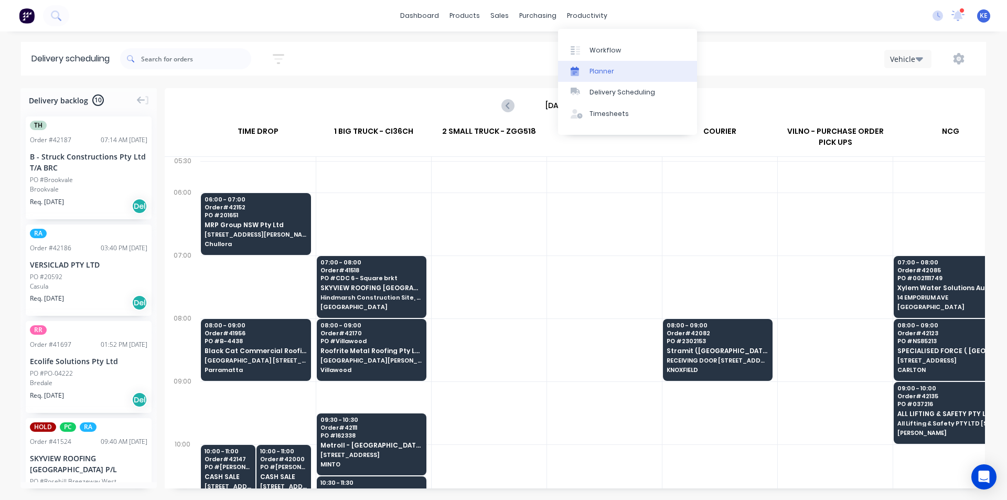
click at [596, 70] on div "Planner" at bounding box center [602, 71] width 25 height 9
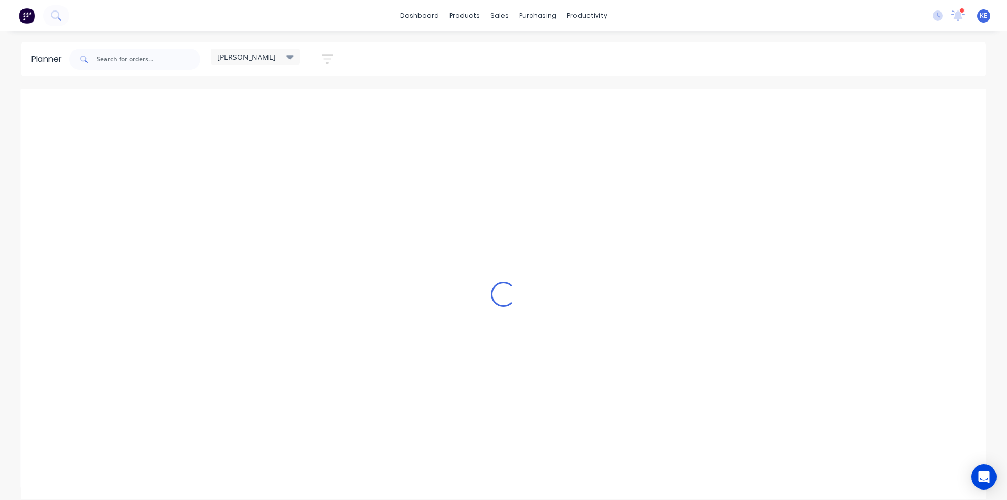
scroll to position [0, 1]
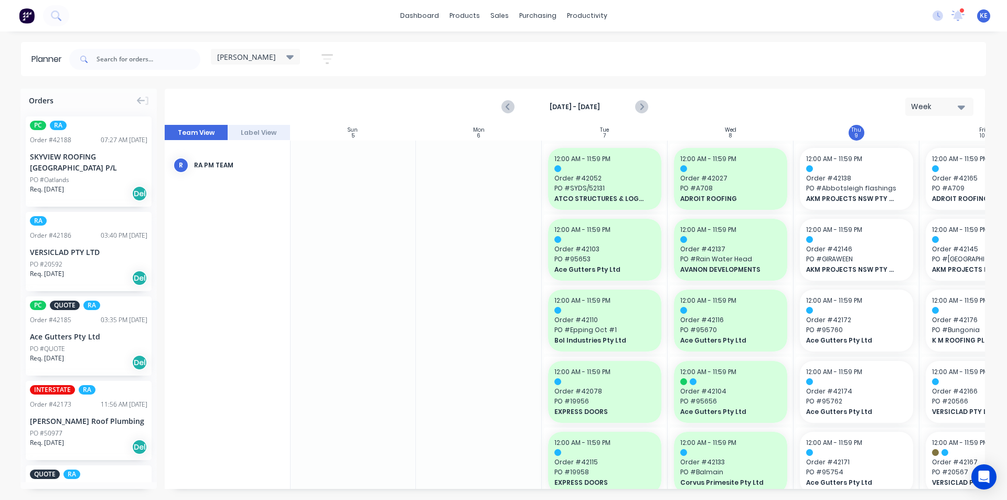
click at [327, 60] on icon "button" at bounding box center [328, 58] width 12 height 13
click at [308, 103] on div "Show/Hide users" at bounding box center [272, 98] width 73 height 11
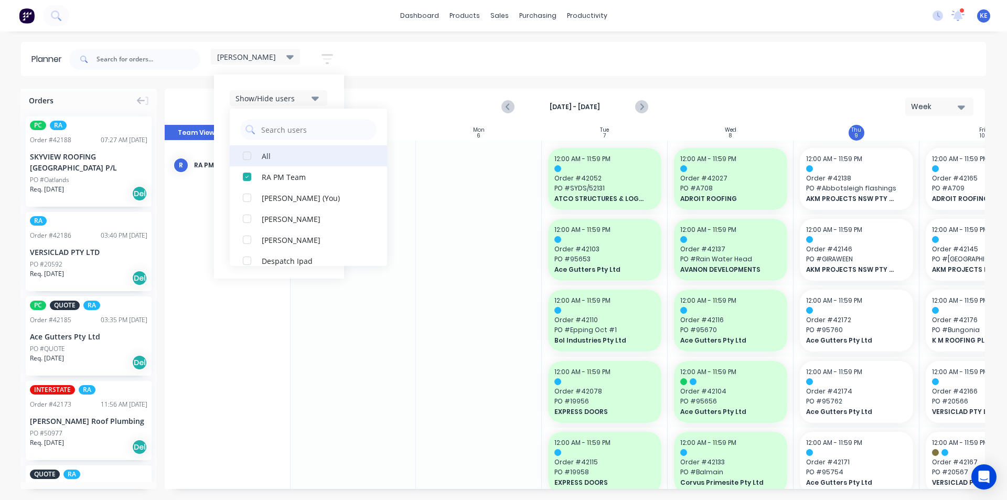
click at [297, 150] on button "All" at bounding box center [308, 155] width 157 height 21
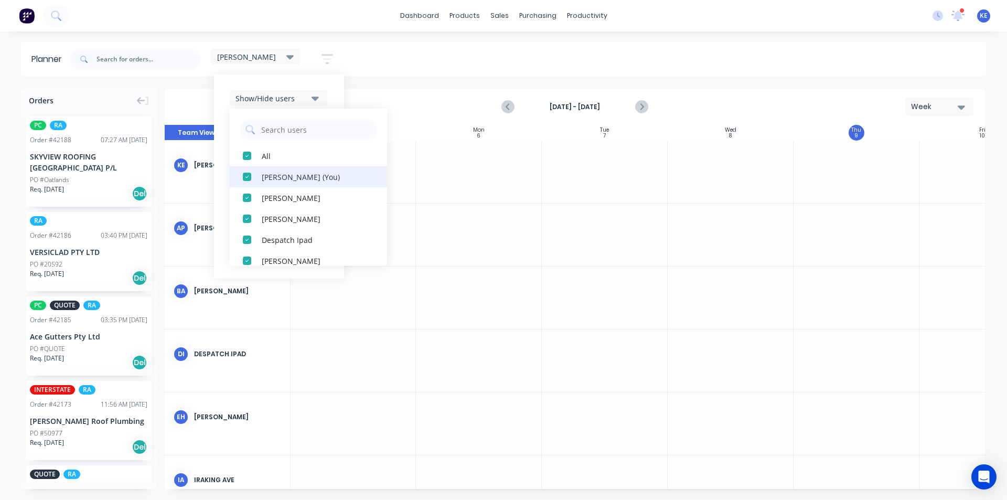
click at [295, 167] on button "Kyle Edmonds (You)" at bounding box center [308, 176] width 157 height 21
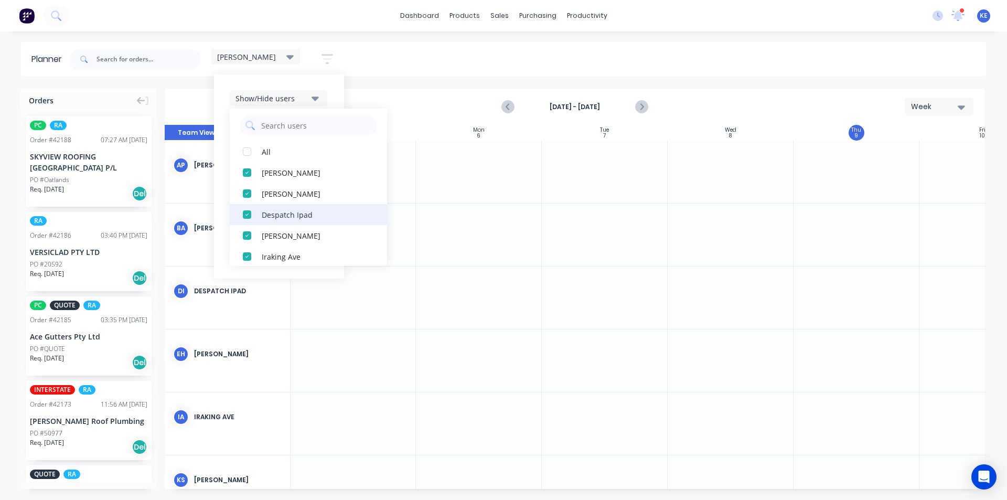
scroll to position [0, 0]
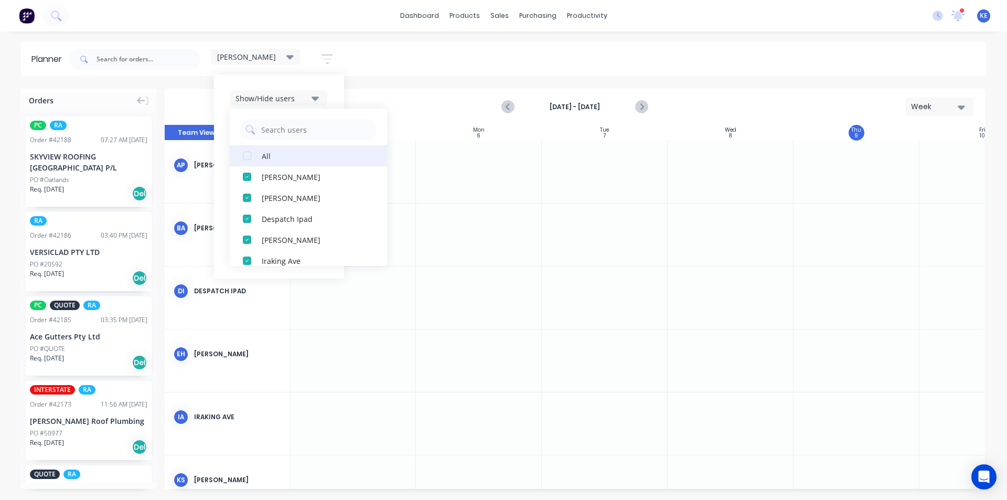
click at [262, 151] on button "All" at bounding box center [308, 155] width 157 height 21
click at [261, 151] on button "All" at bounding box center [308, 155] width 157 height 21
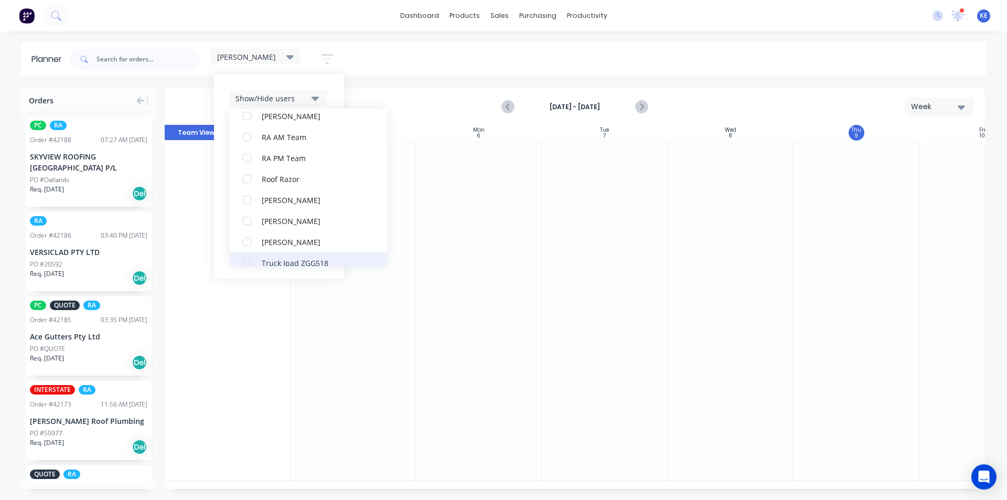
scroll to position [346, 0]
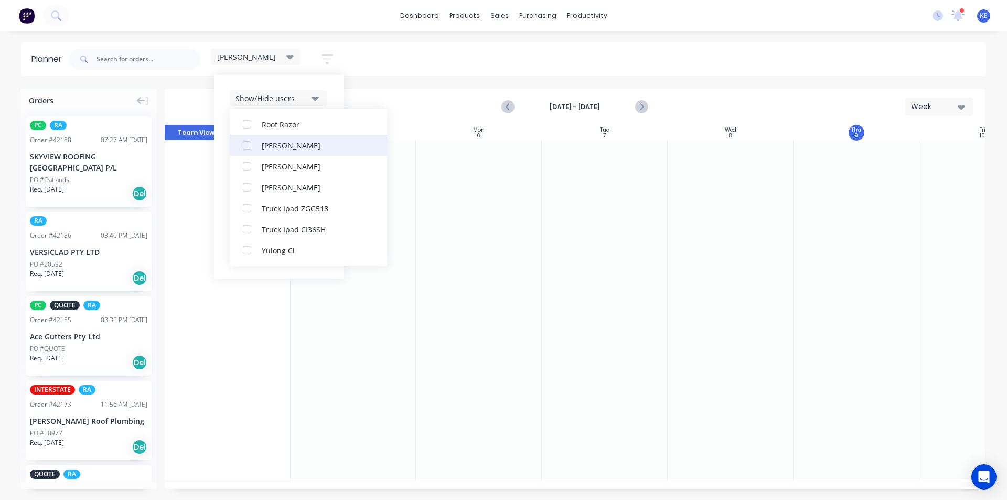
click at [336, 145] on div "Rupesh Karki" at bounding box center [314, 145] width 105 height 11
click at [342, 96] on div "Show/Hide users All Rupesh Karki Kyle Edmonds (You) Angela Perez Byron Aird Des…" at bounding box center [279, 176] width 130 height 204
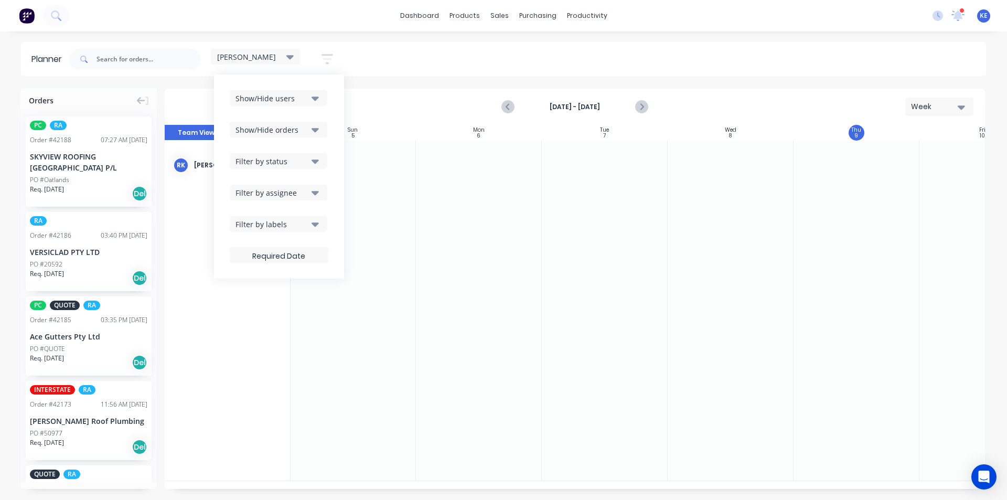
click at [292, 161] on div "Filter by status" at bounding box center [272, 161] width 73 height 11
click at [334, 148] on div "Show/Hide users Show/Hide orders Filter by status All Draft Quote Archived Deli…" at bounding box center [279, 176] width 130 height 204
click at [313, 224] on icon "button" at bounding box center [315, 224] width 7 height 12
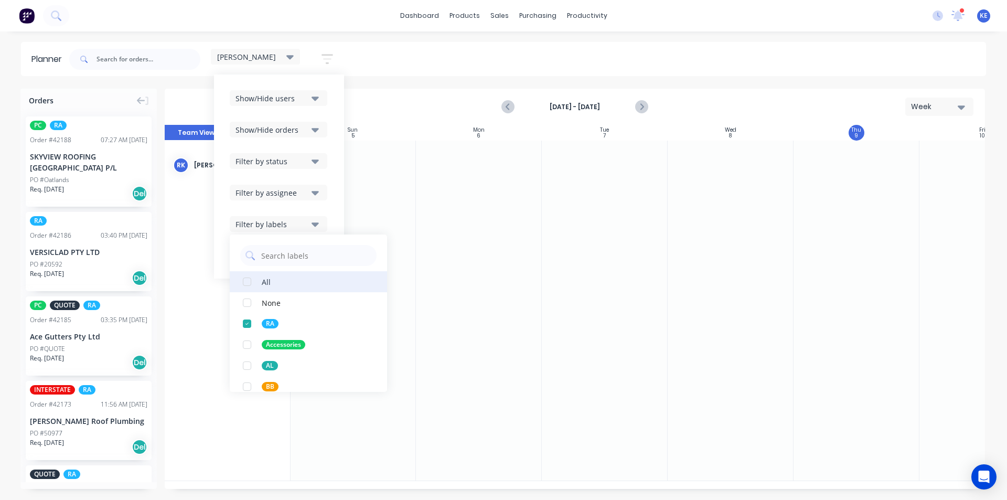
click at [258, 284] on div "button" at bounding box center [247, 281] width 21 height 21
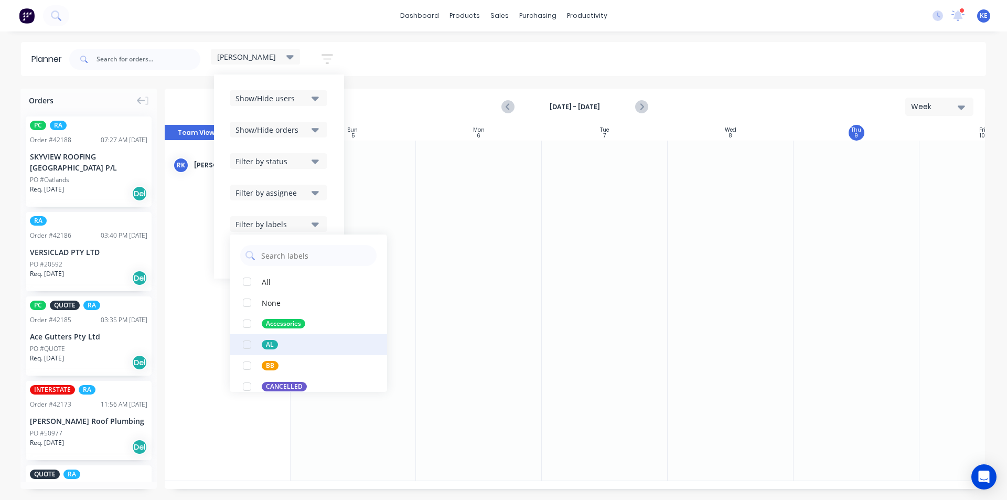
click at [259, 346] on button "AL" at bounding box center [308, 344] width 157 height 21
click at [238, 455] on div "RK Rupesh Karki" at bounding box center [228, 311] width 126 height 340
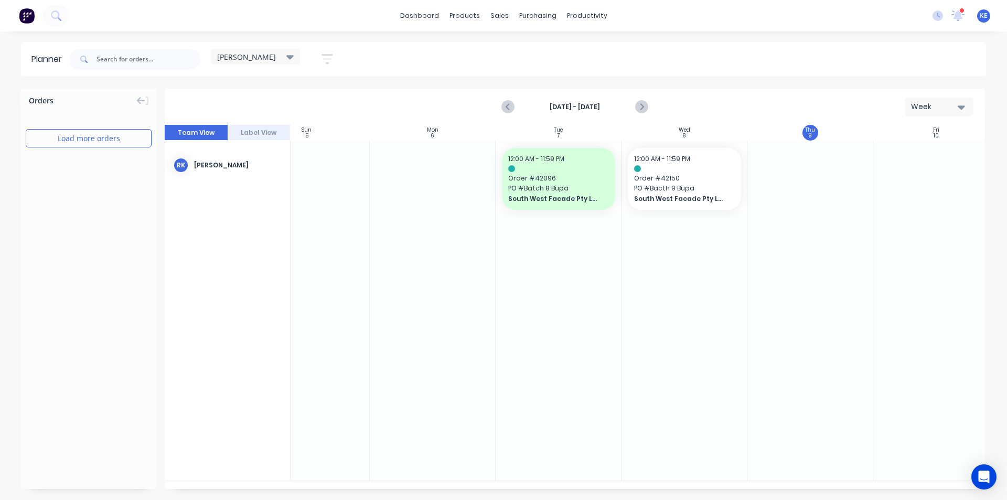
scroll to position [0, 65]
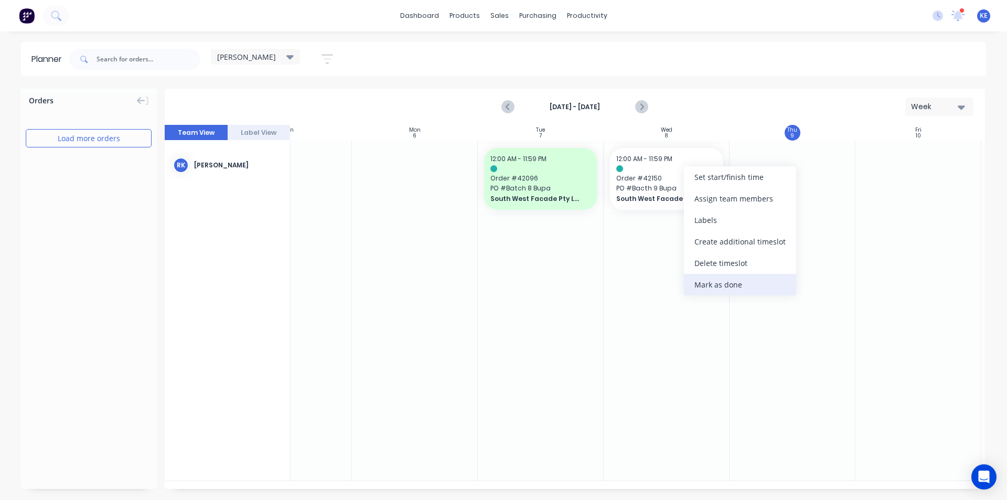
click at [730, 288] on div "Mark as done" at bounding box center [740, 285] width 112 height 22
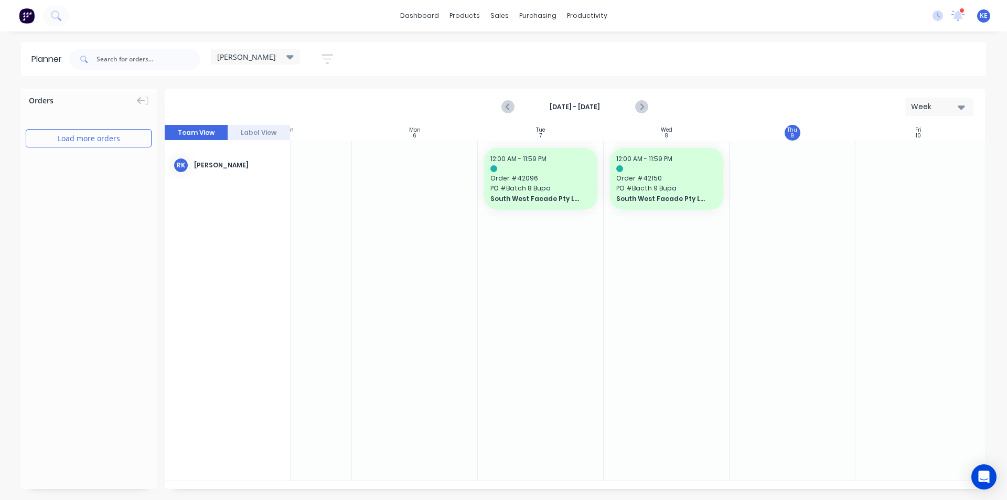
click at [724, 297] on div at bounding box center [667, 311] width 126 height 340
